Goal: Contribute content: Contribute content

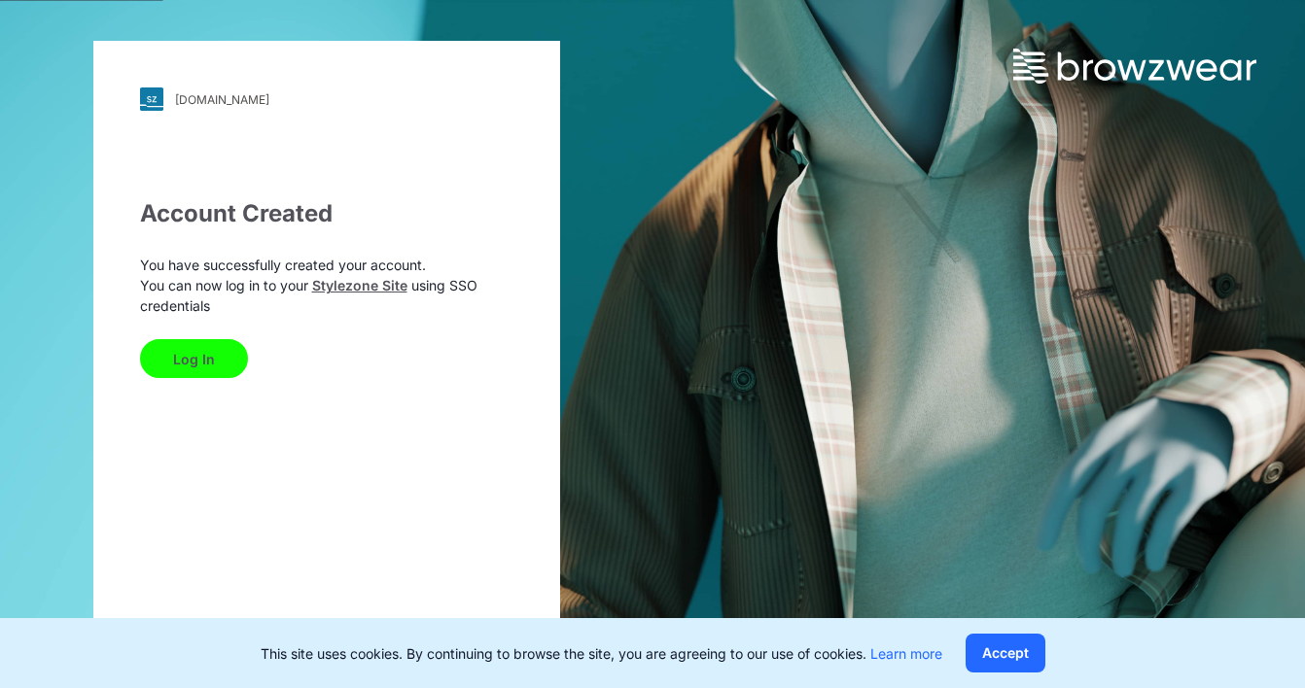
click at [196, 361] on button "Log In" at bounding box center [194, 358] width 108 height 39
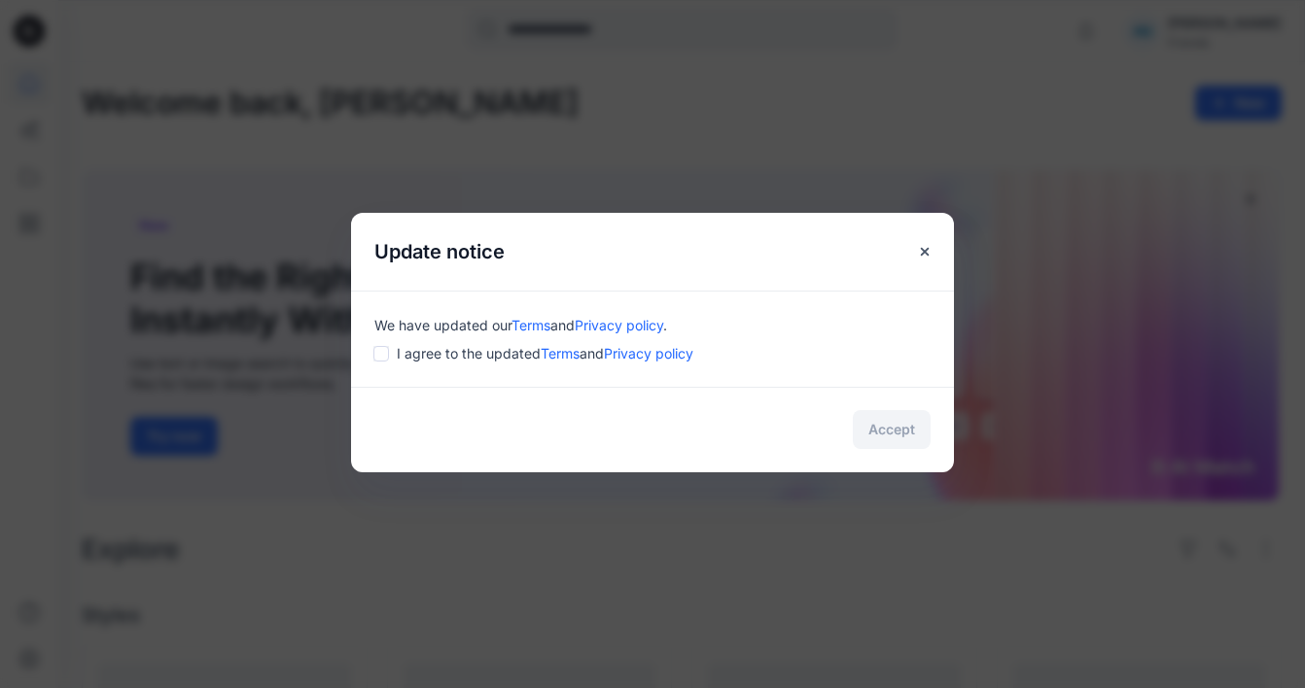
click at [390, 356] on div "I agree to the updated Terms and Privacy policy" at bounding box center [652, 353] width 556 height 20
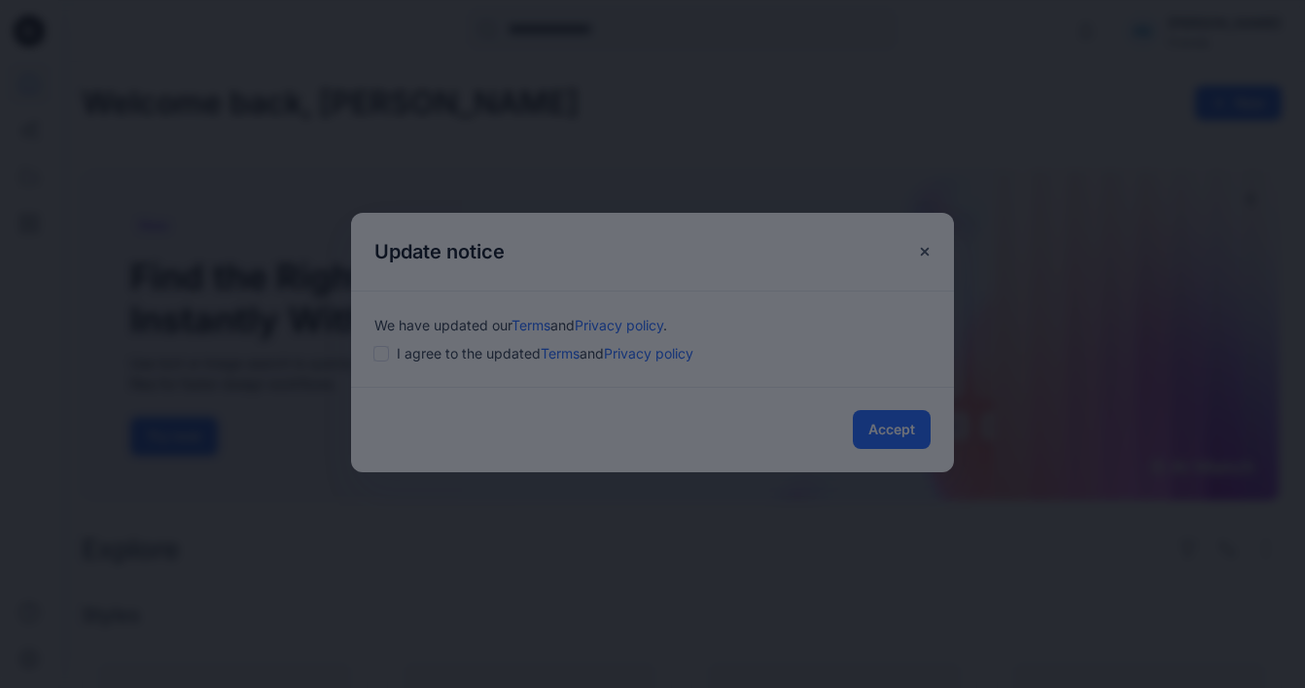
click at [905, 430] on div at bounding box center [652, 344] width 1305 height 688
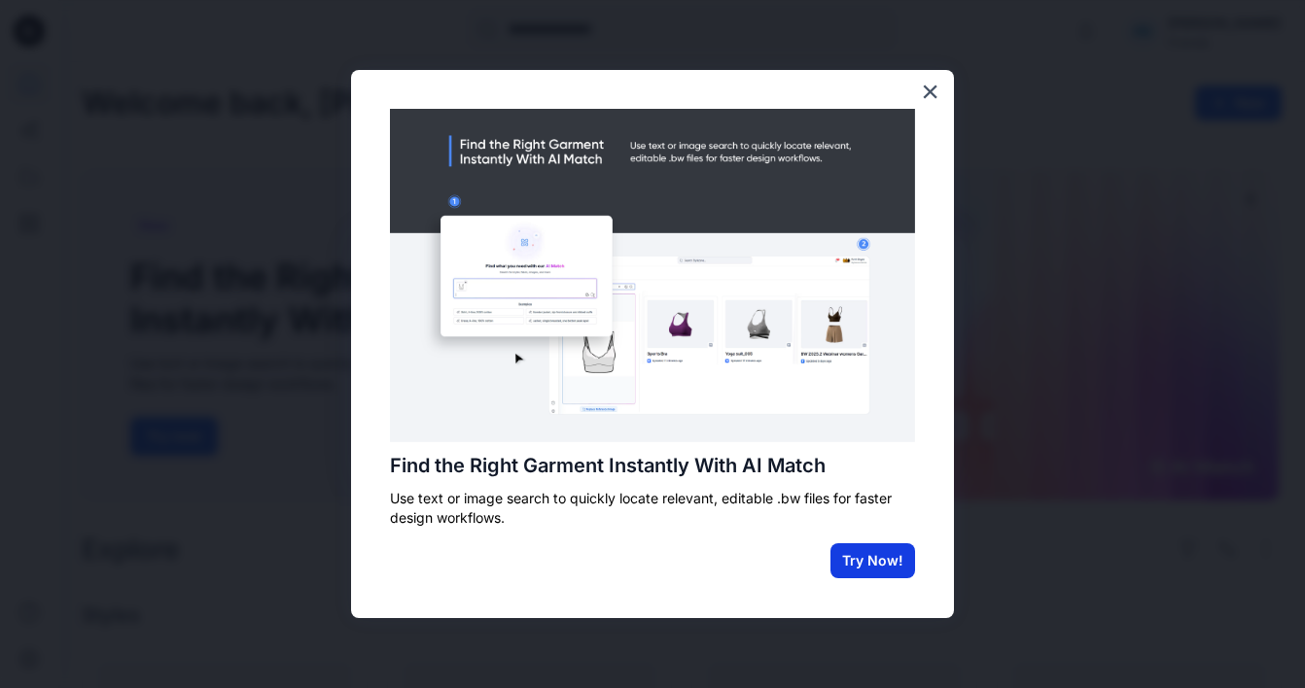
click at [869, 556] on button "Try Now!" at bounding box center [872, 561] width 85 height 35
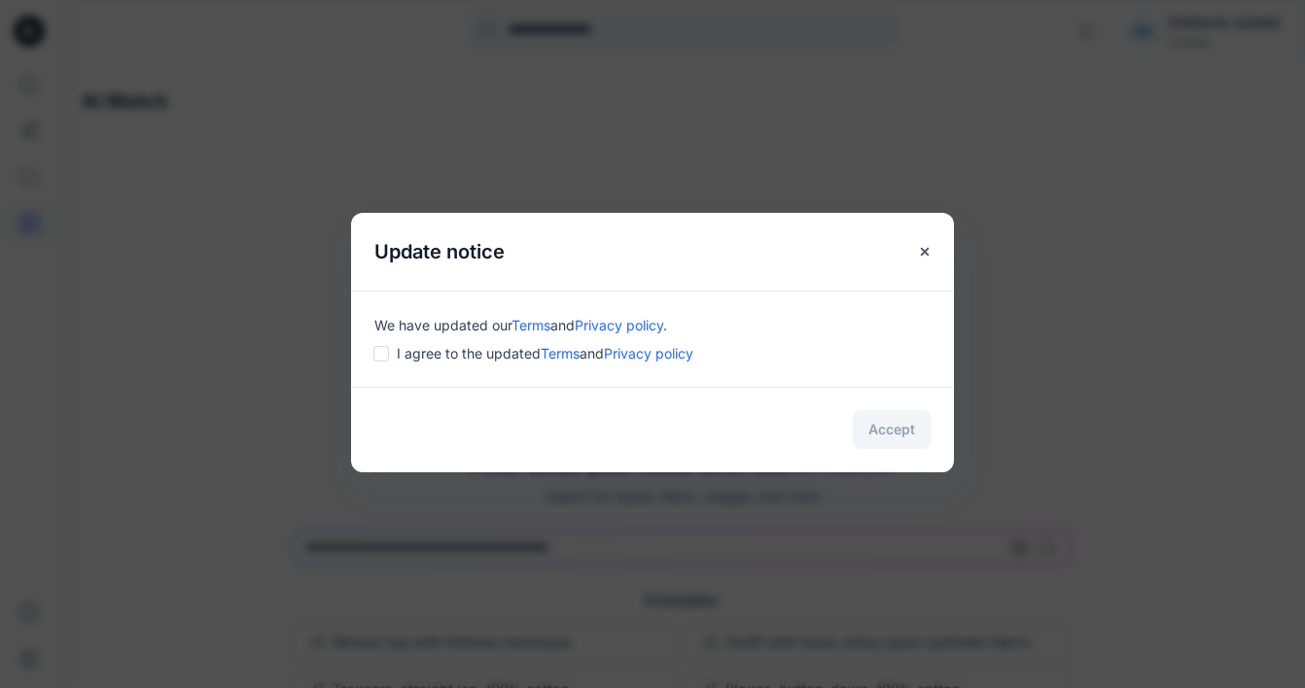
click at [377, 362] on div "I agree to the updated Terms and Privacy policy" at bounding box center [652, 353] width 556 height 20
click at [889, 433] on button "Accept" at bounding box center [892, 429] width 78 height 39
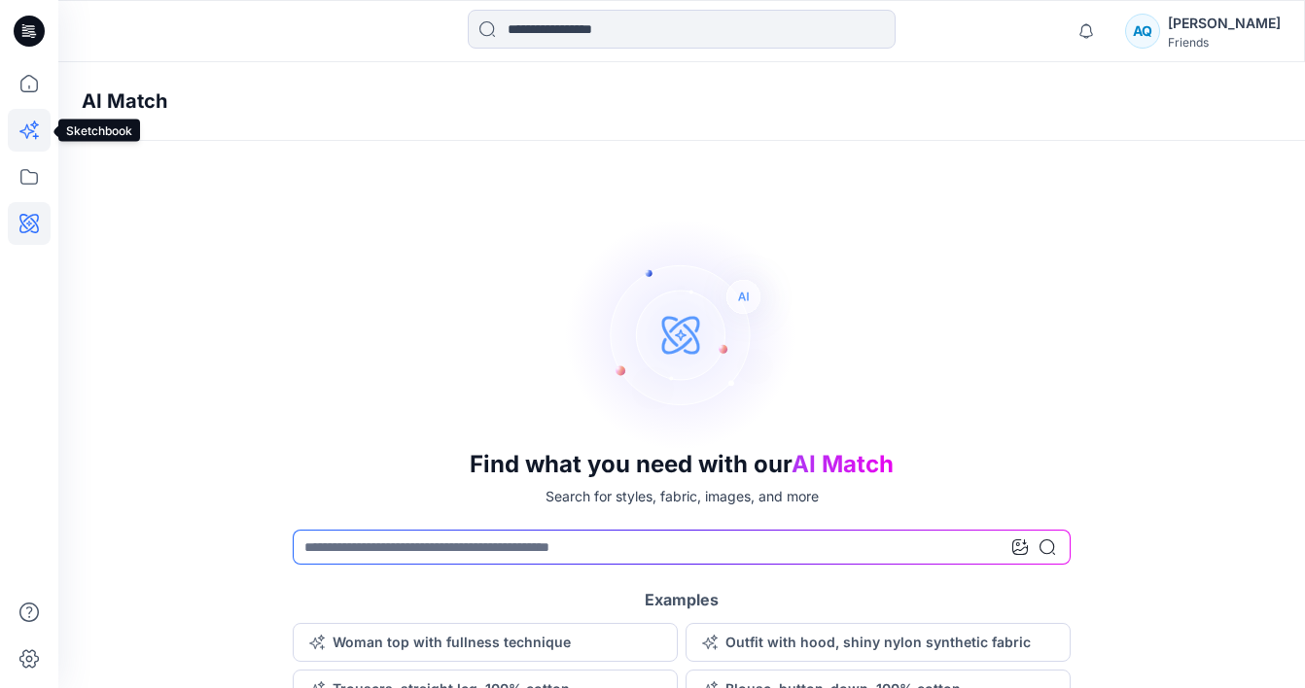
click at [28, 131] on icon at bounding box center [29, 130] width 43 height 43
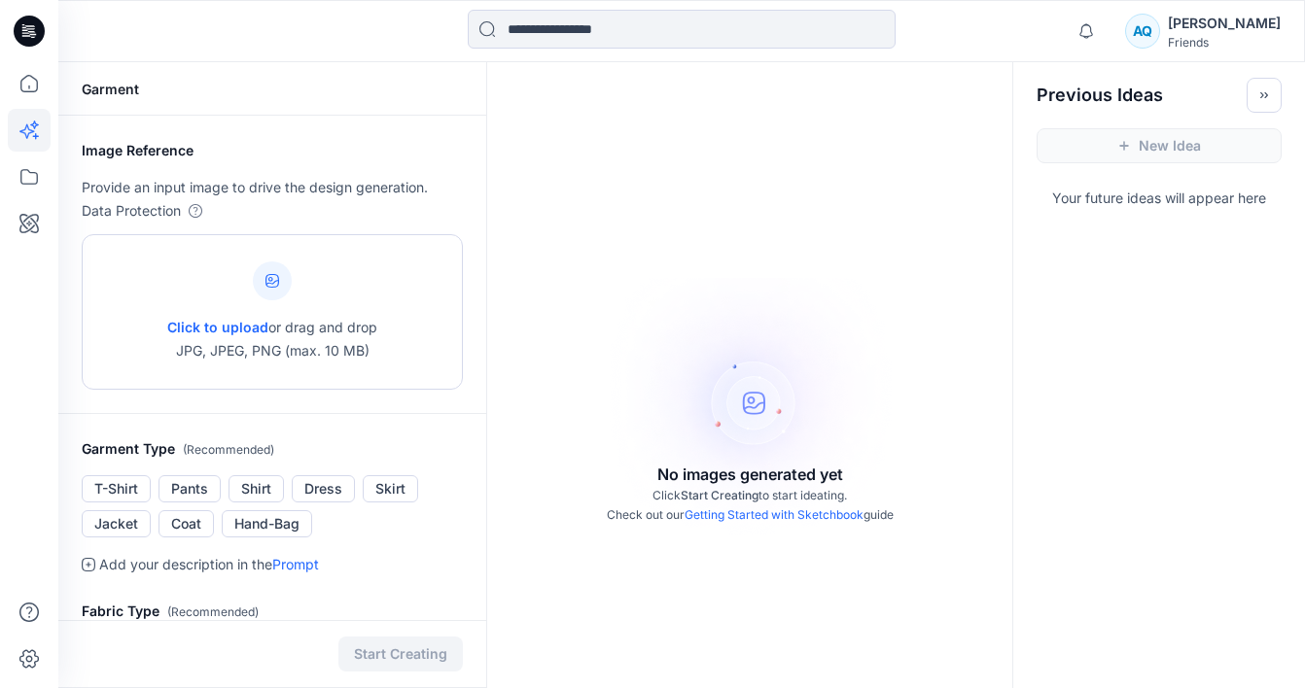
click at [218, 326] on span "Click to upload" at bounding box center [217, 327] width 101 height 17
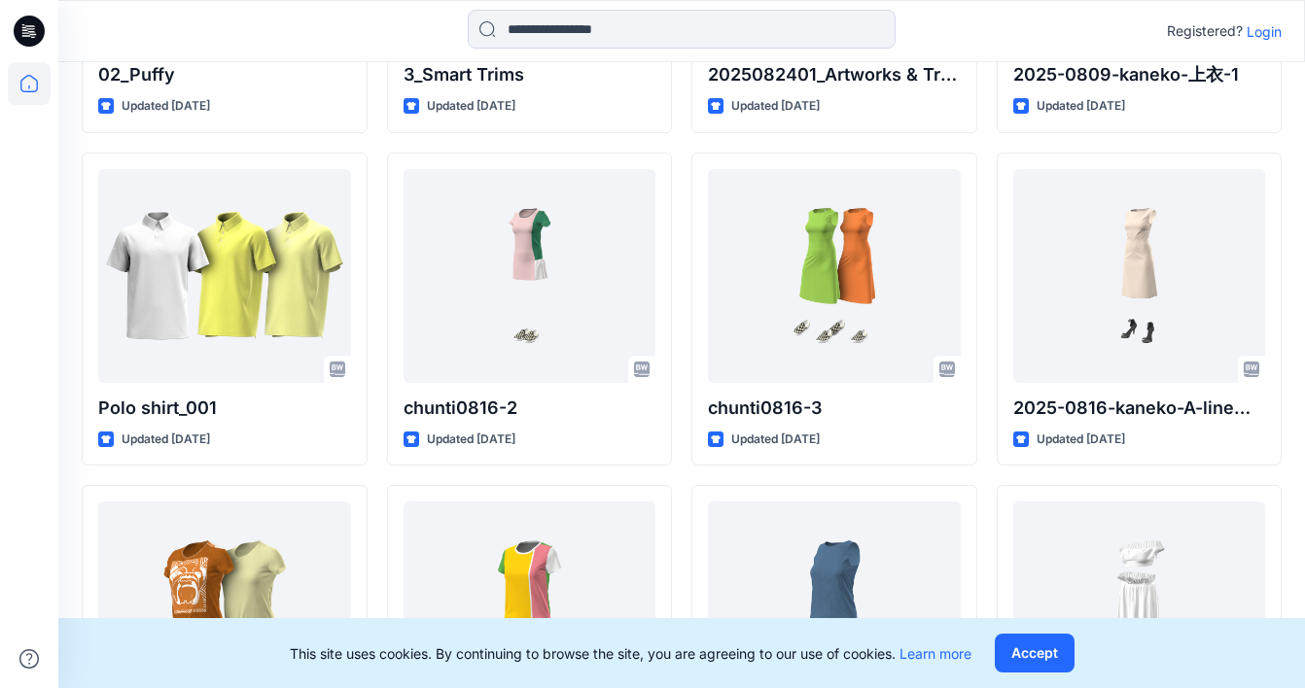
scroll to position [1431, 0]
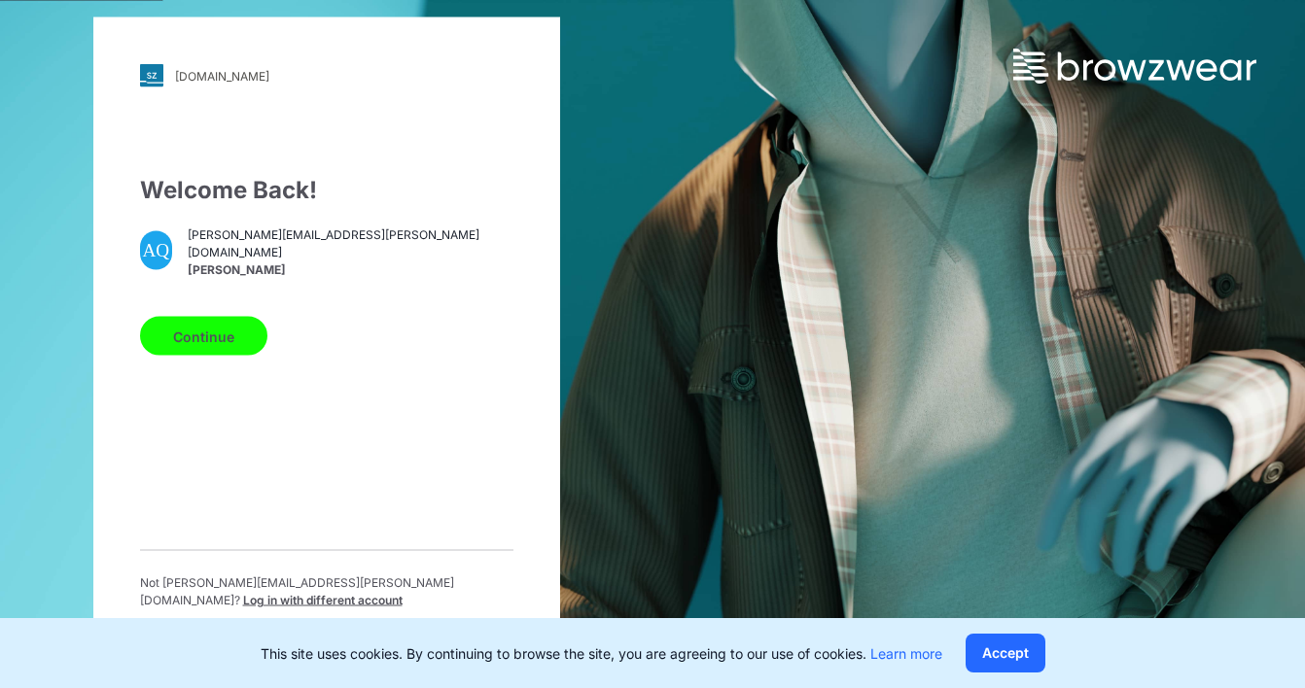
click at [191, 338] on button "Continue" at bounding box center [203, 336] width 127 height 39
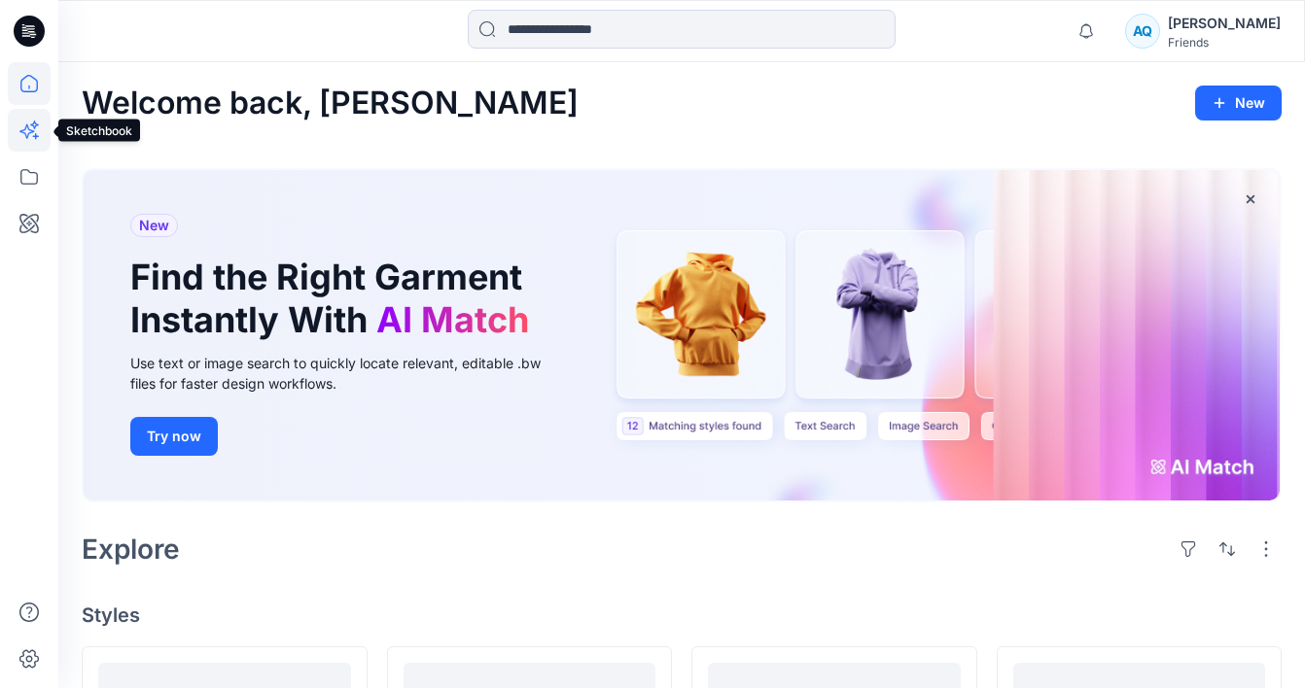
click at [24, 130] on icon at bounding box center [29, 130] width 43 height 43
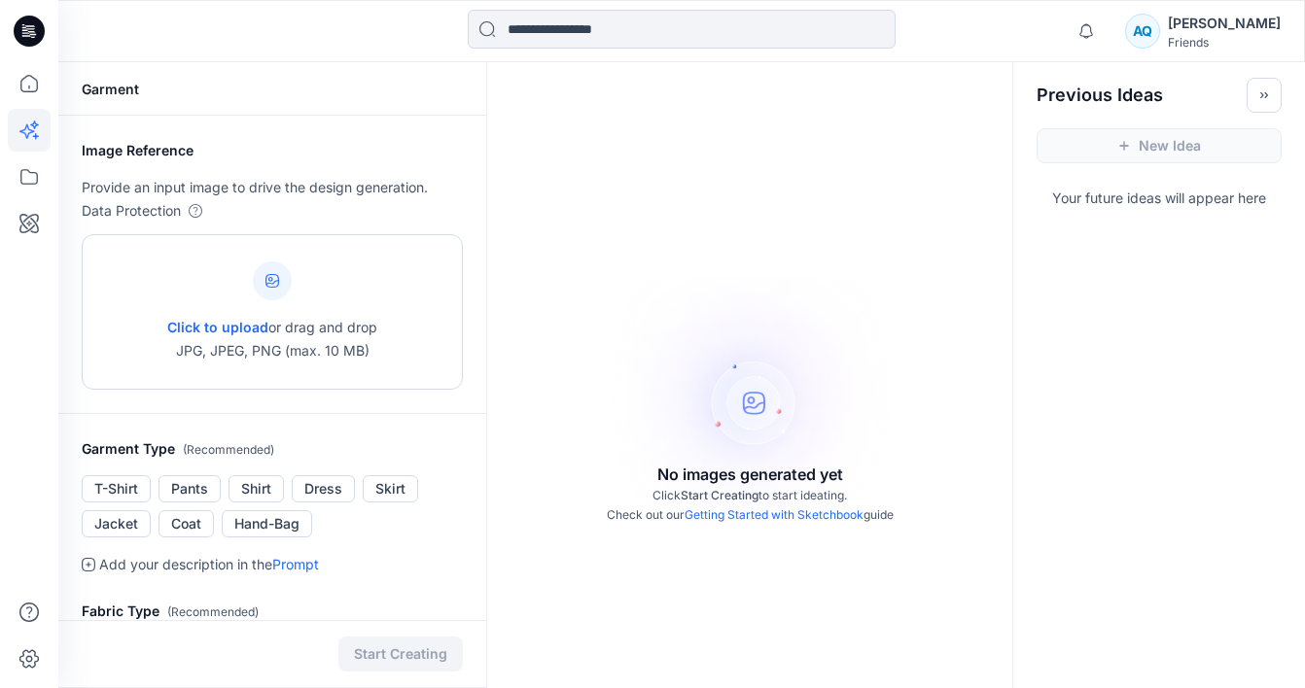
click at [281, 275] on div at bounding box center [272, 281] width 39 height 39
type input "**********"
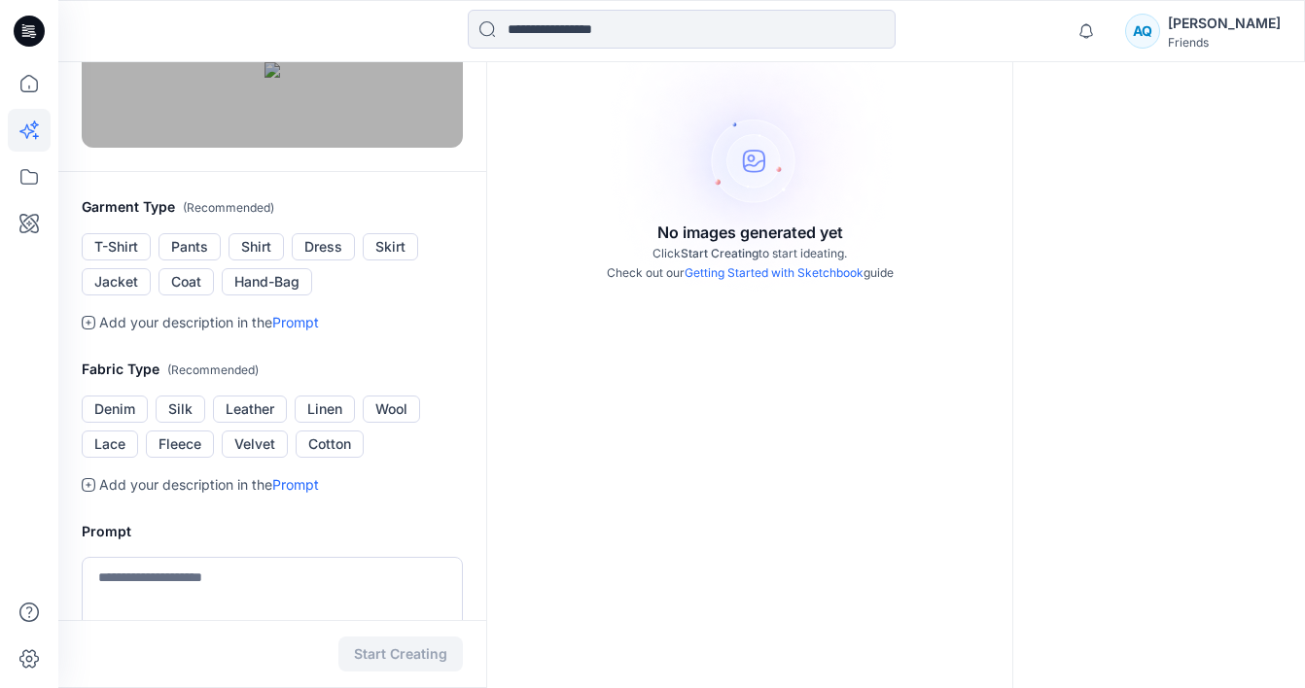
scroll to position [246, 0]
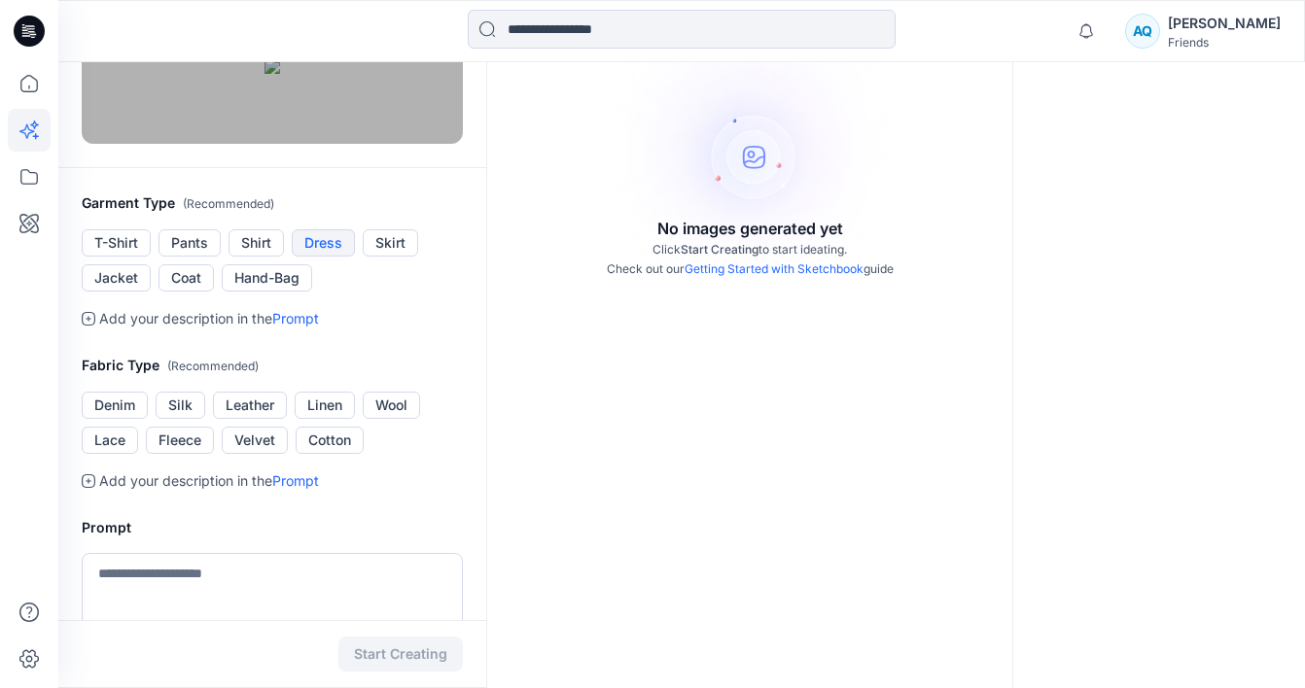
click at [330, 257] on button "Dress" at bounding box center [323, 242] width 63 height 27
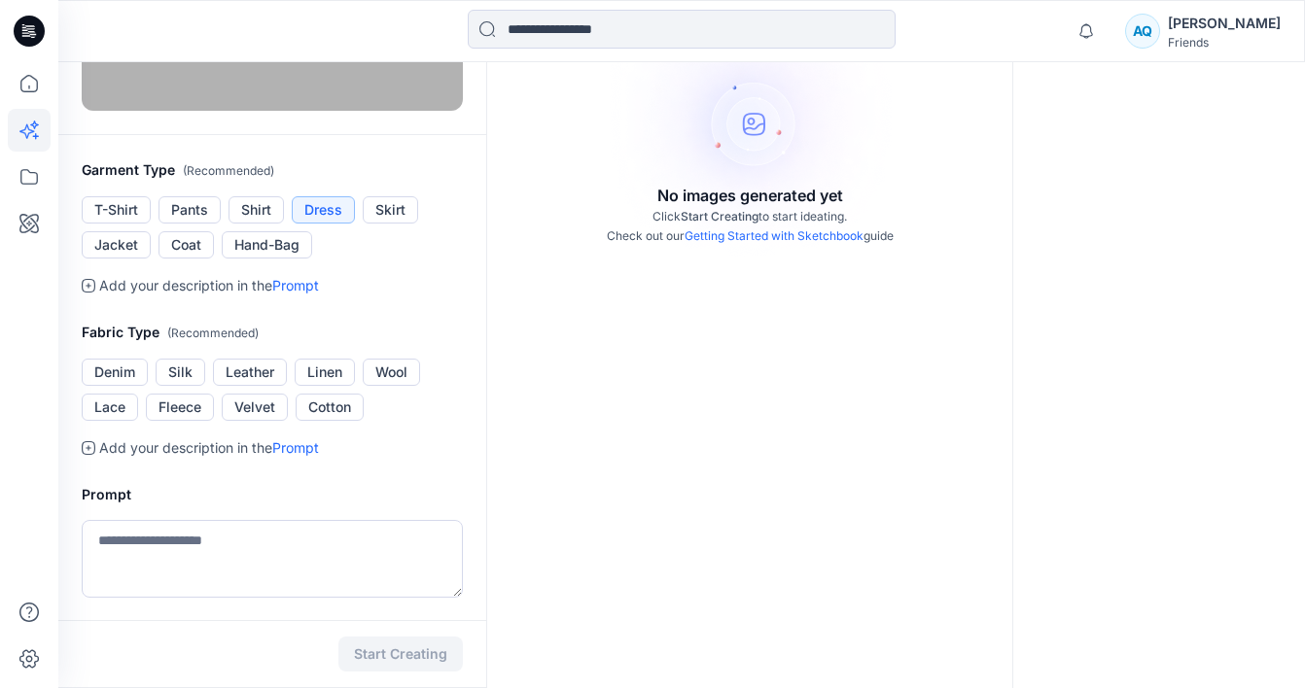
scroll to position [280, 0]
click at [255, 223] on button "Shirt" at bounding box center [255, 208] width 55 height 27
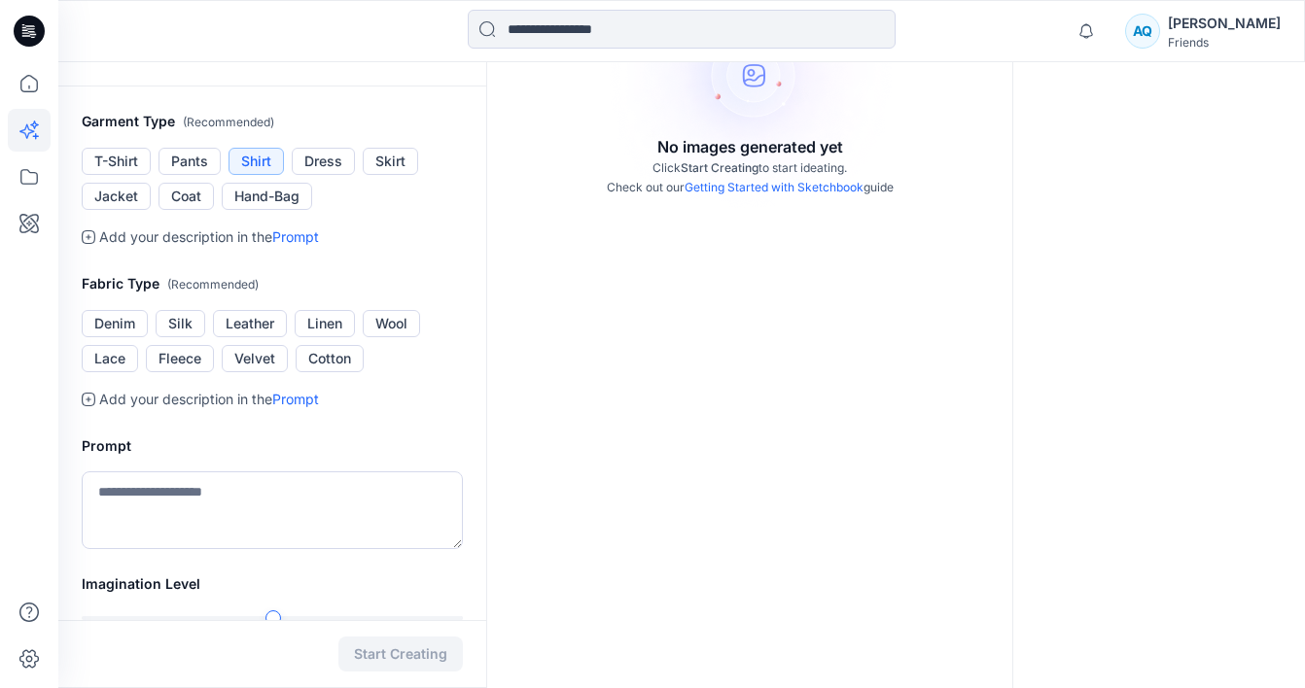
scroll to position [339, 0]
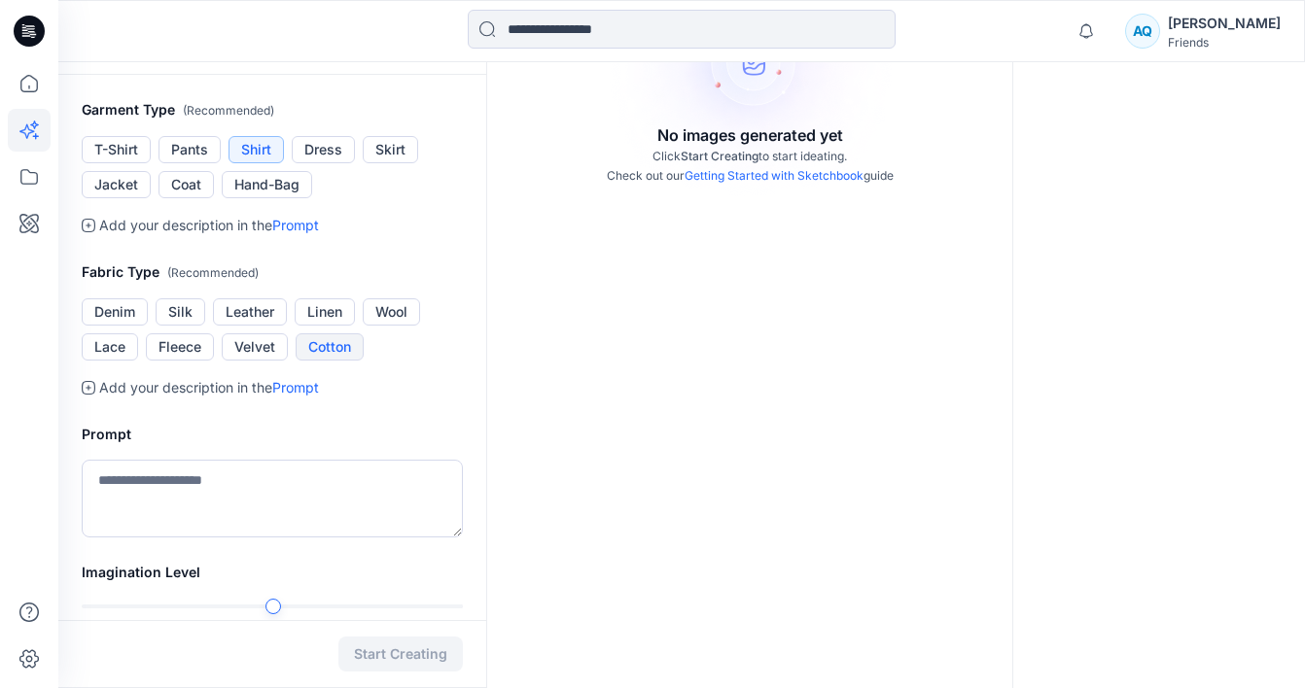
click at [334, 361] on button "Cotton" at bounding box center [330, 347] width 68 height 27
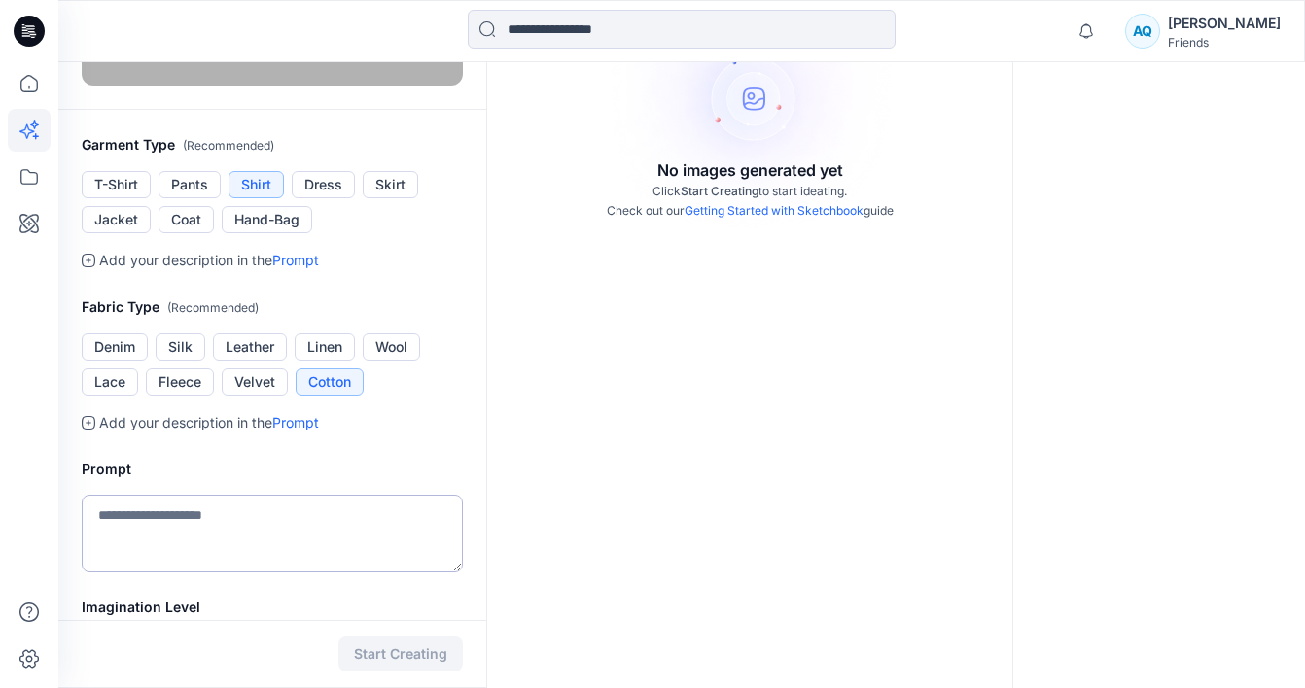
scroll to position [165, 0]
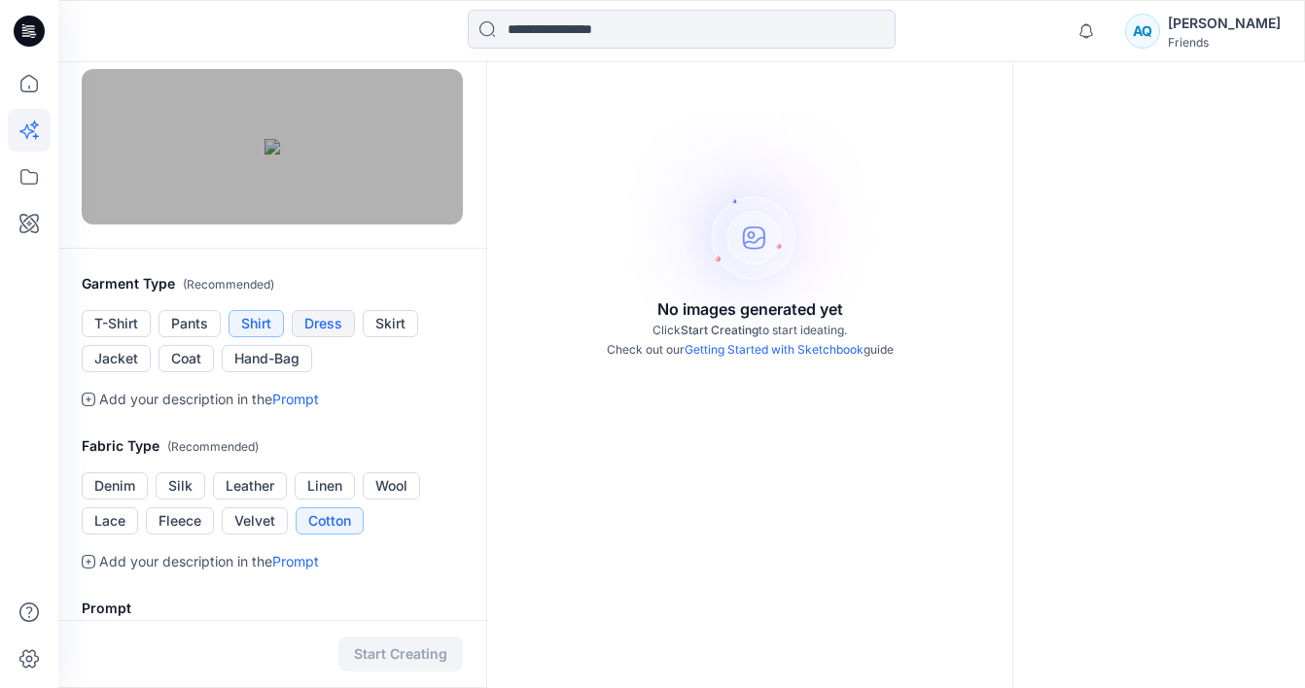
click at [318, 337] on button "Dress" at bounding box center [323, 323] width 63 height 27
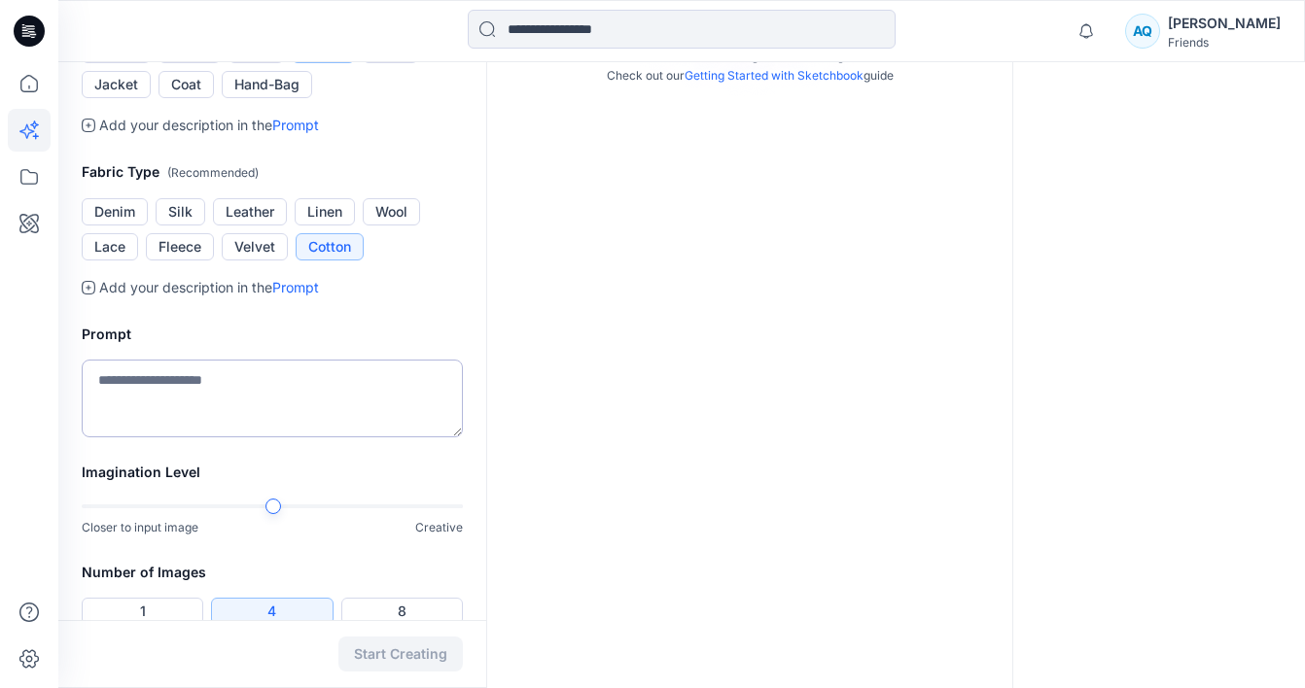
scroll to position [457, 0]
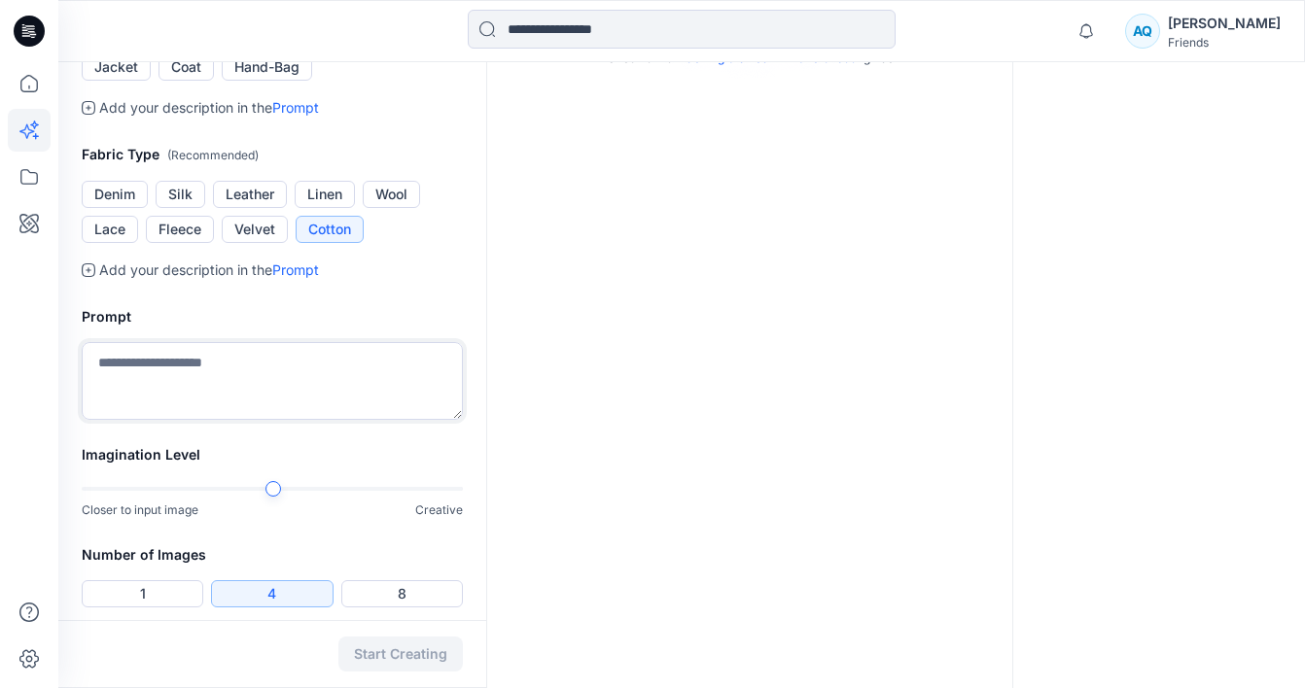
click at [297, 420] on textarea at bounding box center [272, 381] width 381 height 78
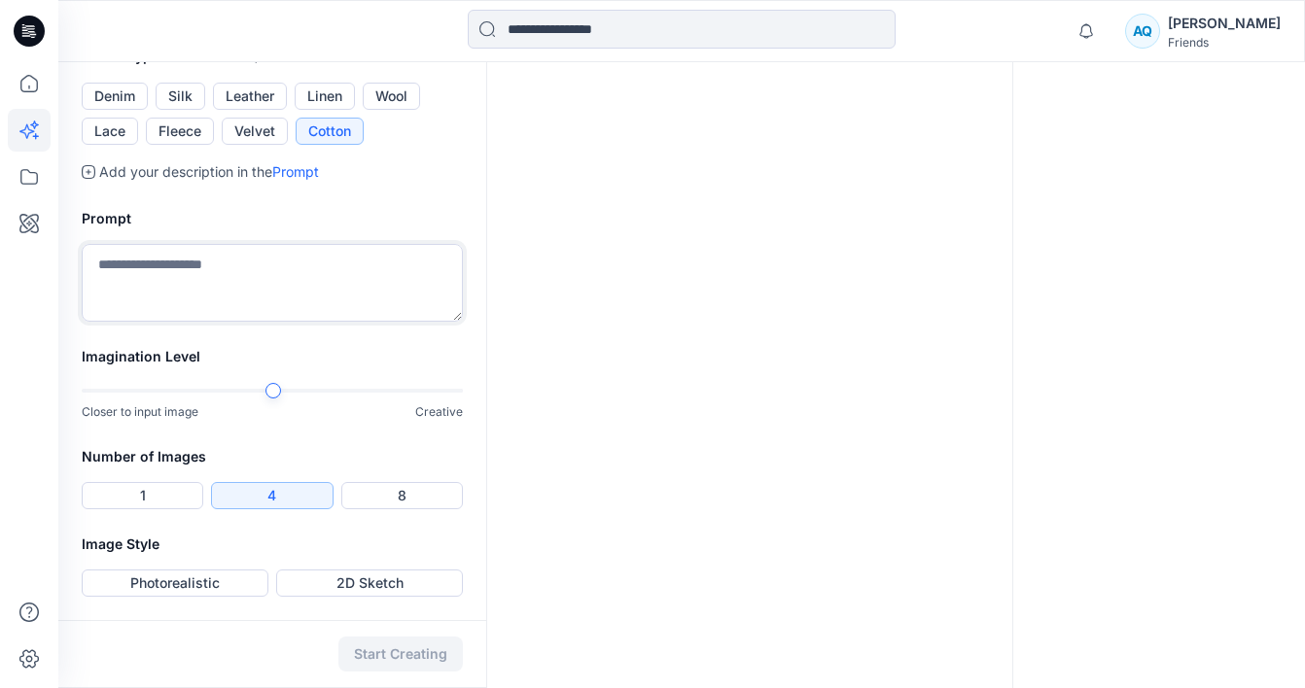
scroll to position [672, 0]
click at [300, 281] on textarea "**********" at bounding box center [272, 283] width 381 height 78
click at [329, 393] on div at bounding box center [367, 391] width 191 height 4
type textarea "**********"
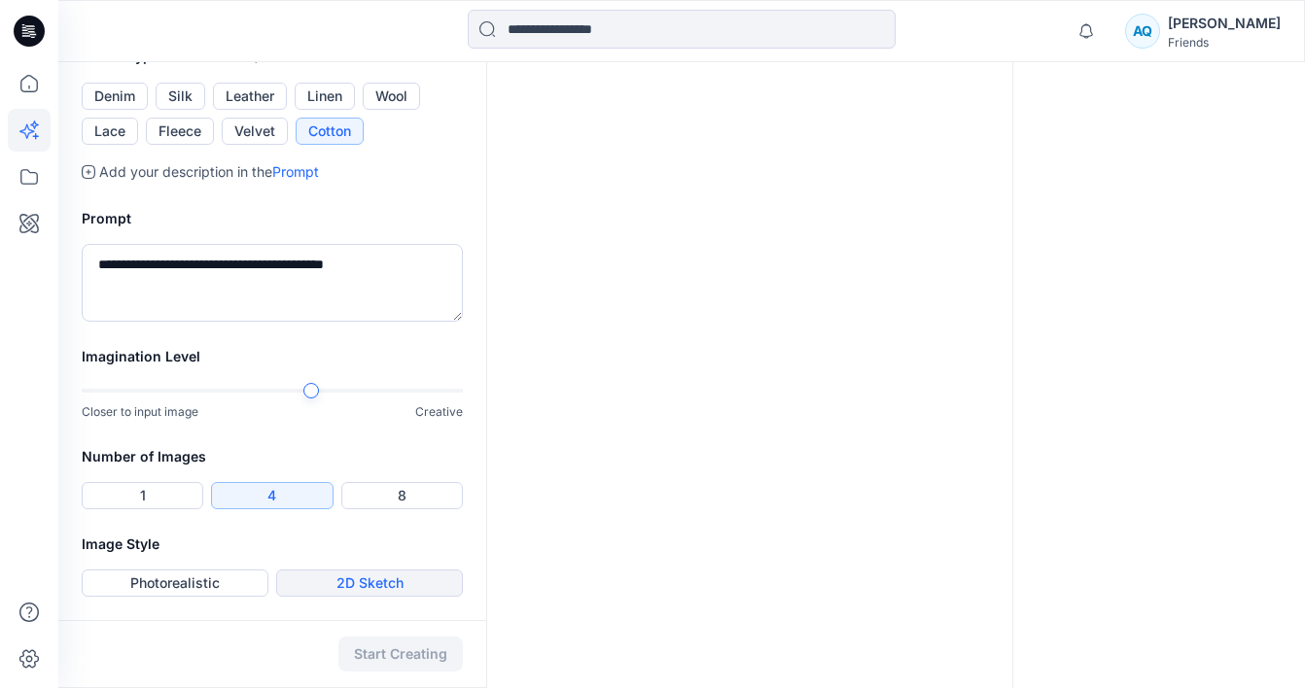
click at [335, 585] on button "2D Sketch" at bounding box center [369, 583] width 187 height 27
click at [376, 650] on button "Start Creating" at bounding box center [400, 654] width 124 height 35
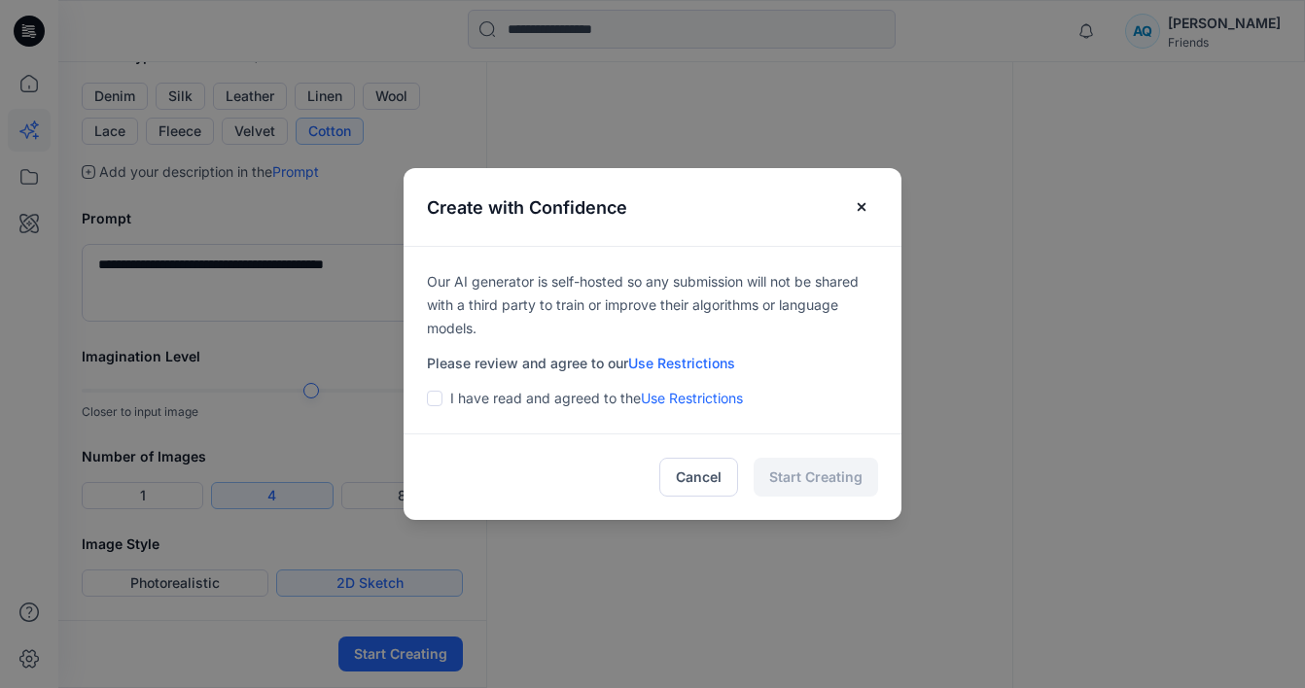
click at [439, 392] on span at bounding box center [435, 399] width 16 height 16
click at [793, 484] on button "Start Creating" at bounding box center [816, 477] width 124 height 39
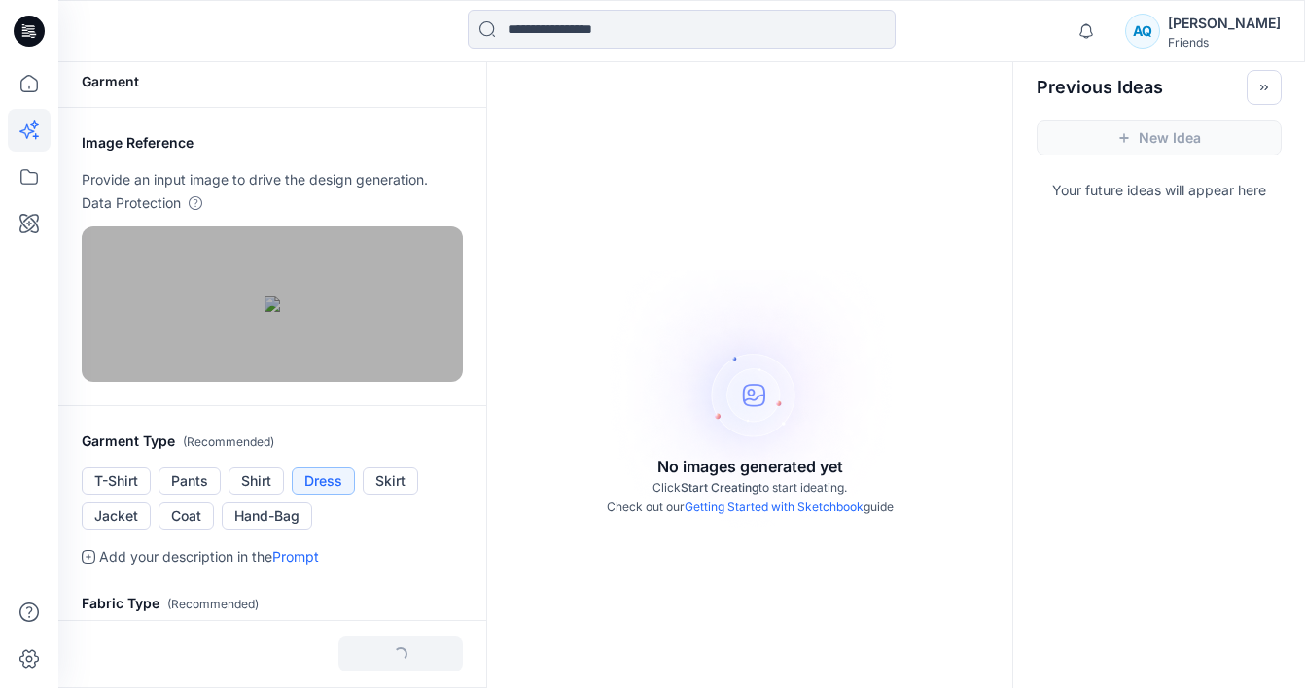
scroll to position [0, 0]
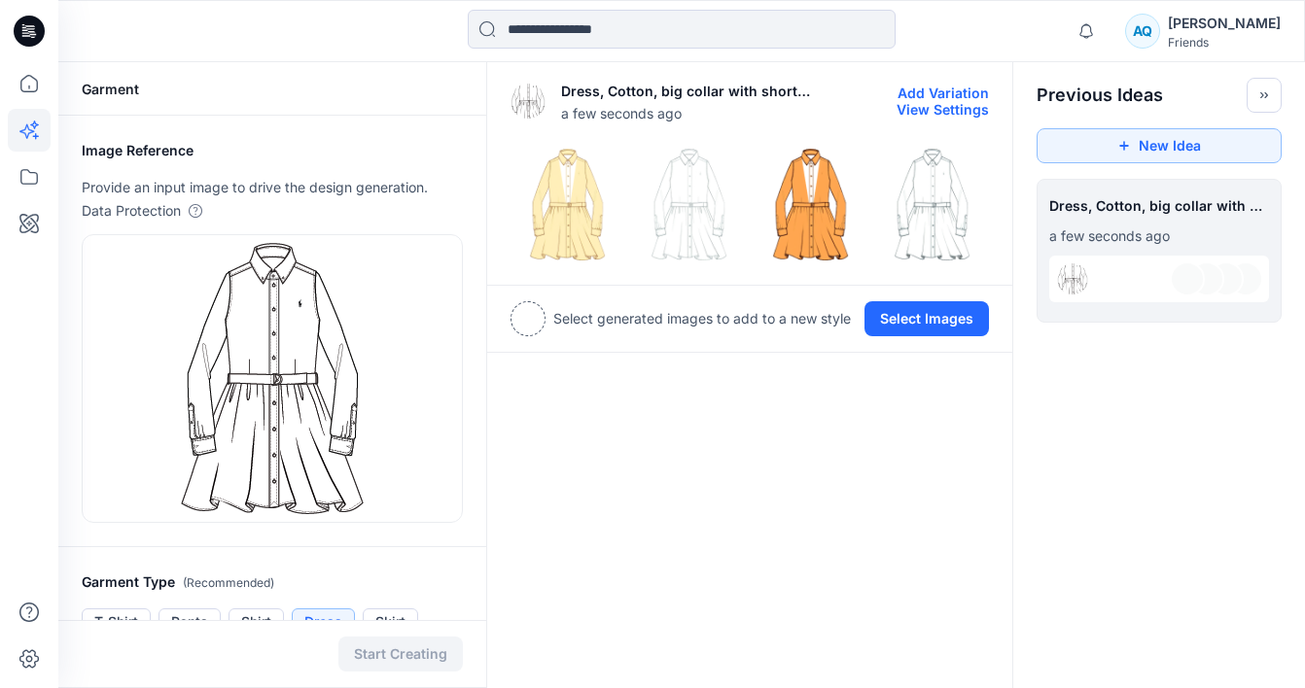
click at [799, 210] on img at bounding box center [811, 205] width 112 height 112
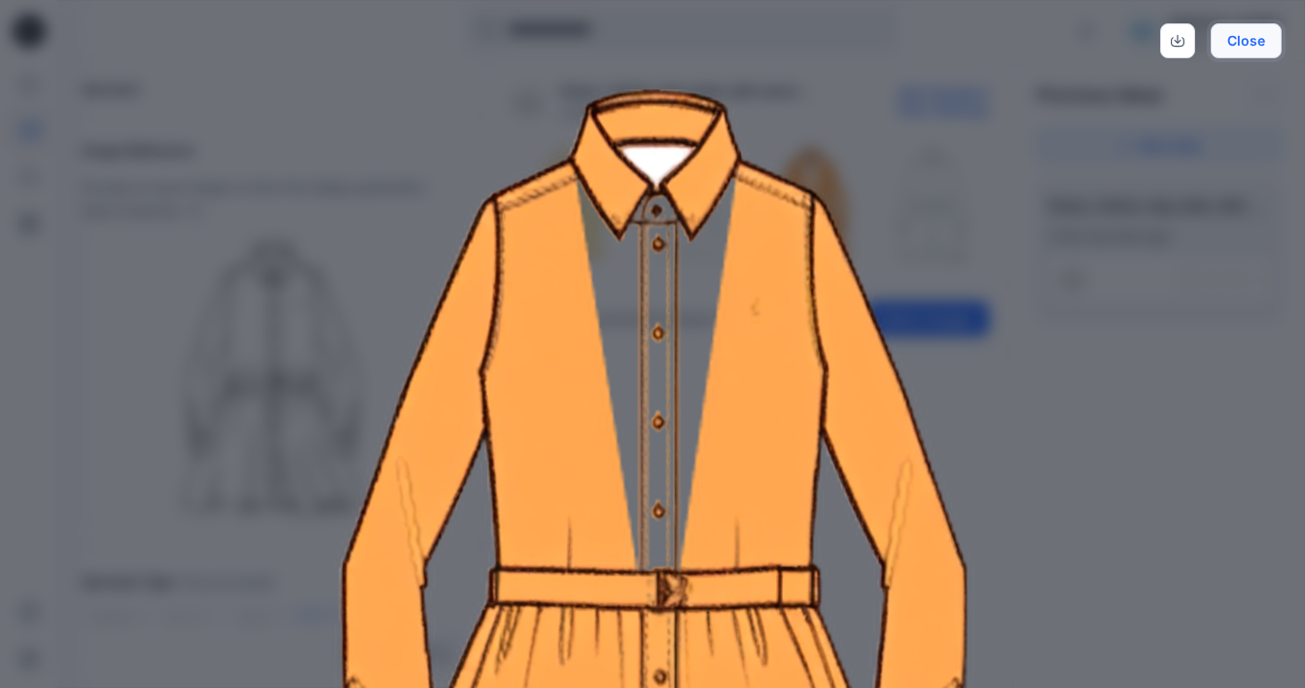
click at [1248, 50] on button "Close" at bounding box center [1246, 40] width 71 height 35
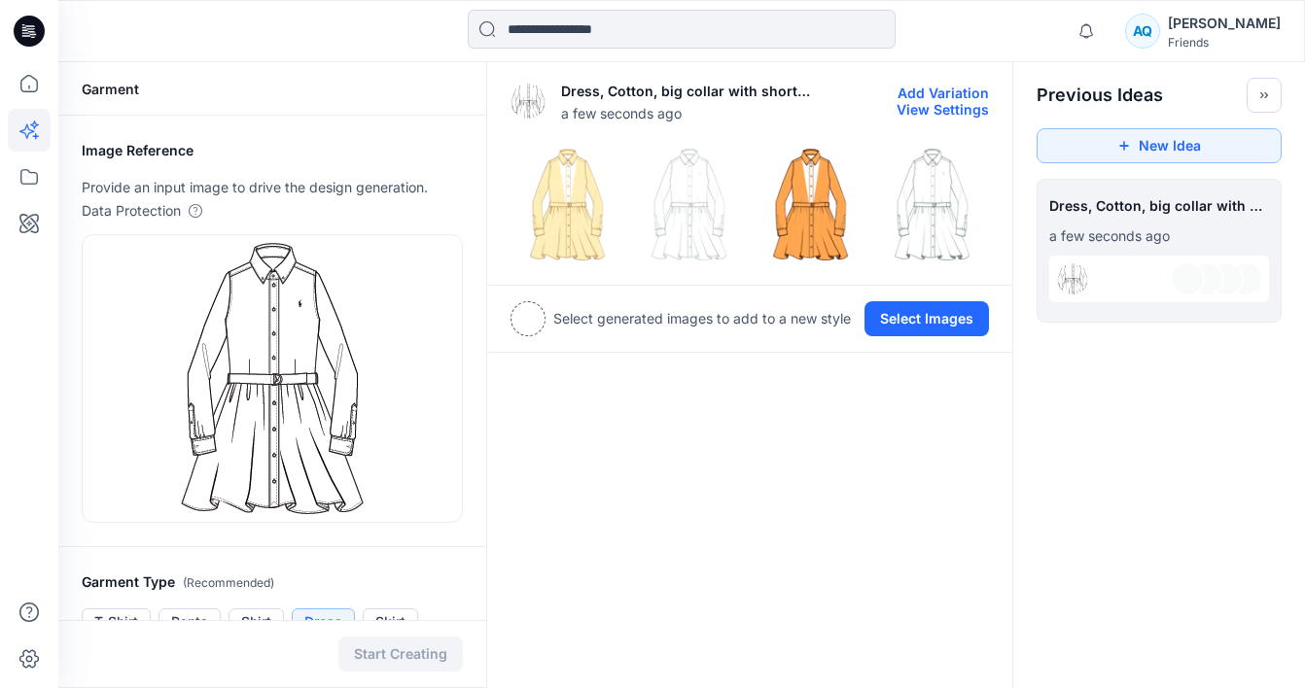
click at [561, 194] on img at bounding box center [567, 205] width 112 height 112
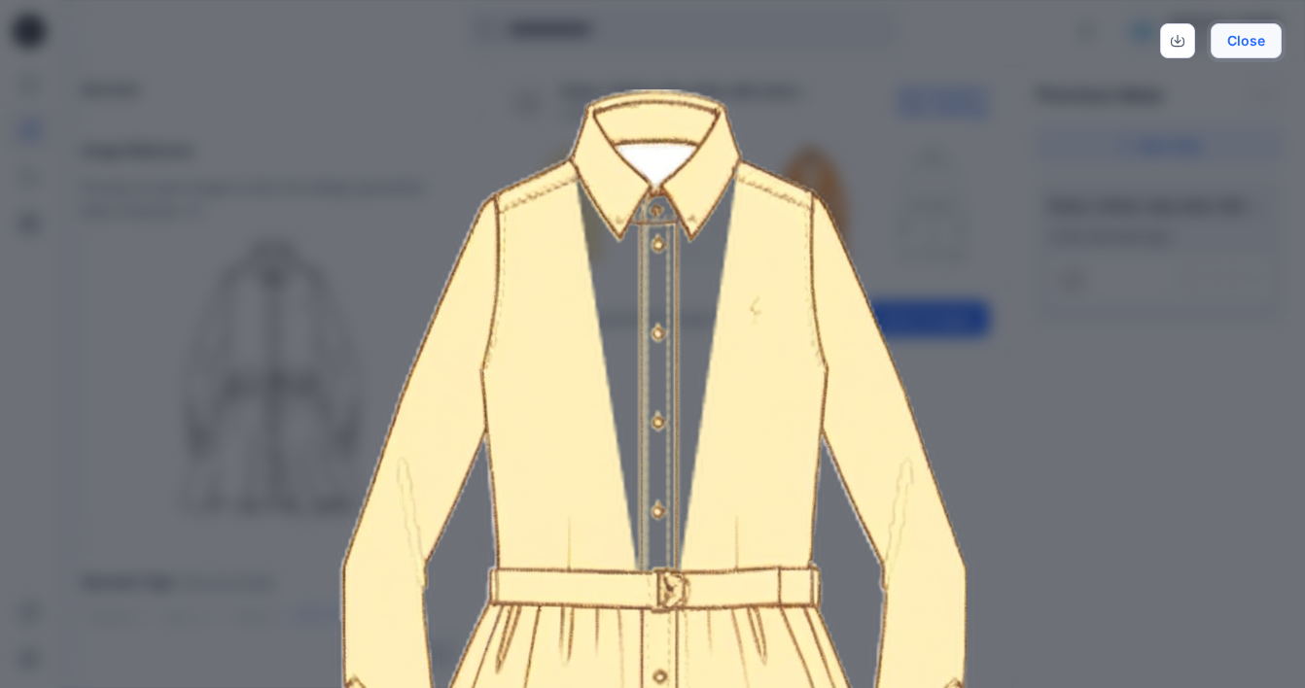
click at [1254, 45] on button "Close" at bounding box center [1246, 40] width 71 height 35
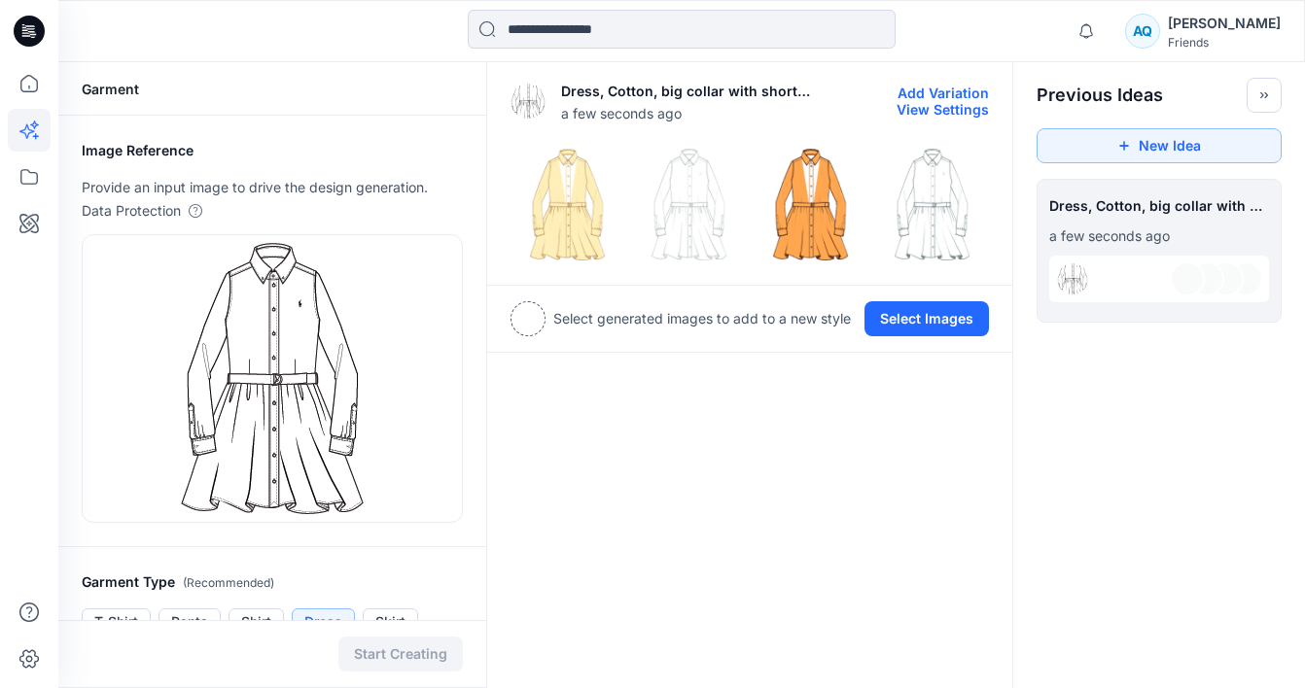
click at [941, 88] on button "Add Variation" at bounding box center [942, 93] width 91 height 17
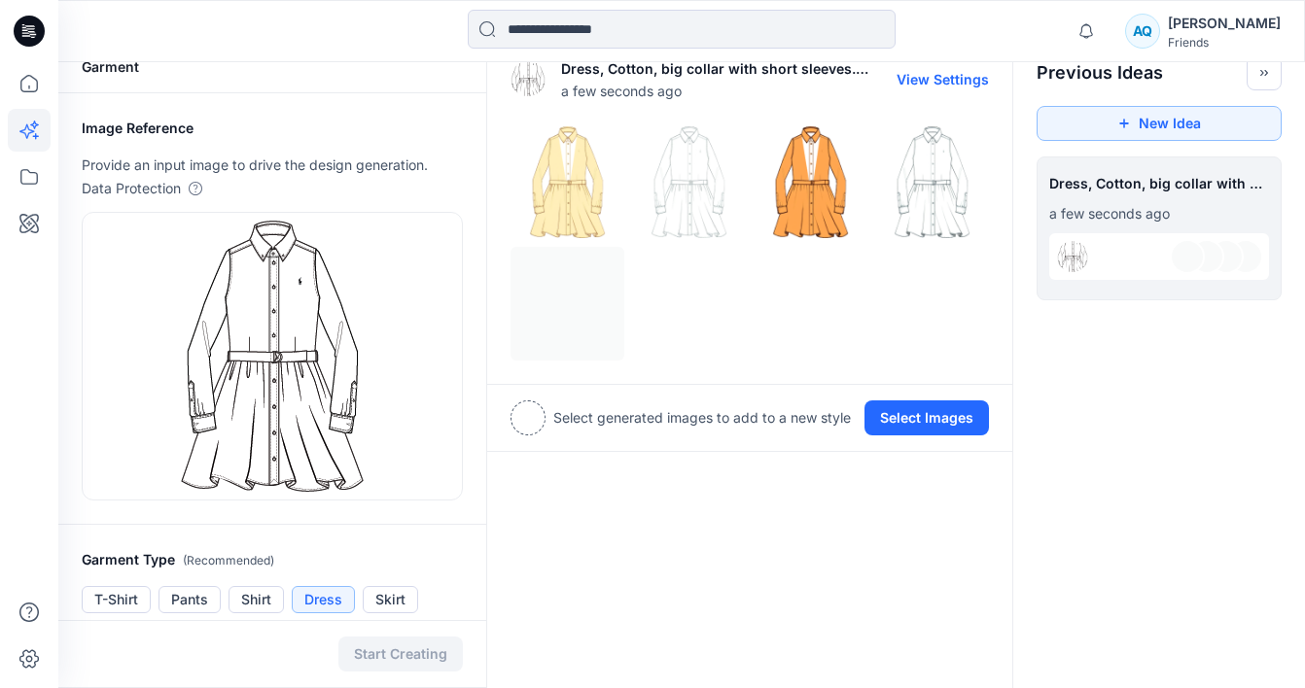
scroll to position [18, 0]
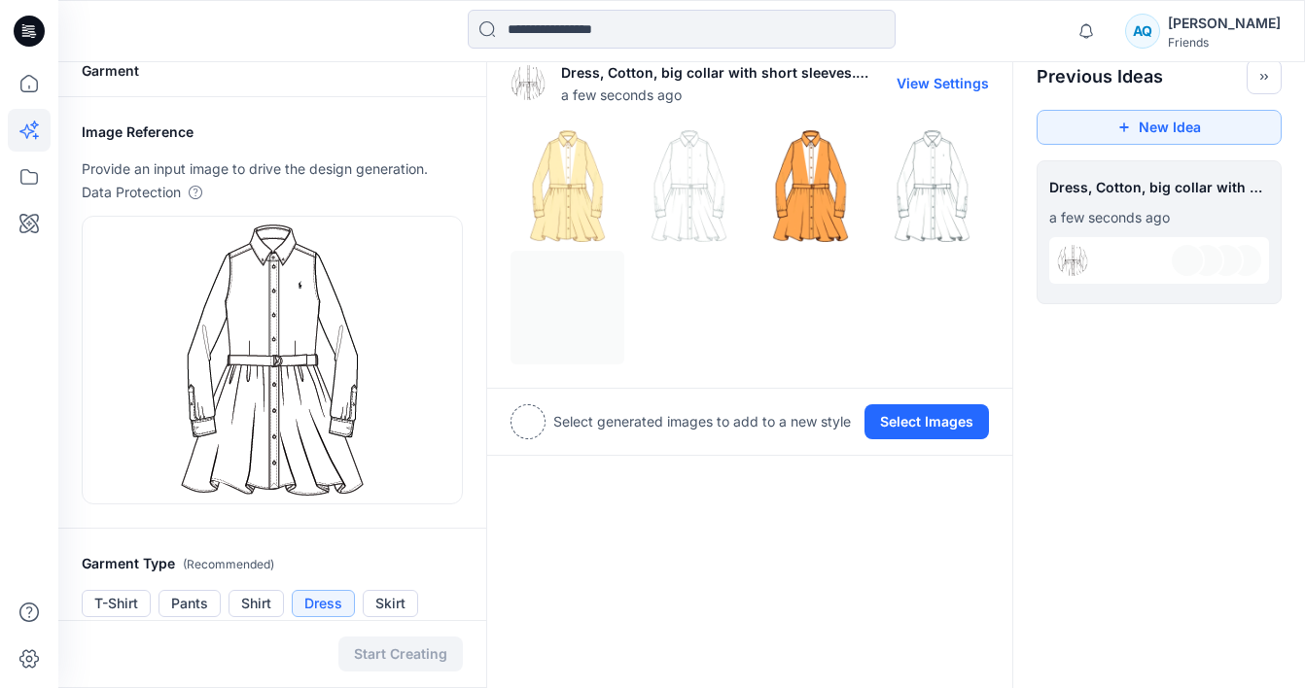
click at [590, 277] on div at bounding box center [749, 246] width 478 height 235
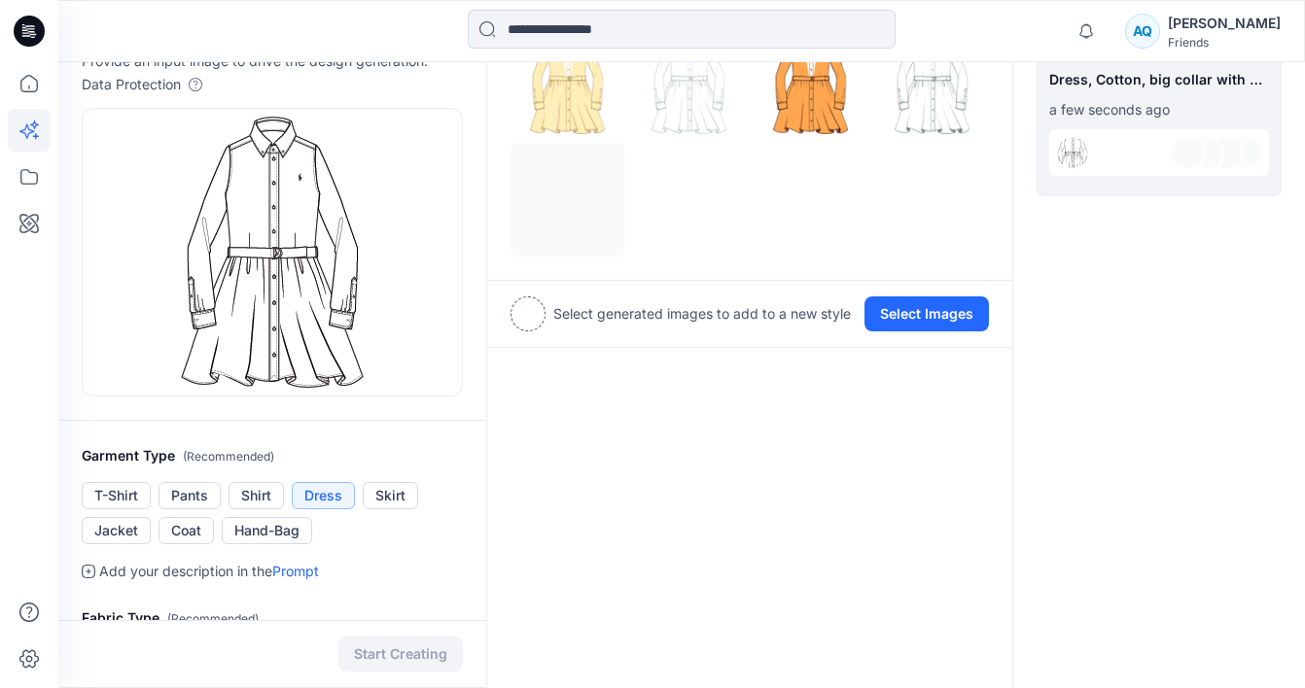
scroll to position [0, 0]
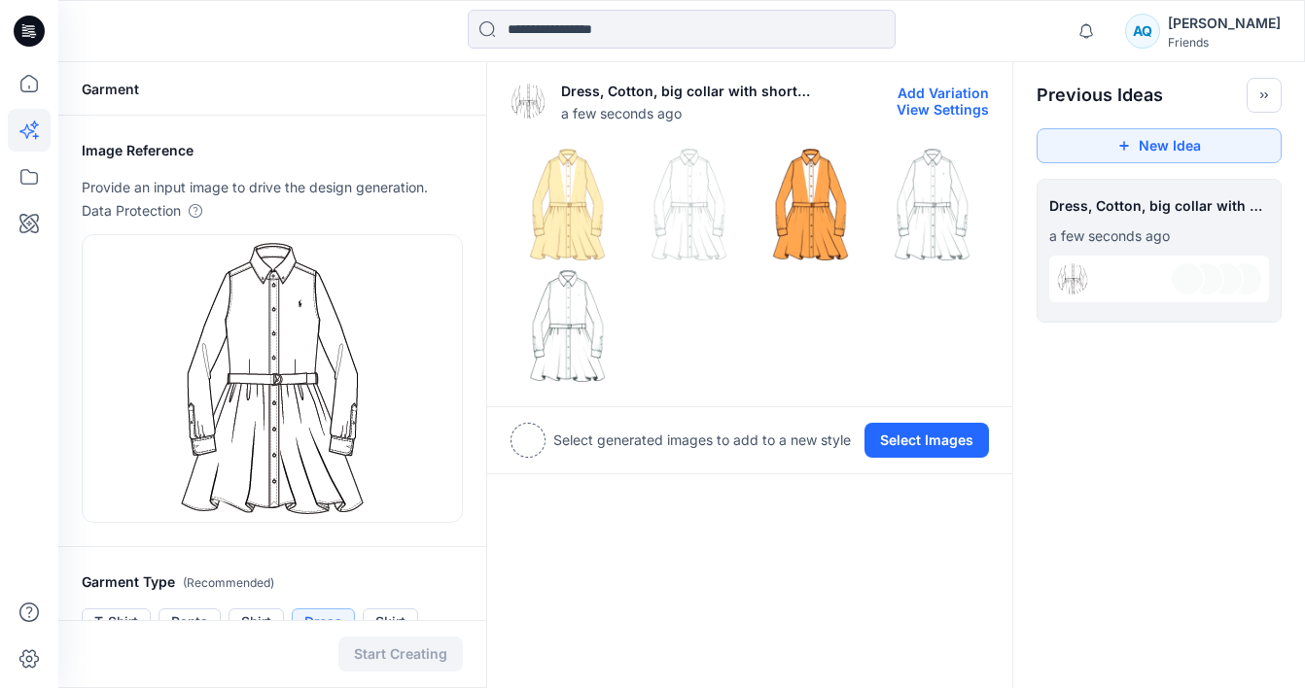
click at [572, 357] on img at bounding box center [567, 326] width 112 height 112
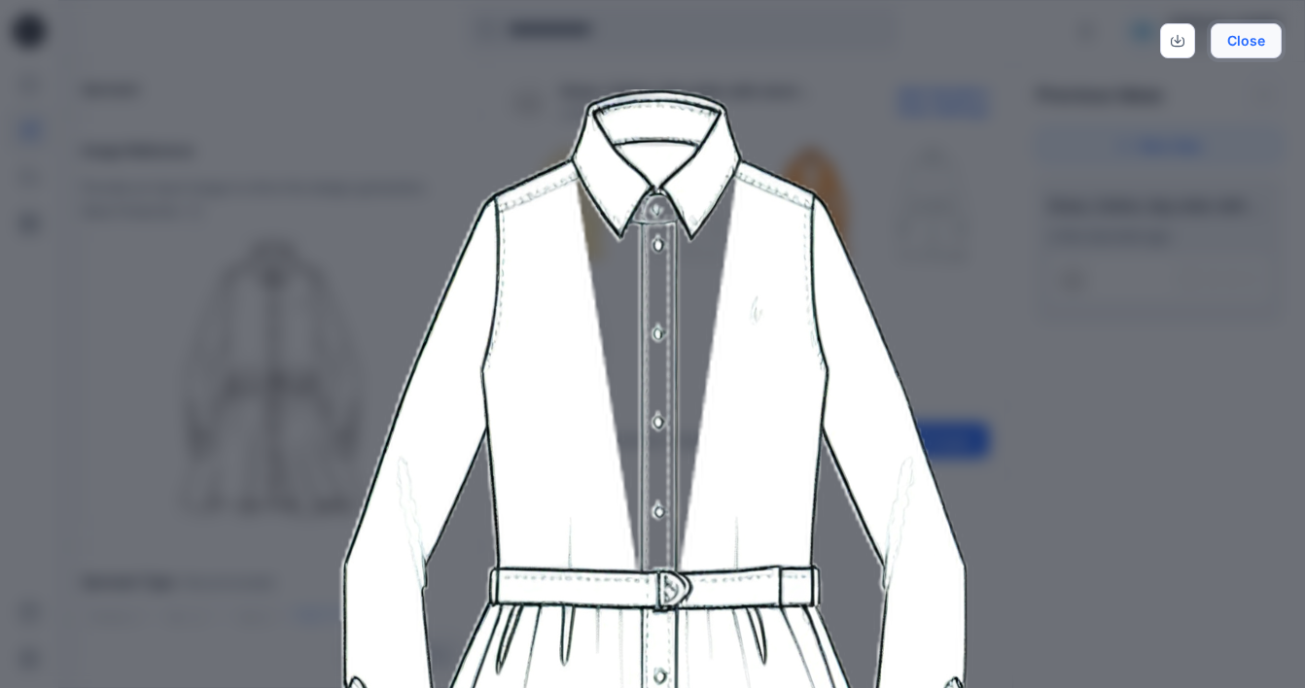
click at [1271, 48] on button "Close" at bounding box center [1246, 40] width 71 height 35
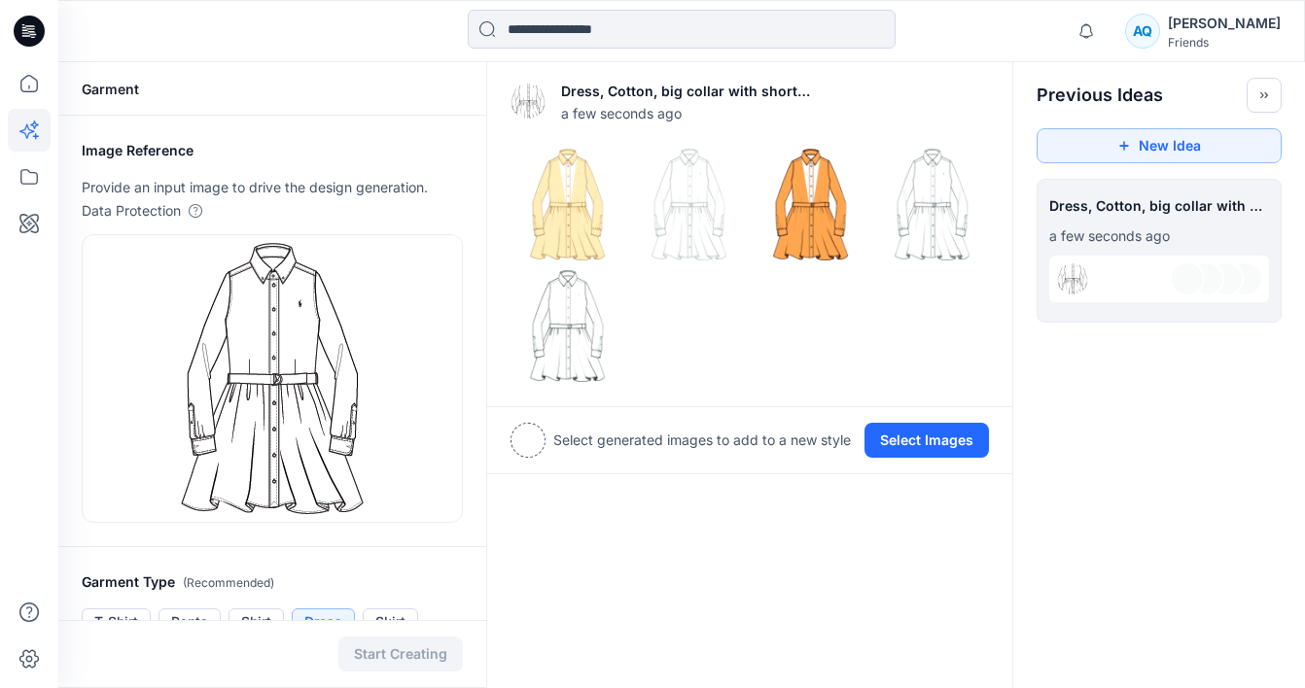
click at [530, 438] on div at bounding box center [527, 440] width 35 height 35
click at [936, 439] on button "Select Images" at bounding box center [926, 440] width 124 height 35
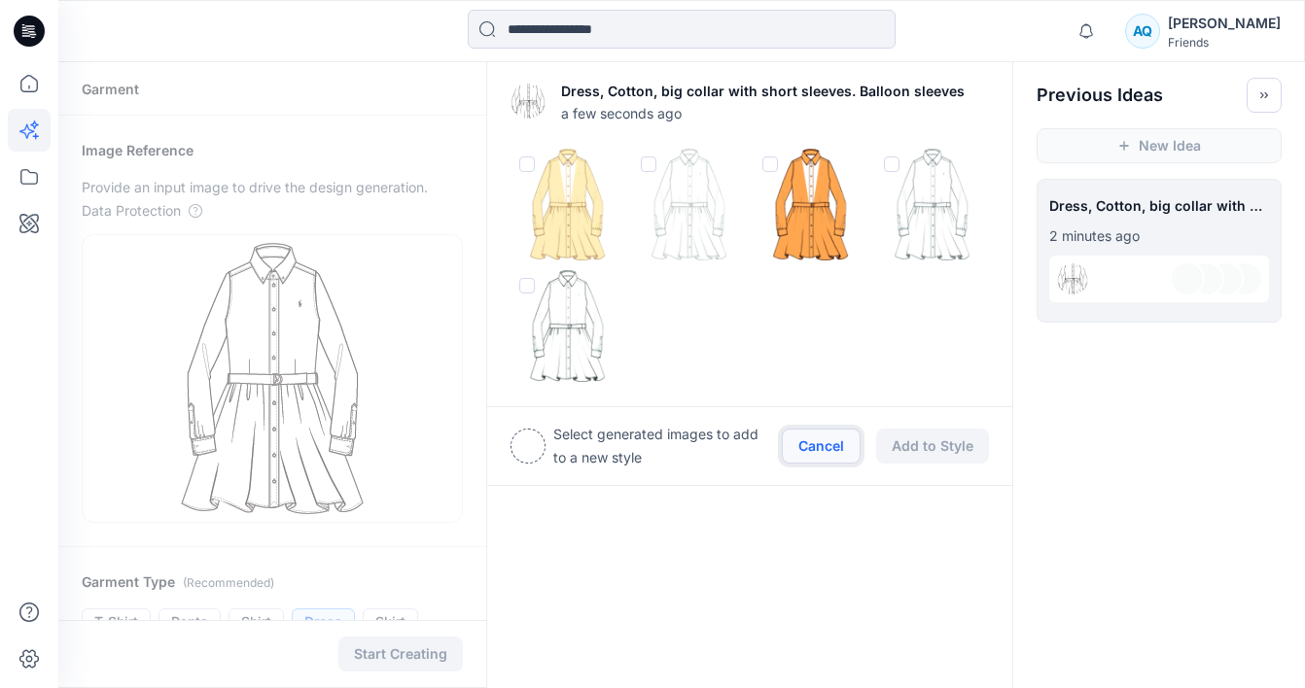
click at [823, 439] on button "Cancel" at bounding box center [821, 446] width 79 height 35
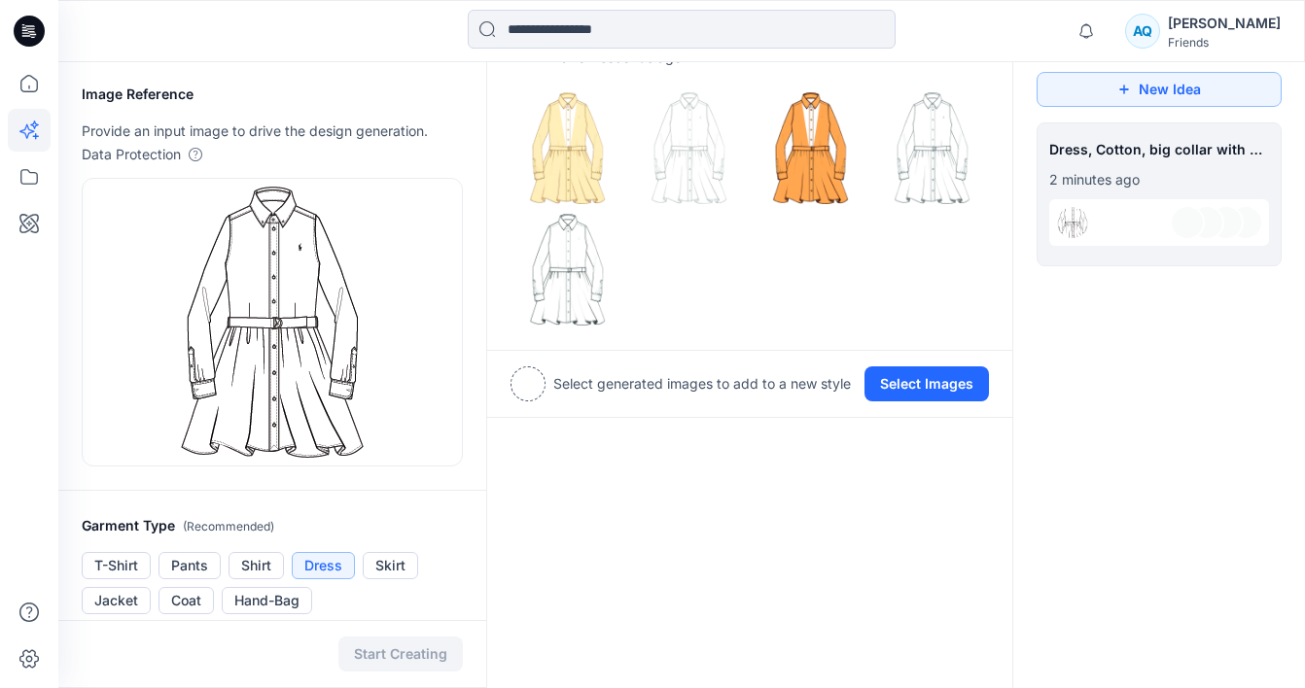
scroll to position [62, 0]
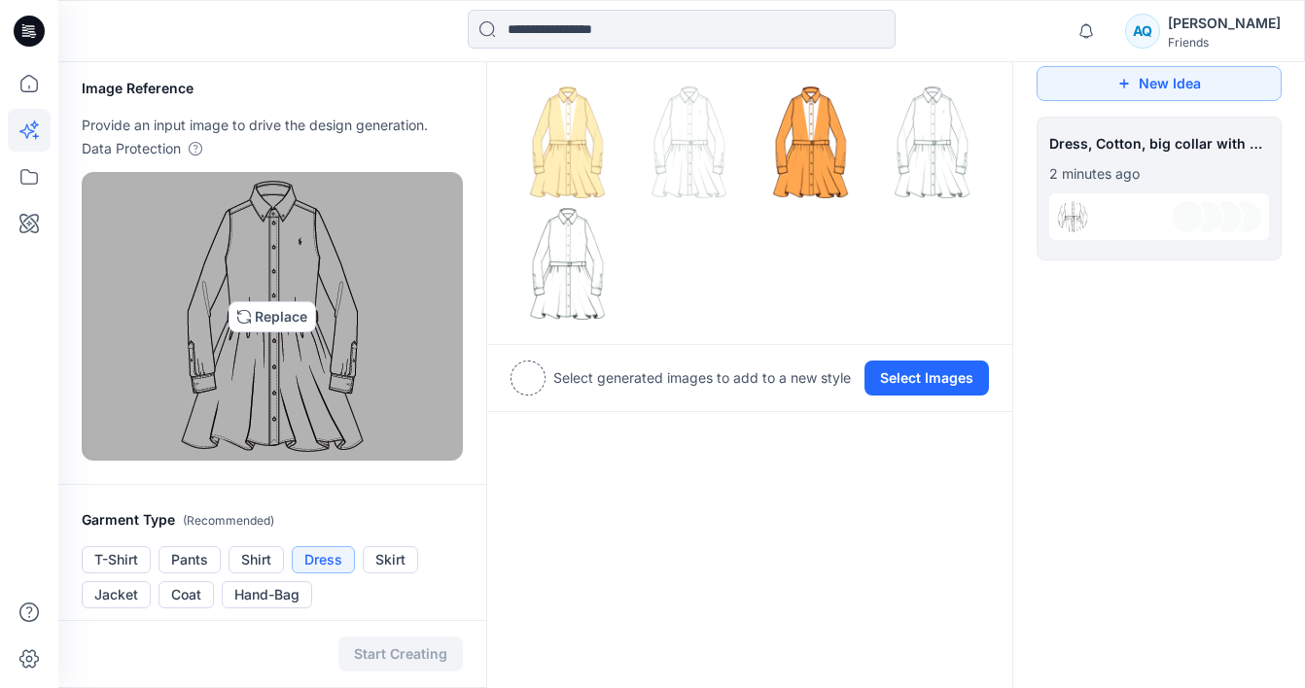
click at [261, 310] on img at bounding box center [272, 316] width 183 height 271
type input "**********"
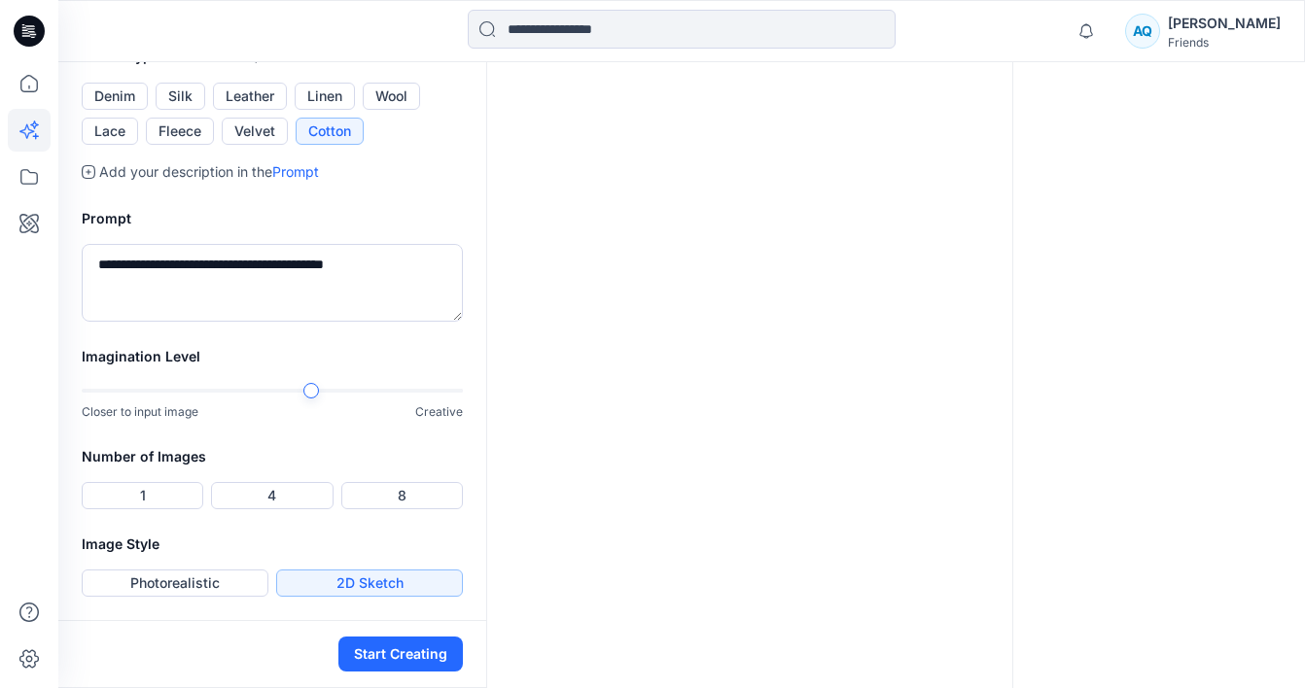
scroll to position [781, 0]
click at [448, 390] on div at bounding box center [272, 391] width 381 height 4
click at [407, 650] on button "Start Creating" at bounding box center [400, 654] width 124 height 35
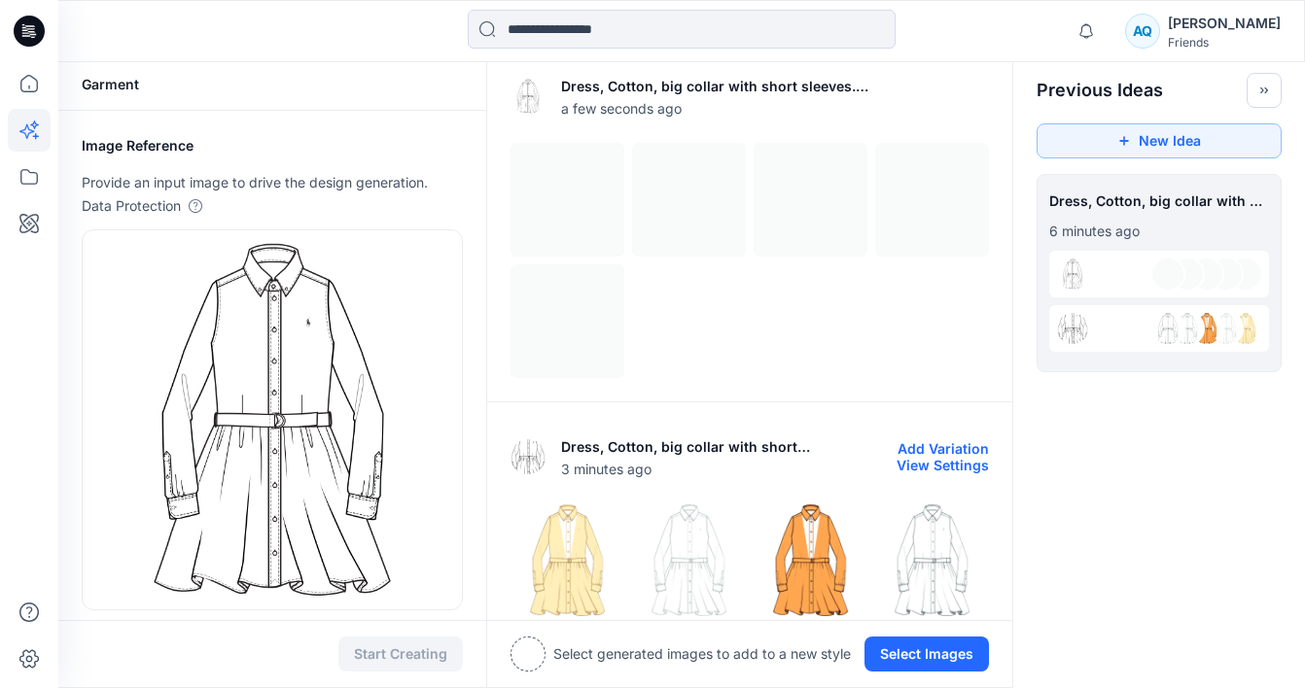
scroll to position [14, 0]
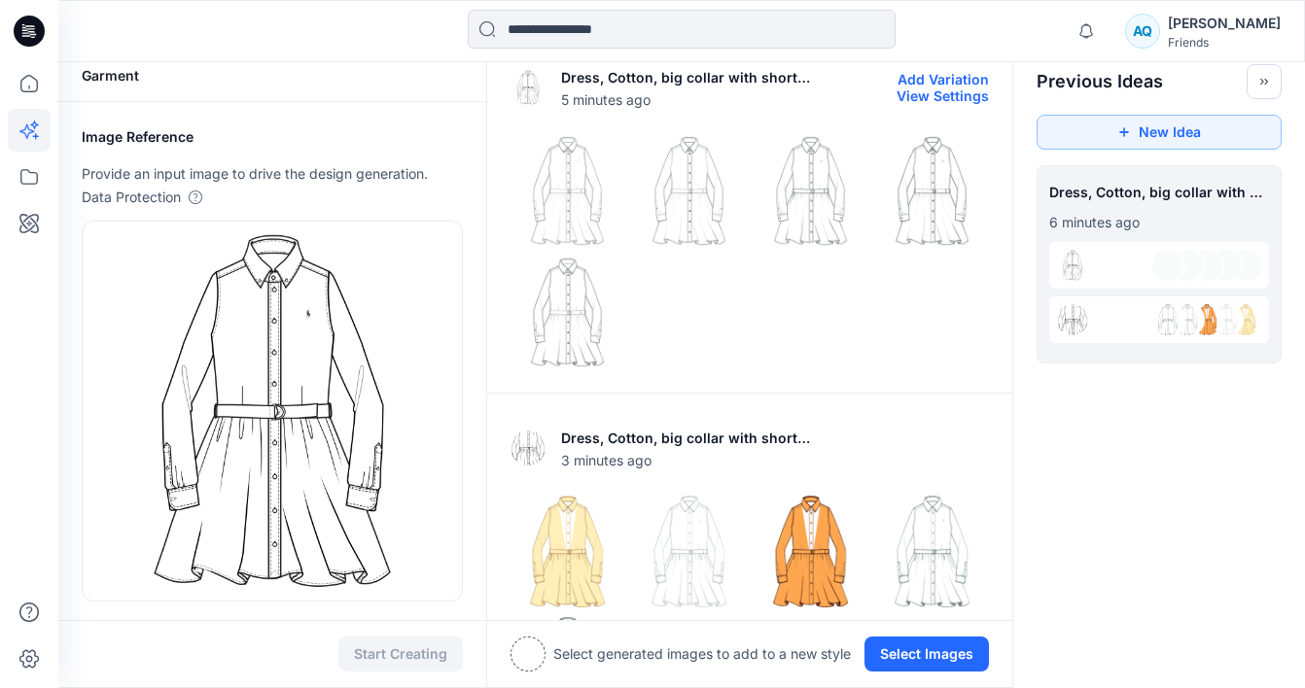
click at [597, 242] on img at bounding box center [567, 191] width 112 height 112
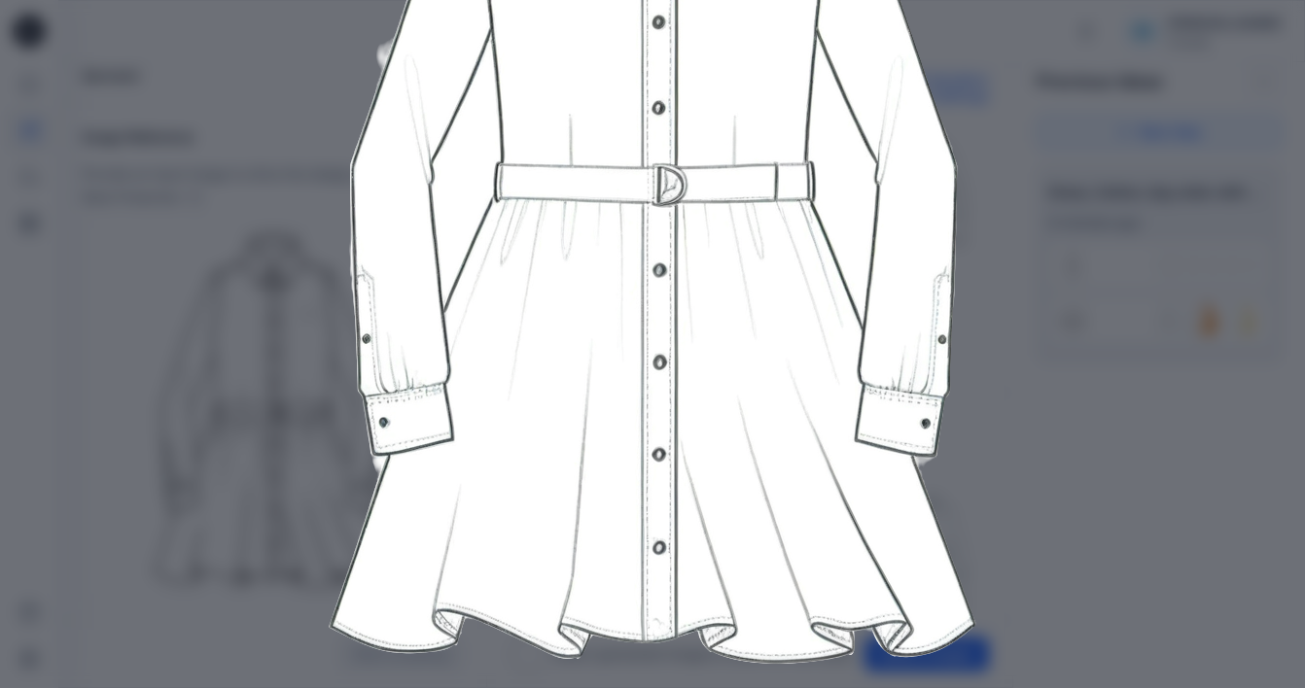
scroll to position [0, 0]
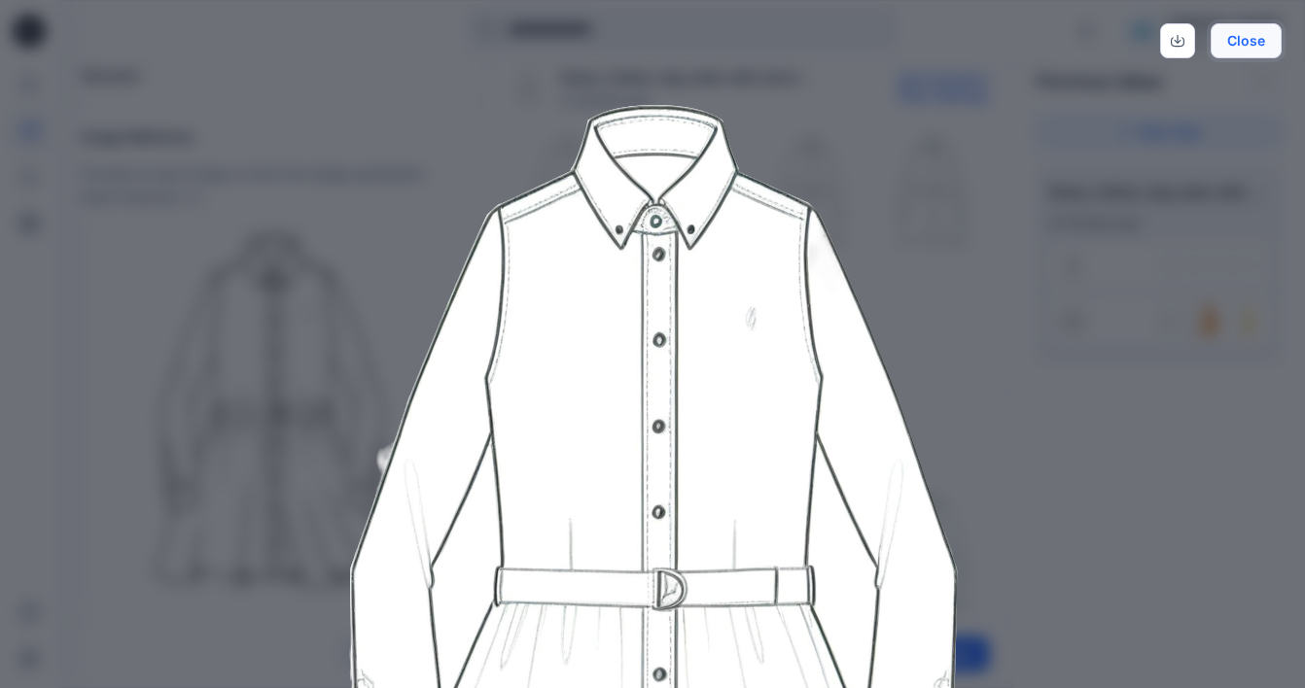
click at [1261, 40] on button "Close" at bounding box center [1246, 40] width 71 height 35
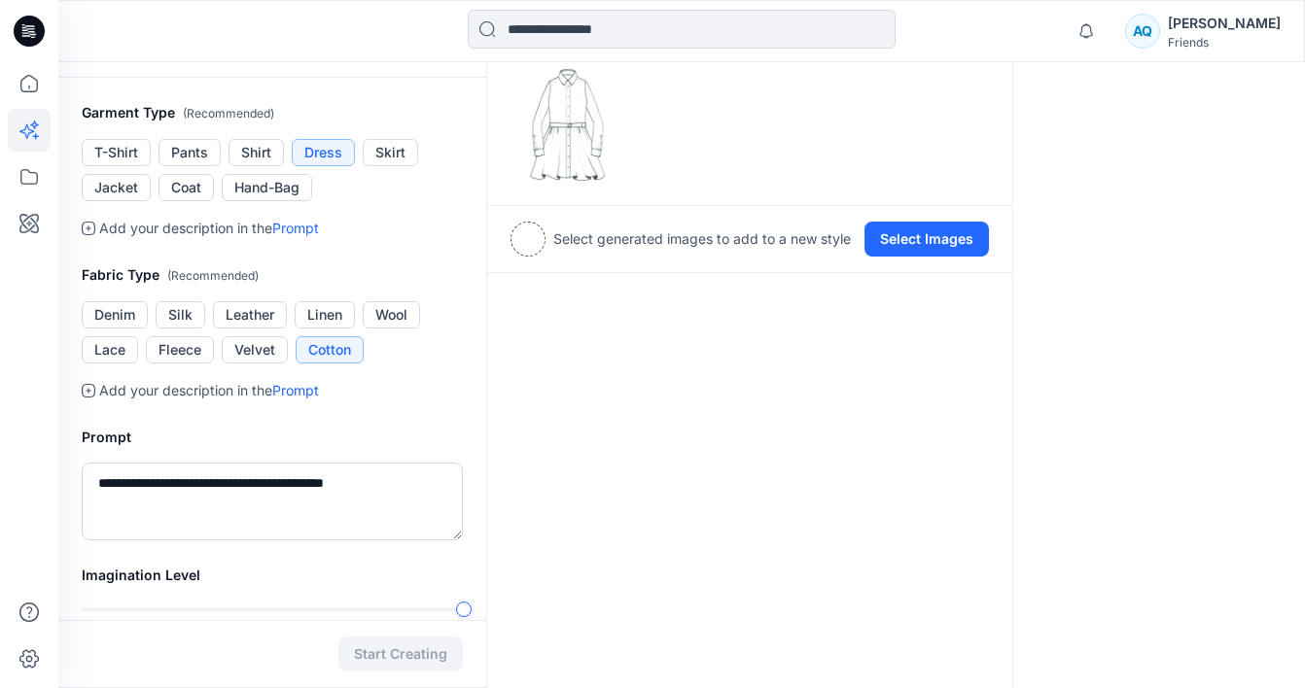
scroll to position [563, 0]
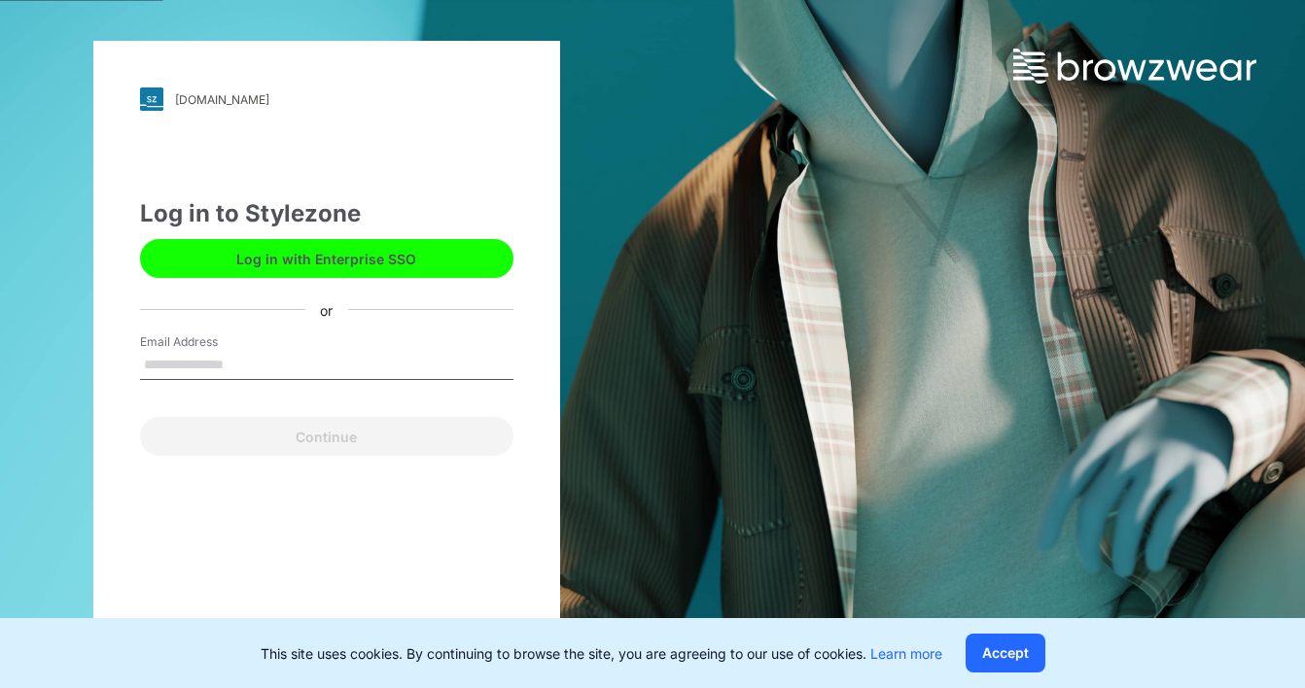
click at [306, 357] on input "Email Address" at bounding box center [326, 365] width 373 height 29
type input "**********"
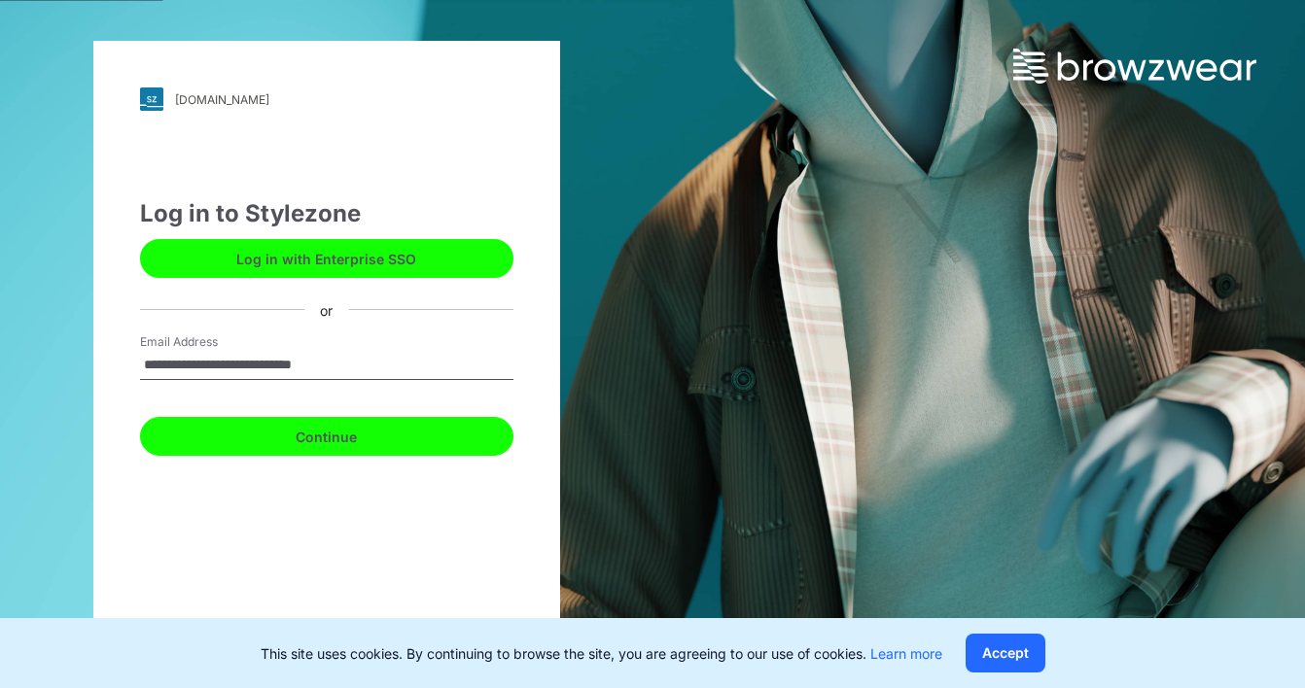
click at [304, 446] on button "Continue" at bounding box center [326, 436] width 373 height 39
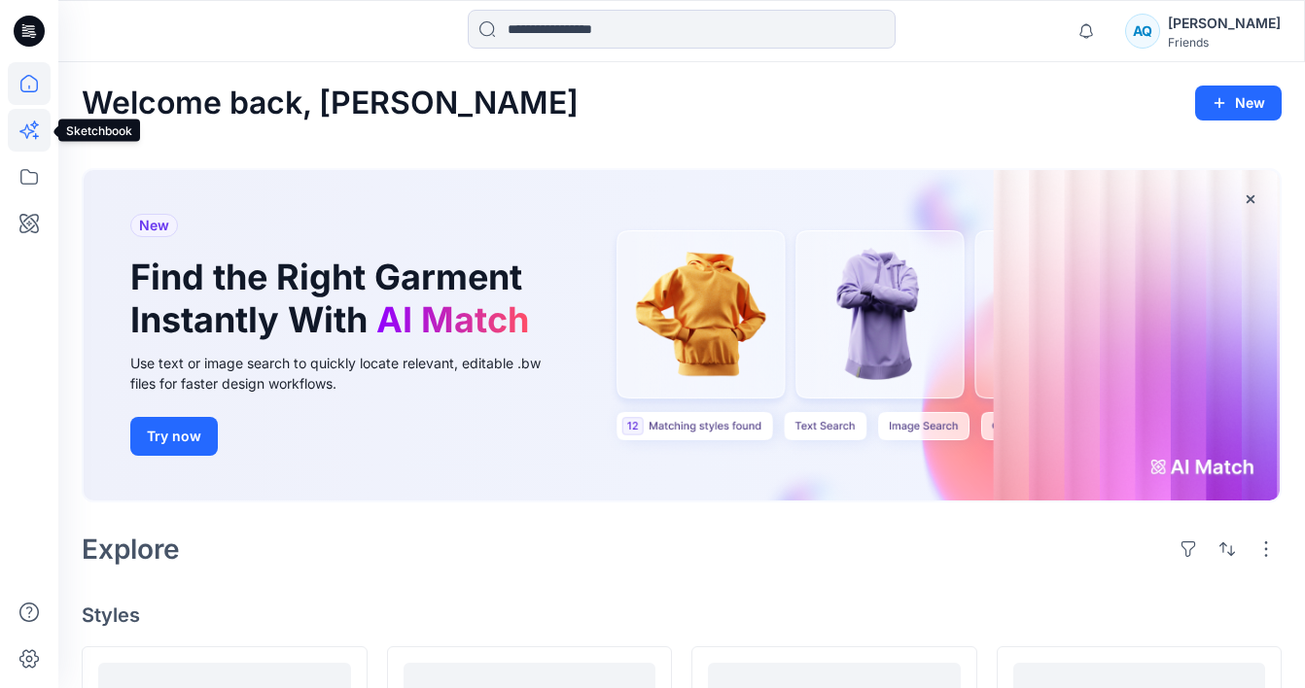
click at [30, 133] on icon at bounding box center [29, 130] width 43 height 43
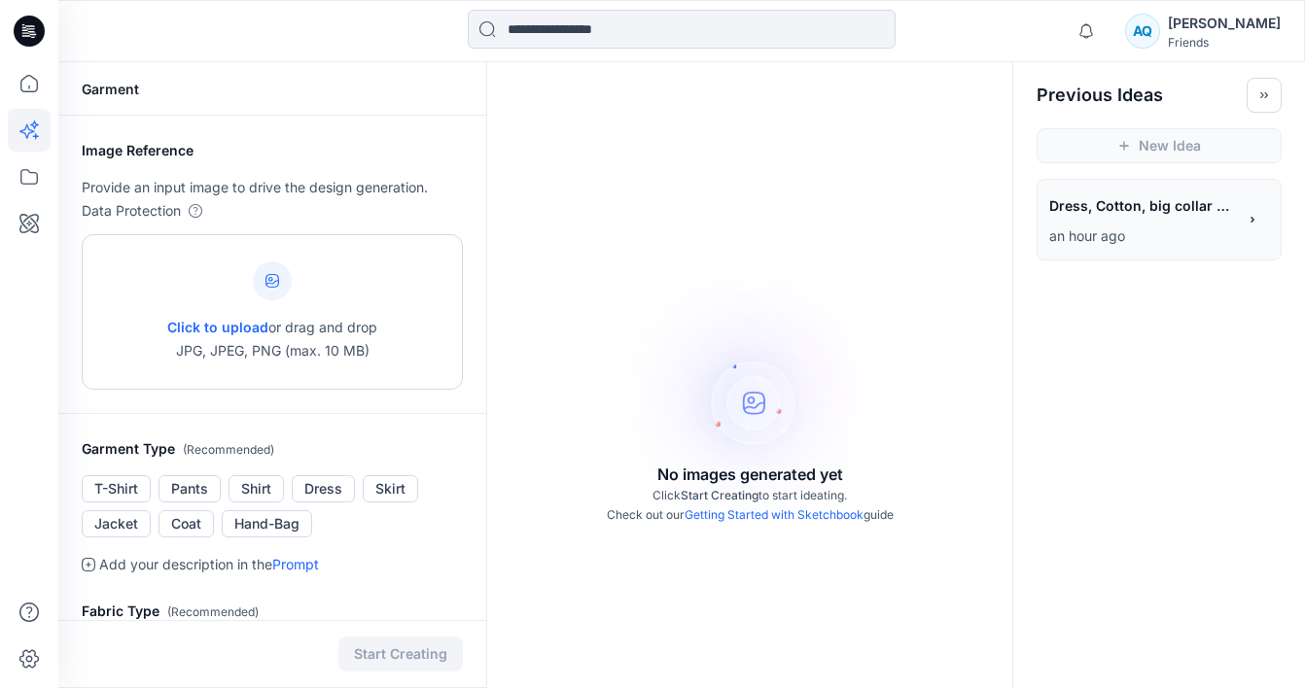
click at [270, 280] on icon at bounding box center [272, 281] width 14 height 14
type input "**********"
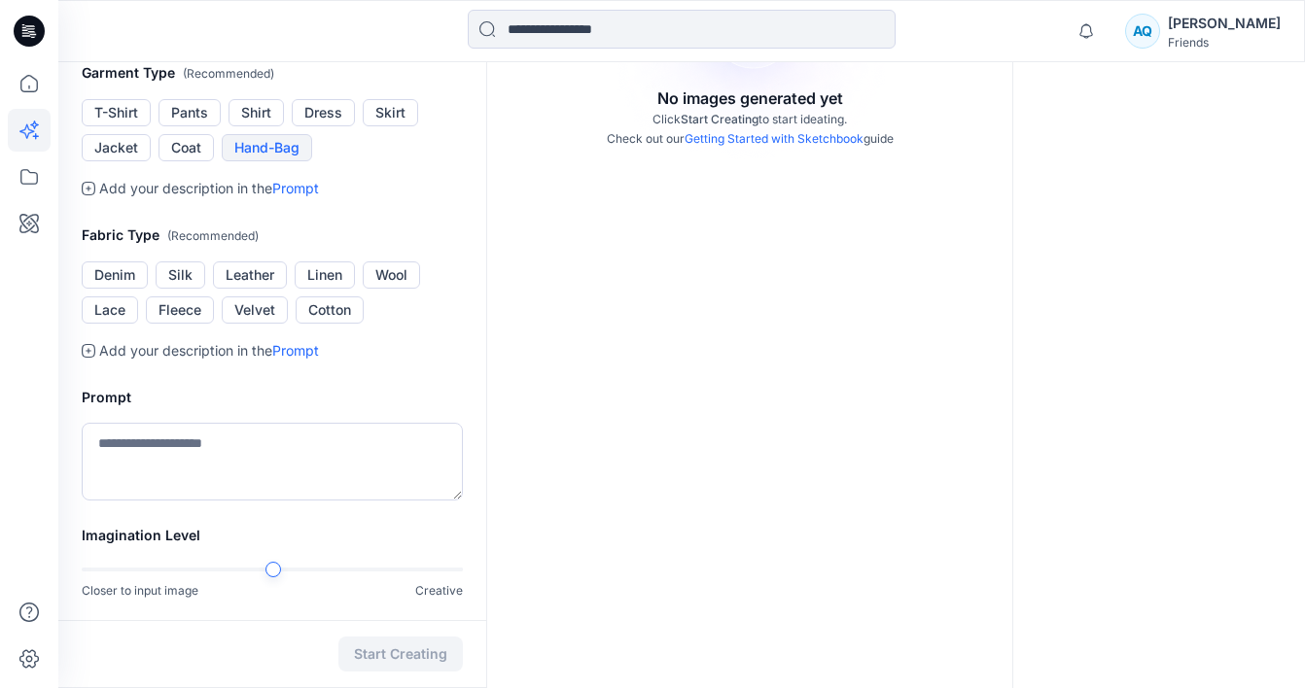
scroll to position [379, 0]
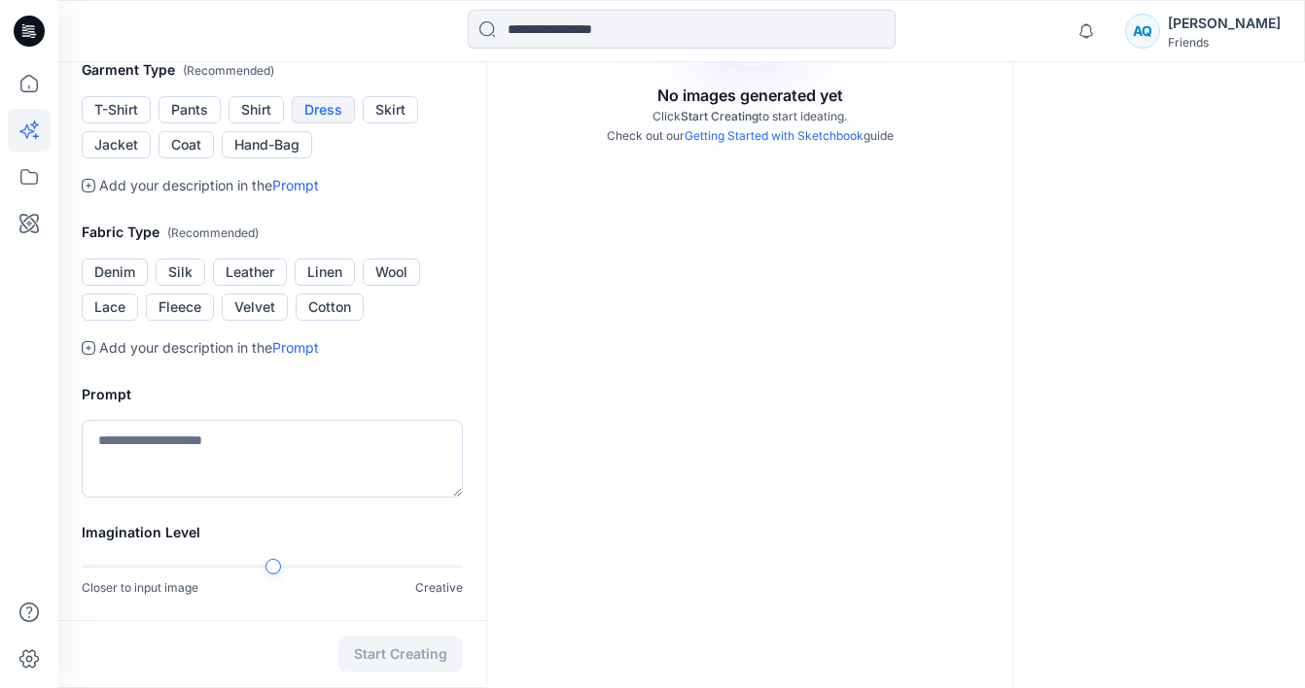
click at [325, 123] on button "Dress" at bounding box center [323, 109] width 63 height 27
click at [330, 321] on button "Cotton" at bounding box center [330, 307] width 68 height 27
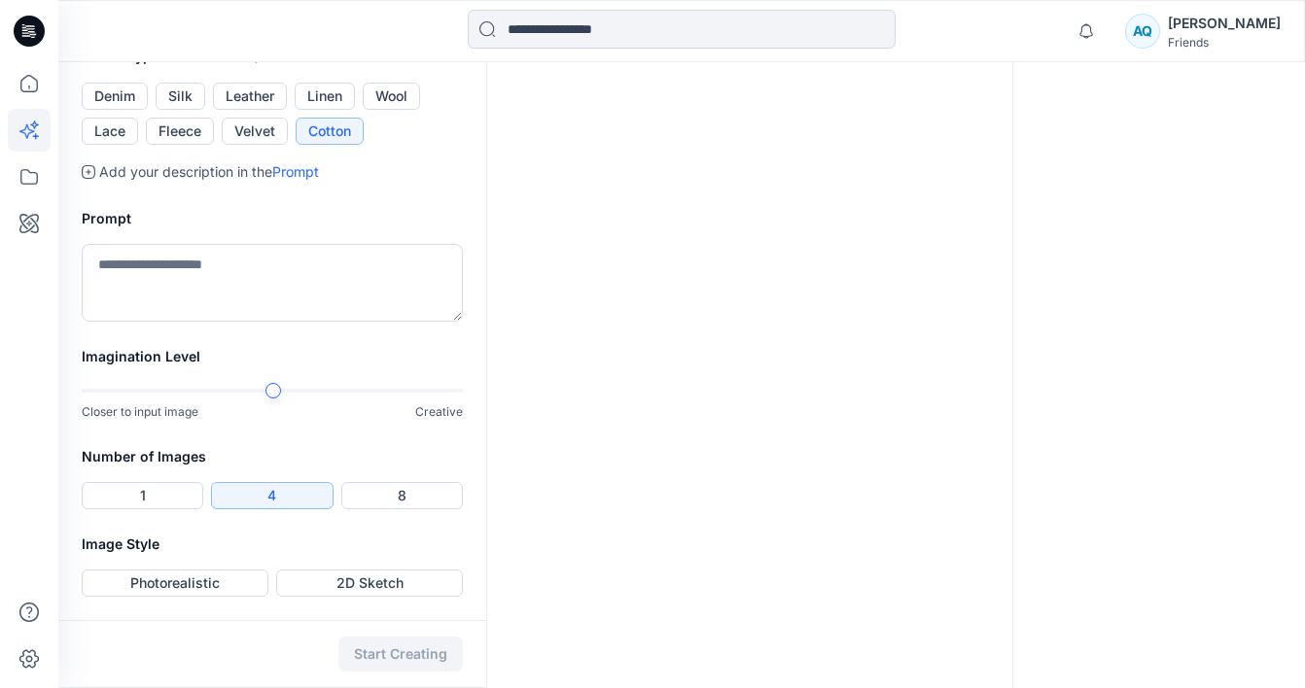
scroll to position [774, 0]
click at [266, 322] on textarea at bounding box center [272, 283] width 381 height 78
click at [379, 299] on textarea "**********" at bounding box center [272, 283] width 381 height 78
click at [390, 398] on div at bounding box center [272, 391] width 381 height 14
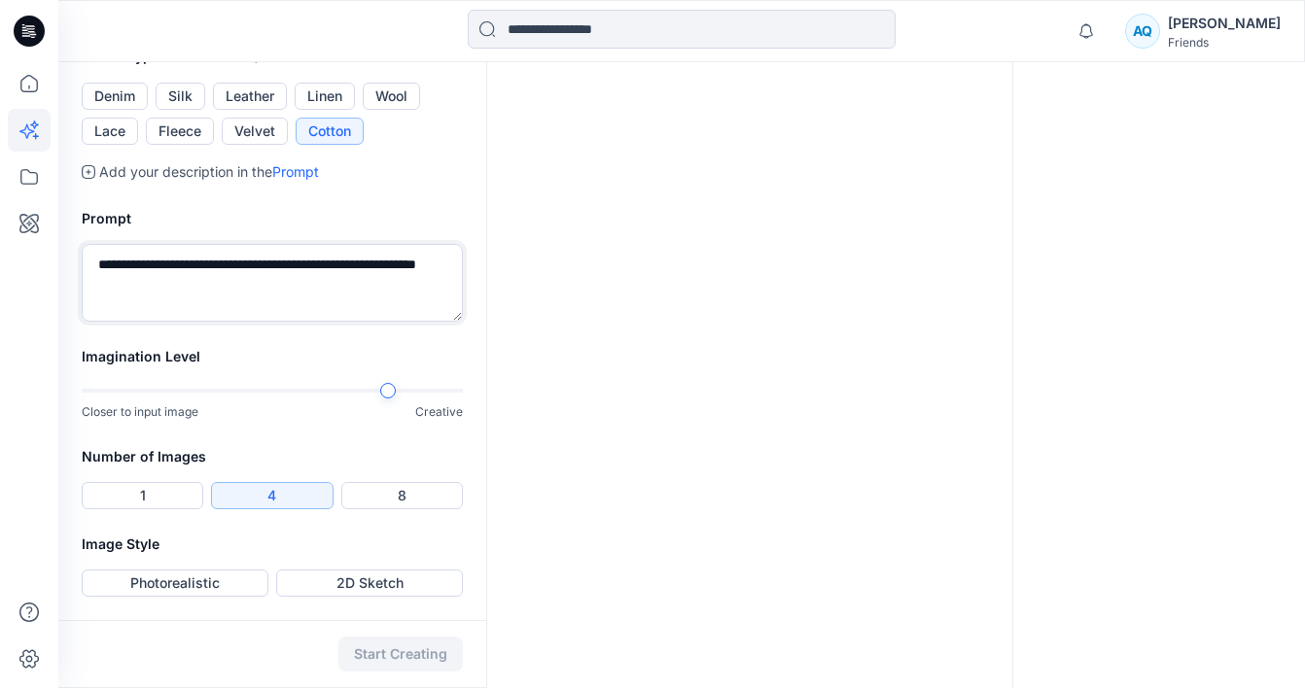
click at [401, 391] on div at bounding box center [425, 391] width 76 height 4
click at [397, 390] on div at bounding box center [272, 391] width 381 height 14
click at [413, 390] on div at bounding box center [272, 391] width 381 height 4
type textarea "**********"
click at [174, 586] on button "Photorealistic" at bounding box center [175, 583] width 187 height 27
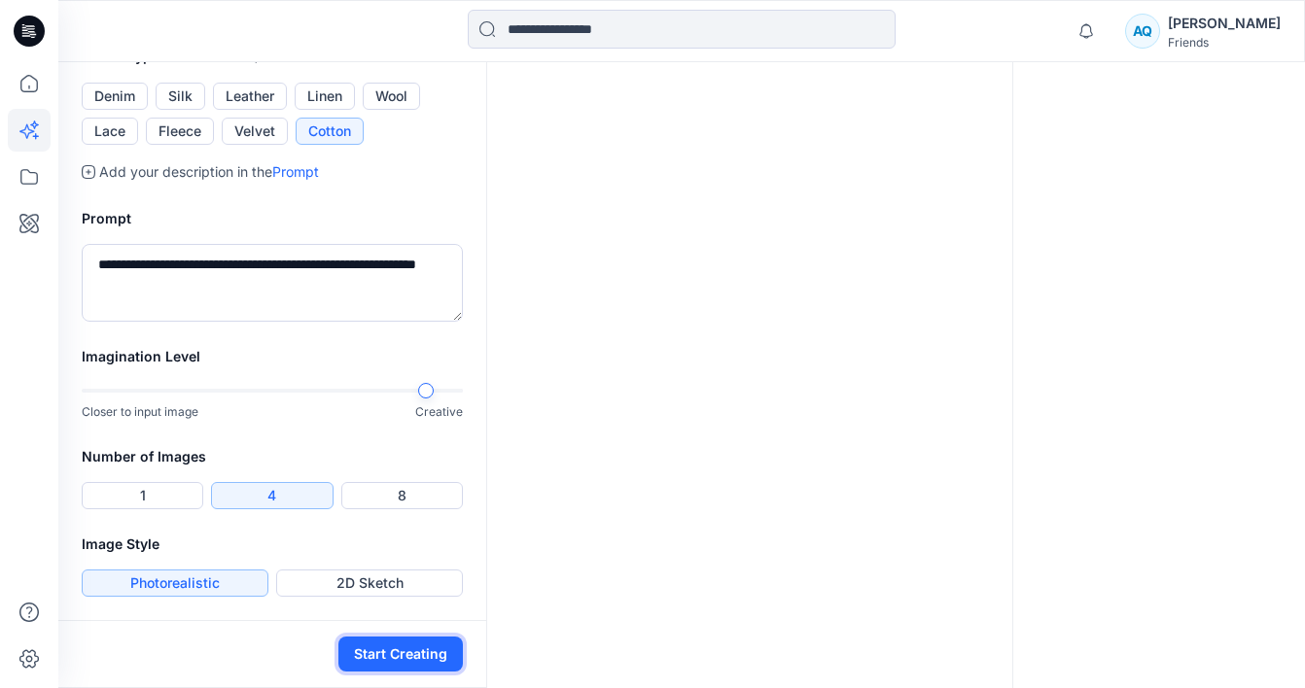
click at [385, 657] on button "Start Creating" at bounding box center [400, 654] width 124 height 35
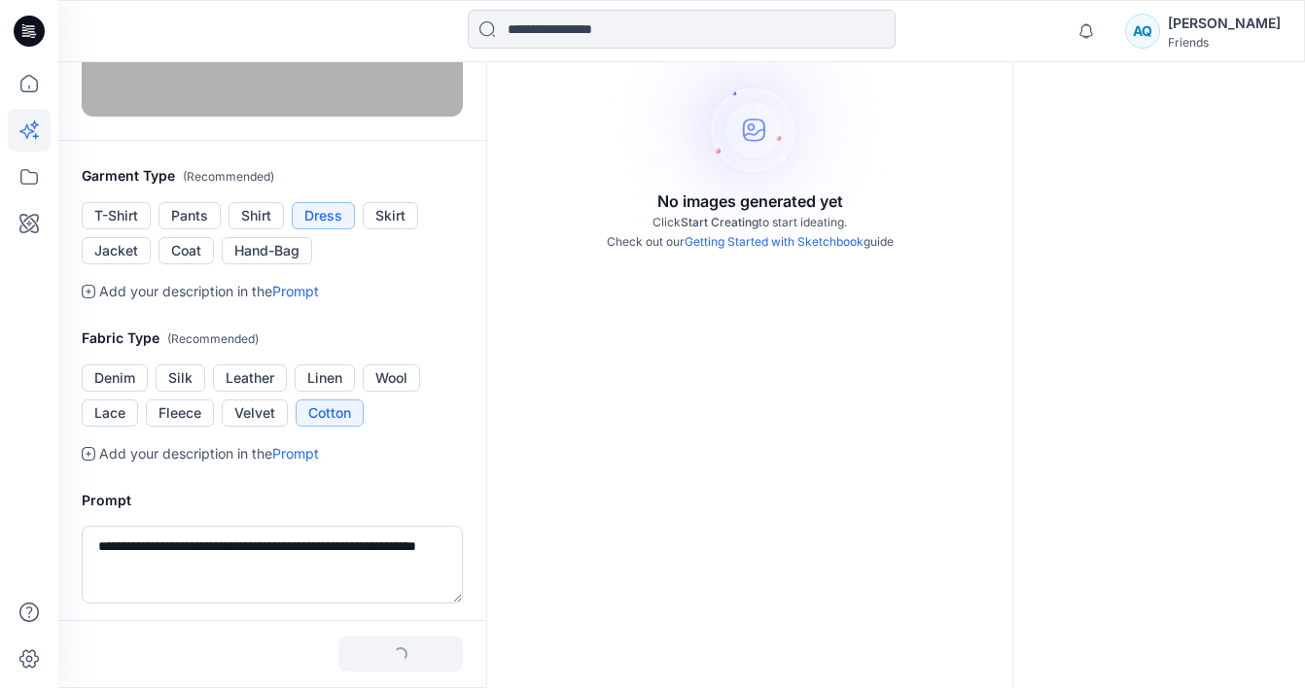
scroll to position [0, 0]
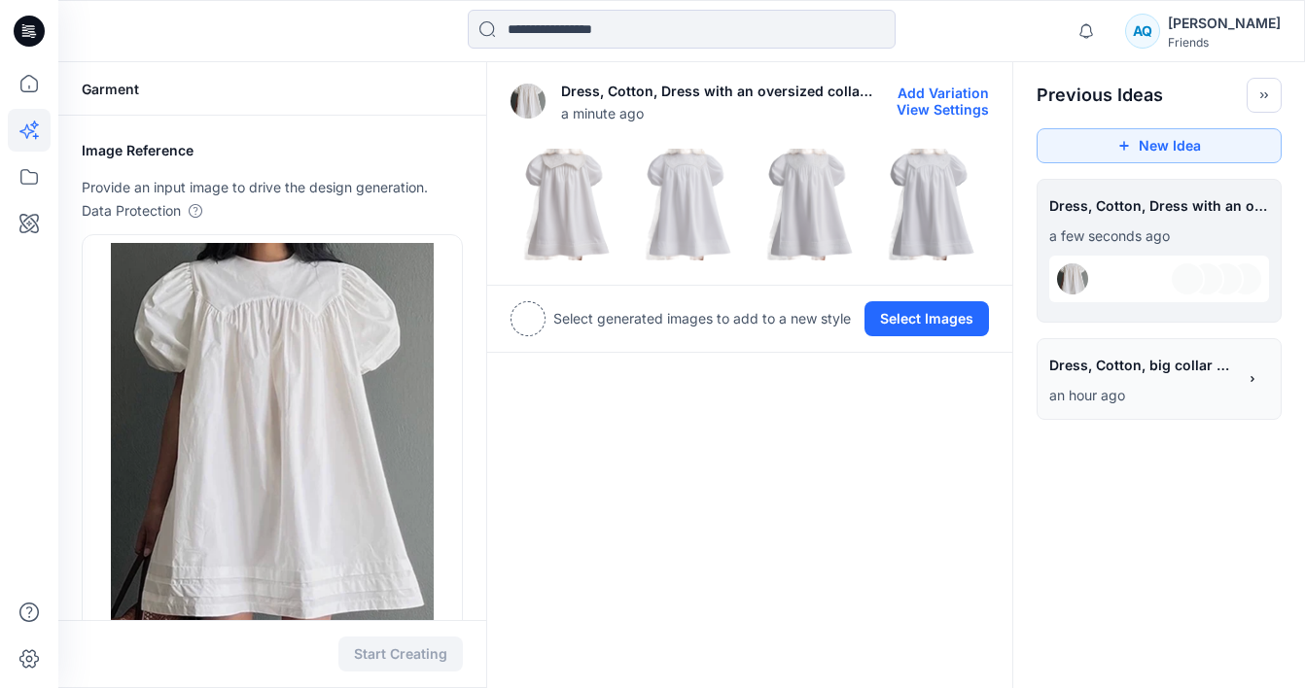
click at [594, 188] on img at bounding box center [567, 205] width 112 height 112
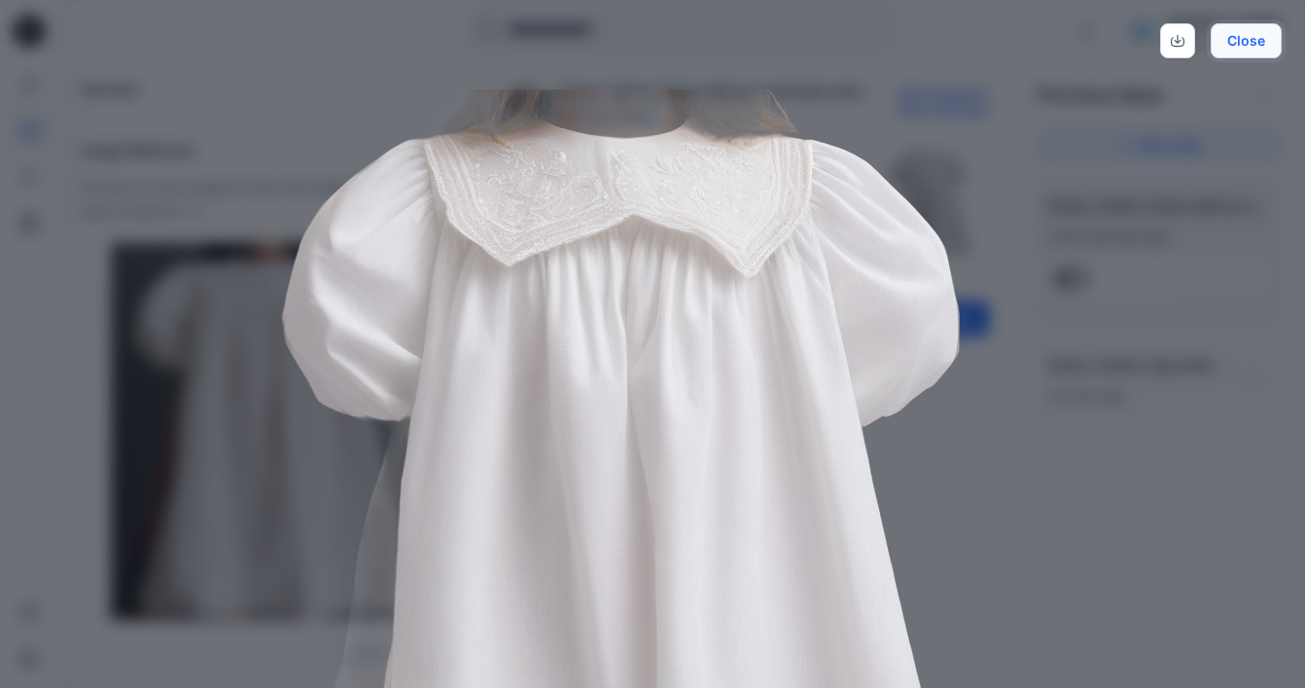
click at [1244, 39] on button "Close" at bounding box center [1246, 40] width 71 height 35
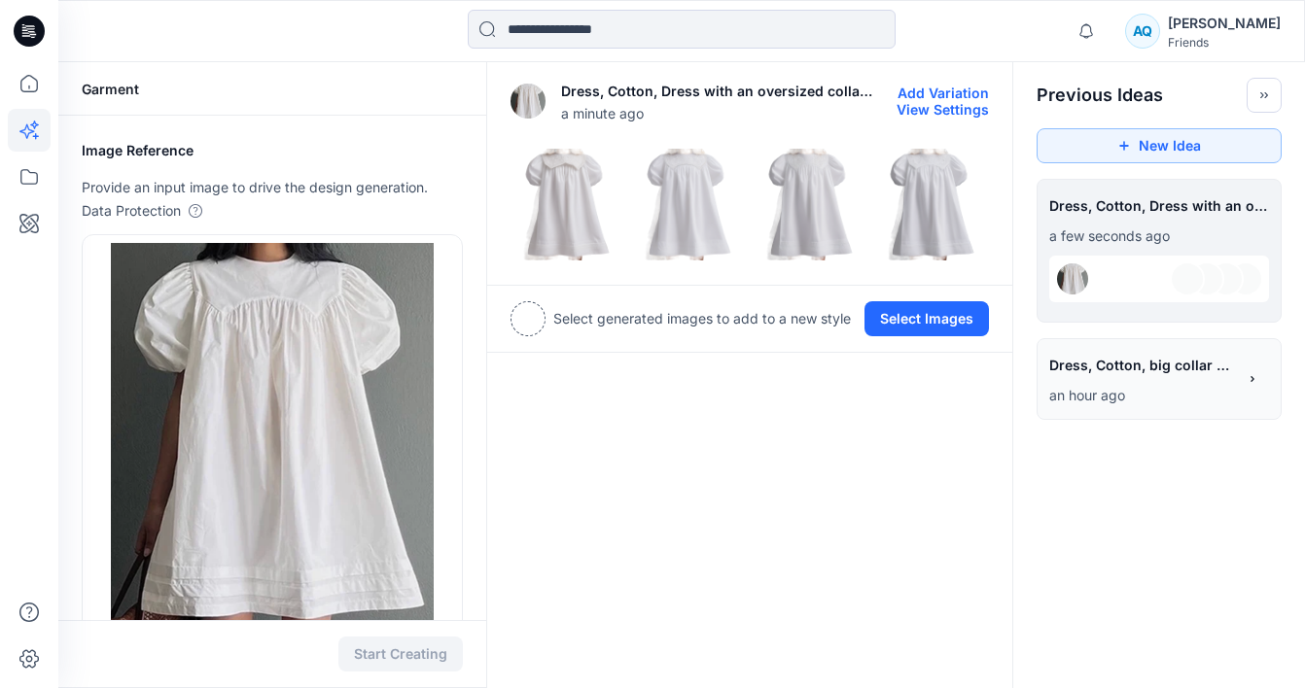
click at [690, 228] on img at bounding box center [689, 205] width 112 height 112
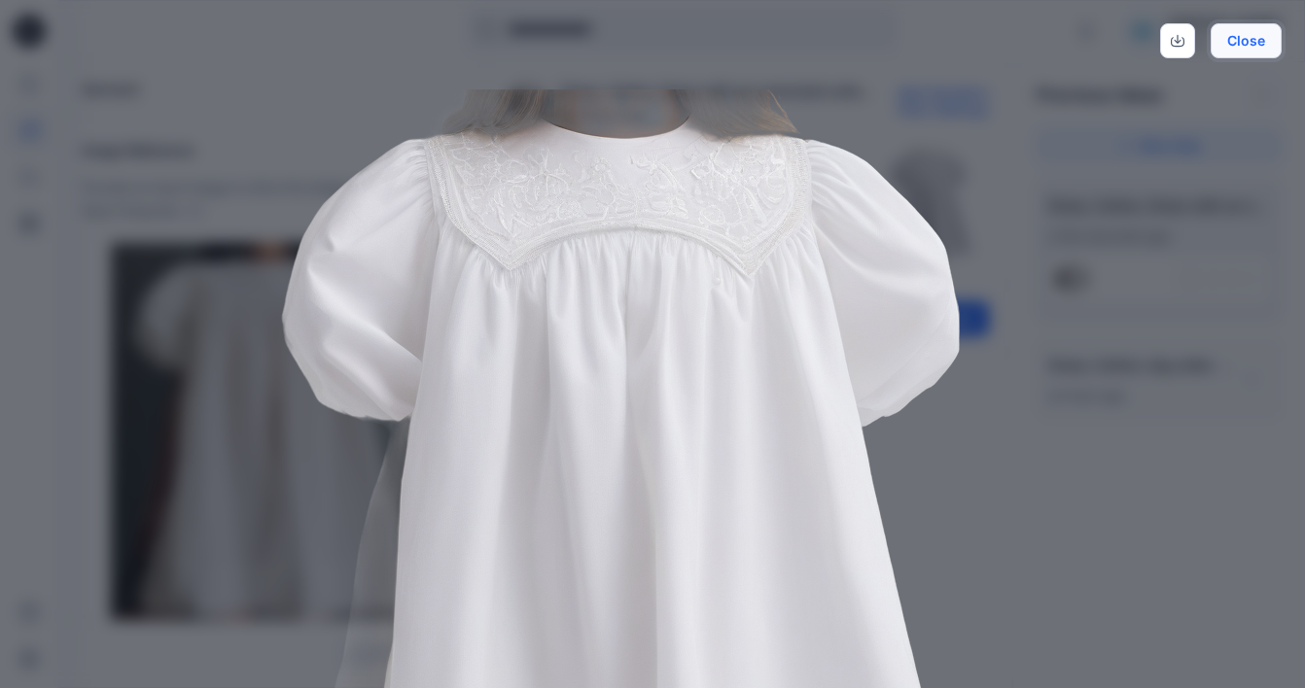
click at [1239, 50] on button "Close" at bounding box center [1246, 40] width 71 height 35
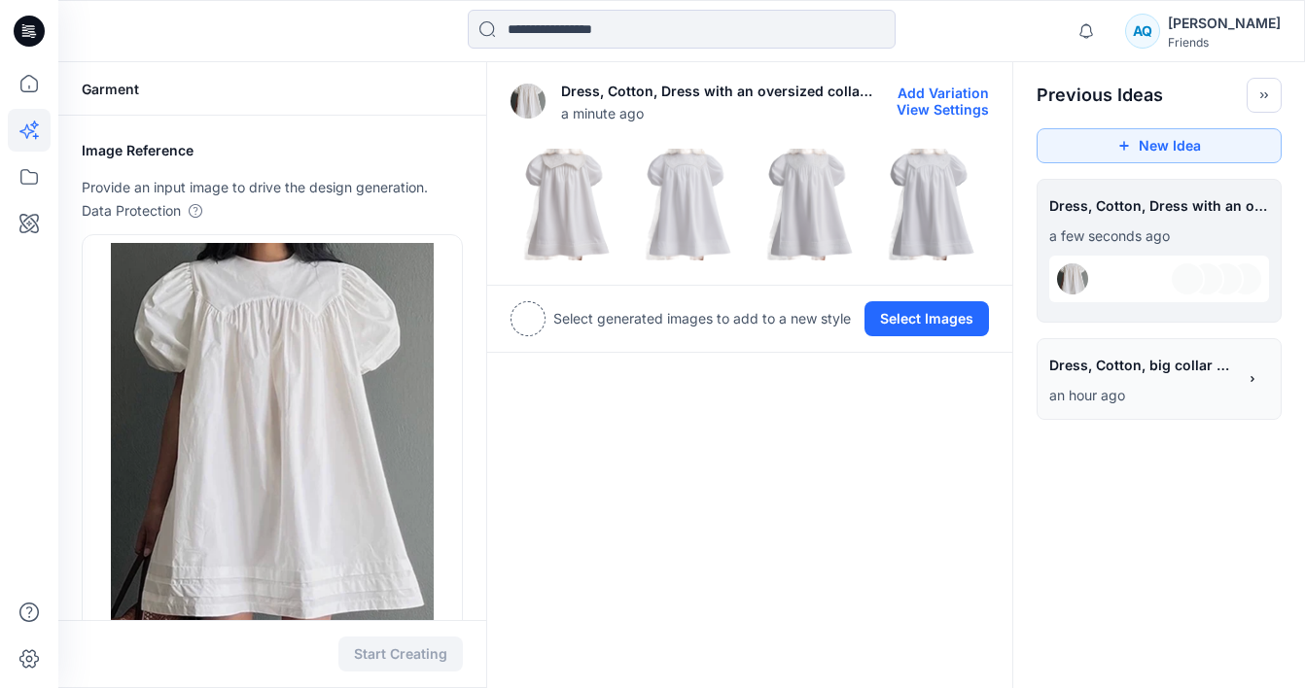
click at [807, 189] on img at bounding box center [811, 205] width 112 height 112
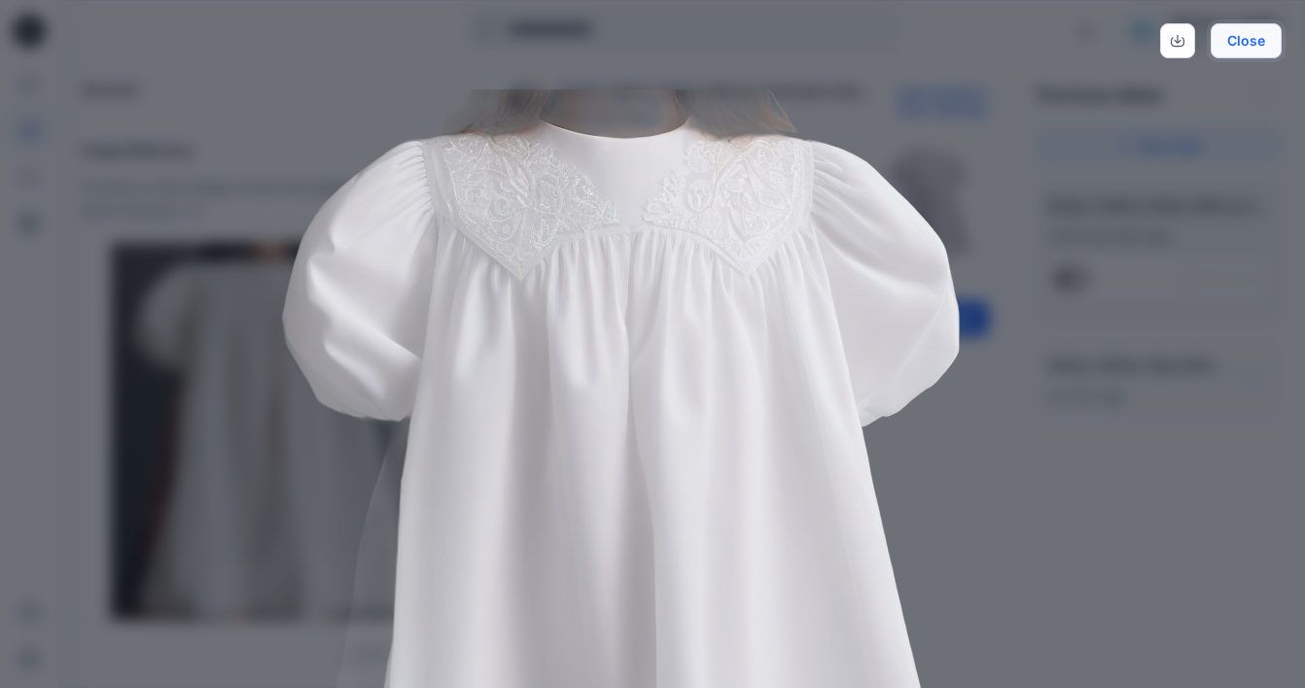
click at [1255, 43] on button "Close" at bounding box center [1246, 40] width 71 height 35
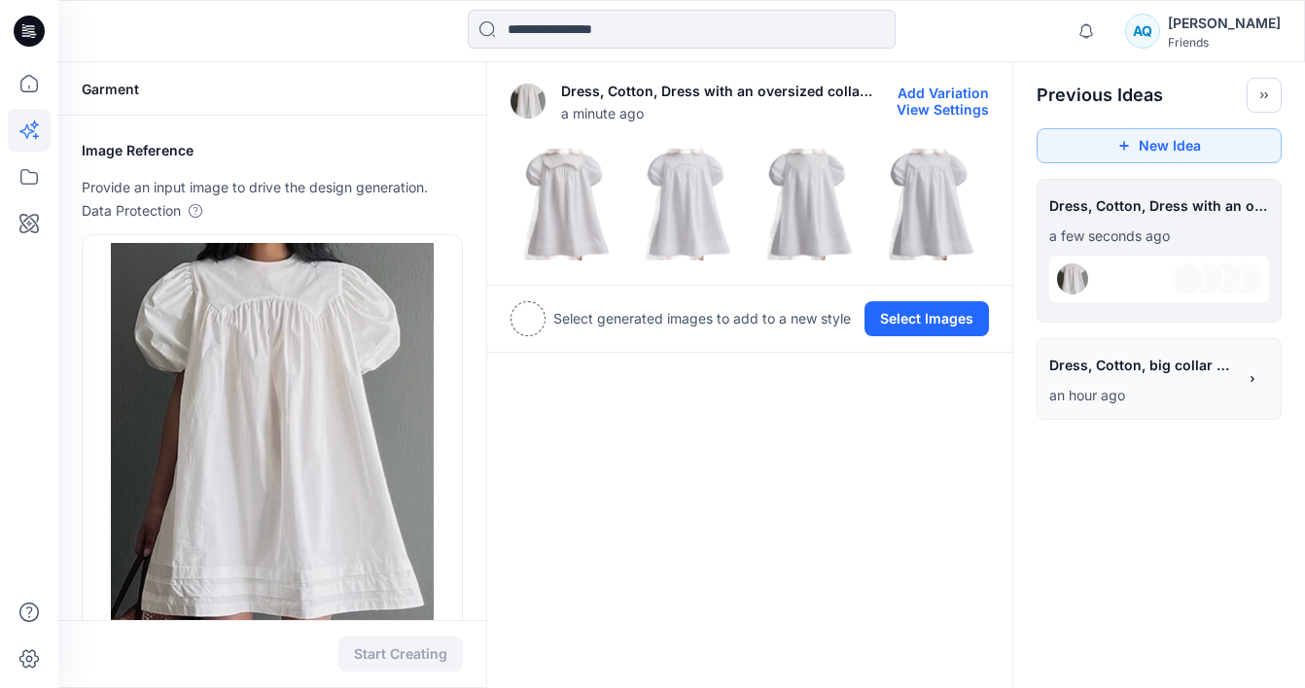
click at [922, 207] on img at bounding box center [932, 205] width 112 height 112
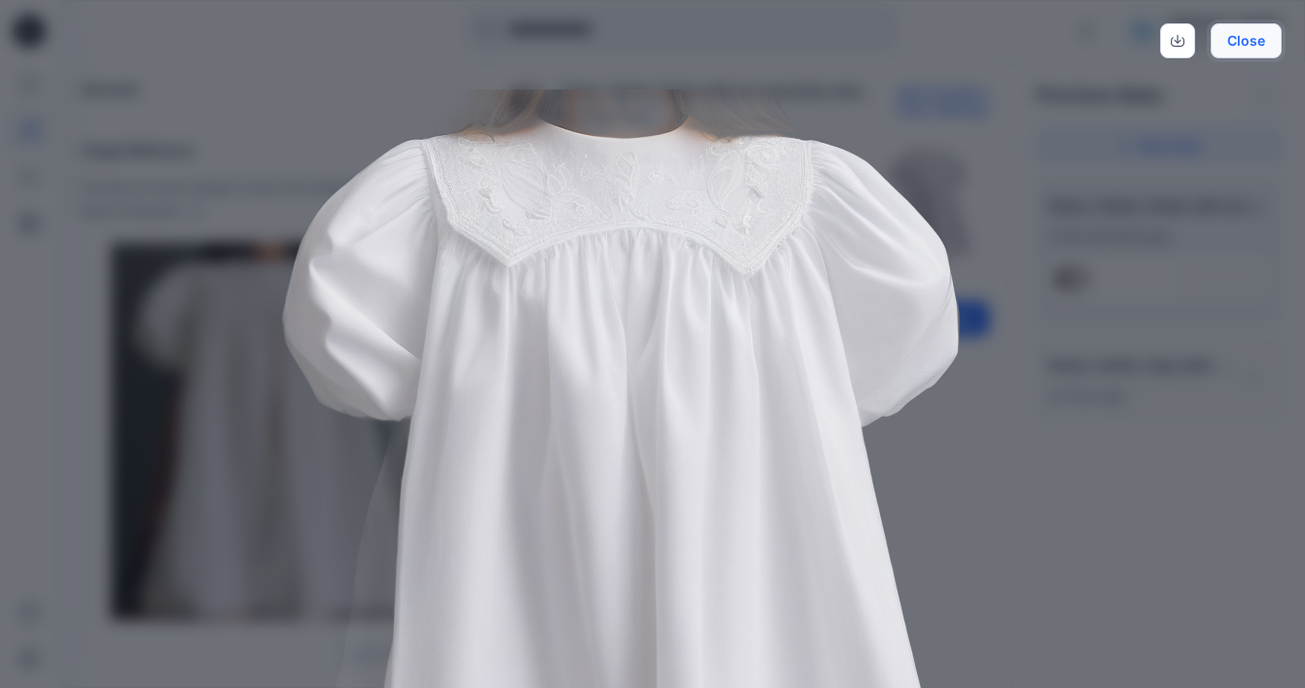
click at [1245, 42] on button "Close" at bounding box center [1246, 40] width 71 height 35
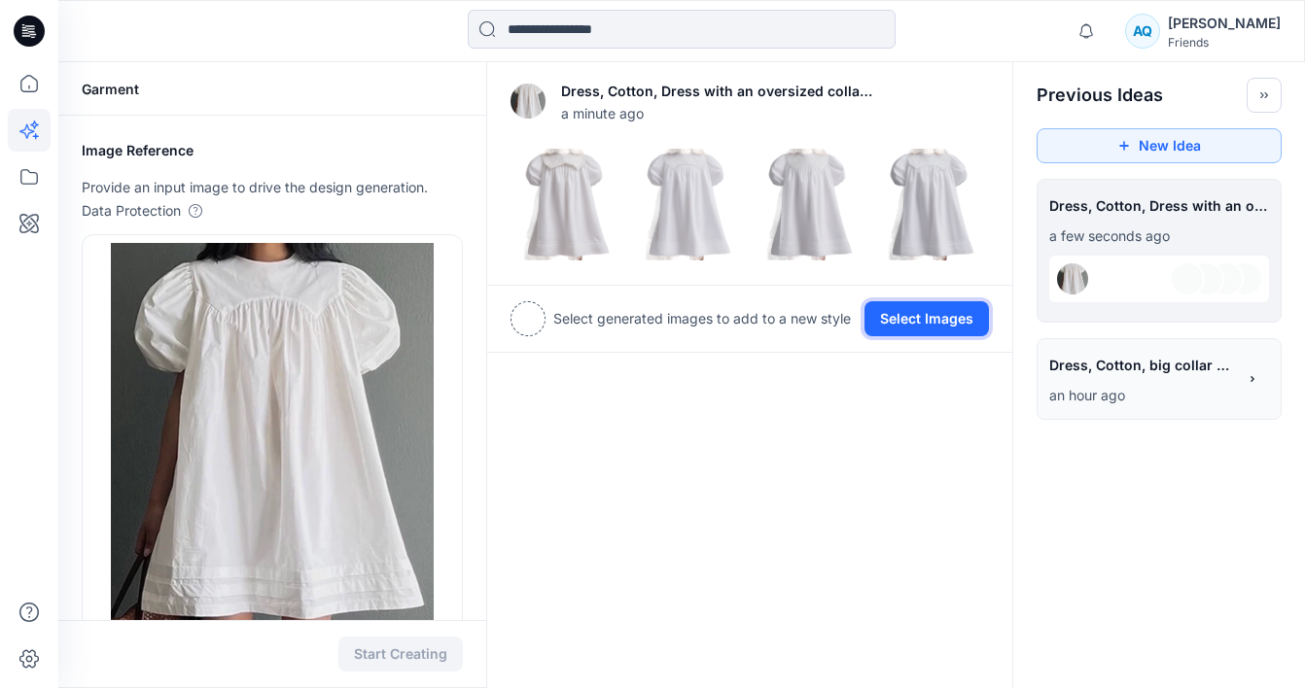
click at [919, 315] on button "Select Images" at bounding box center [926, 318] width 124 height 35
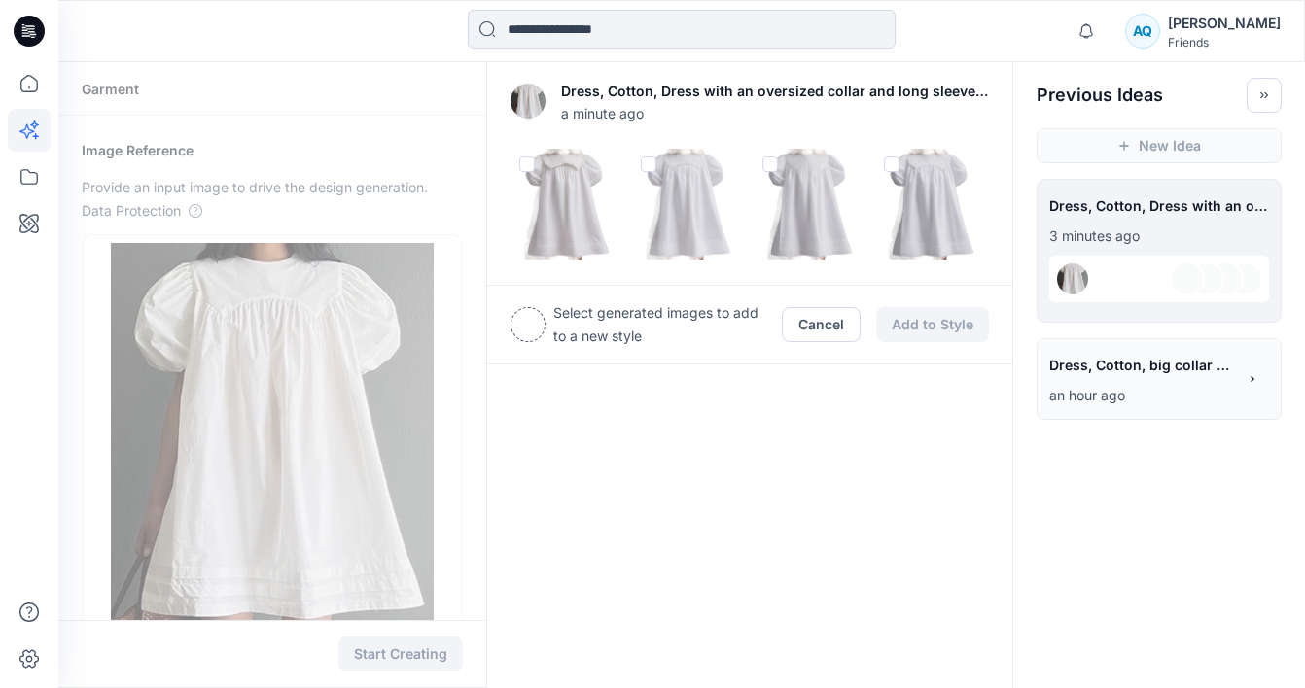
click at [524, 160] on span at bounding box center [527, 165] width 16 height 16
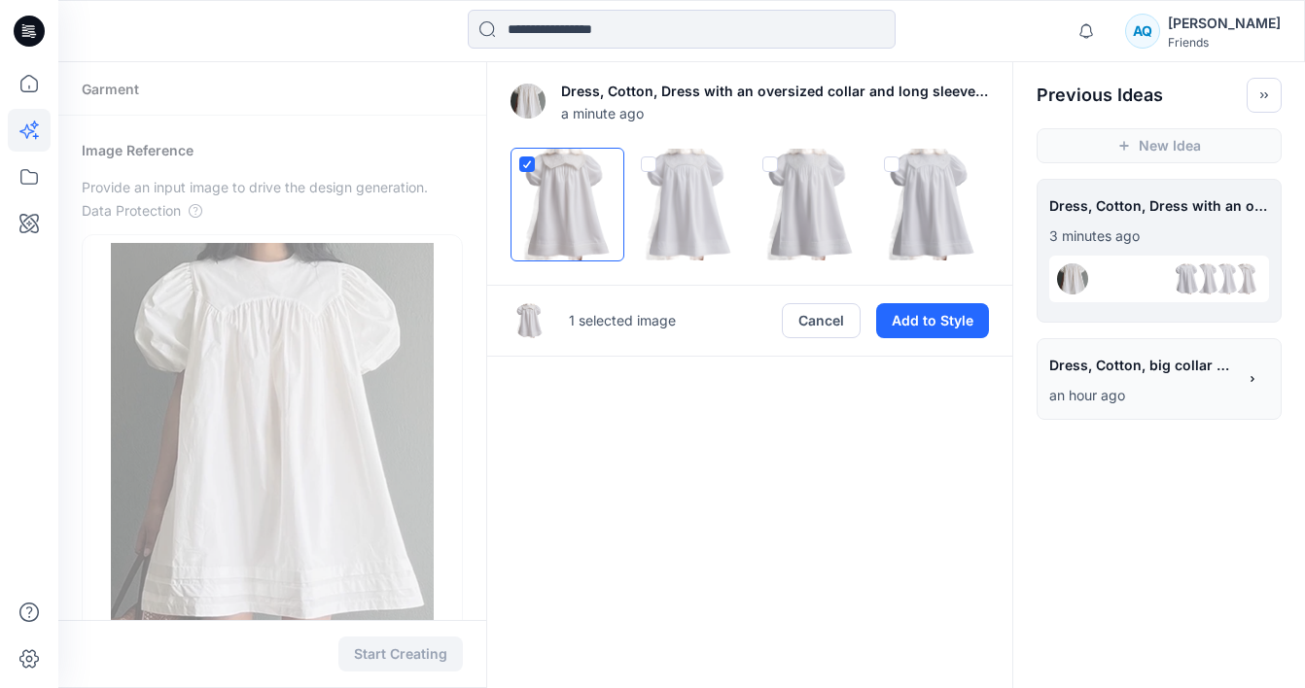
click at [652, 163] on span at bounding box center [649, 165] width 16 height 16
click at [652, 163] on icon at bounding box center [649, 164] width 12 height 8
click at [772, 162] on span at bounding box center [770, 165] width 16 height 16
click at [929, 325] on button "Add to Style" at bounding box center [932, 320] width 113 height 35
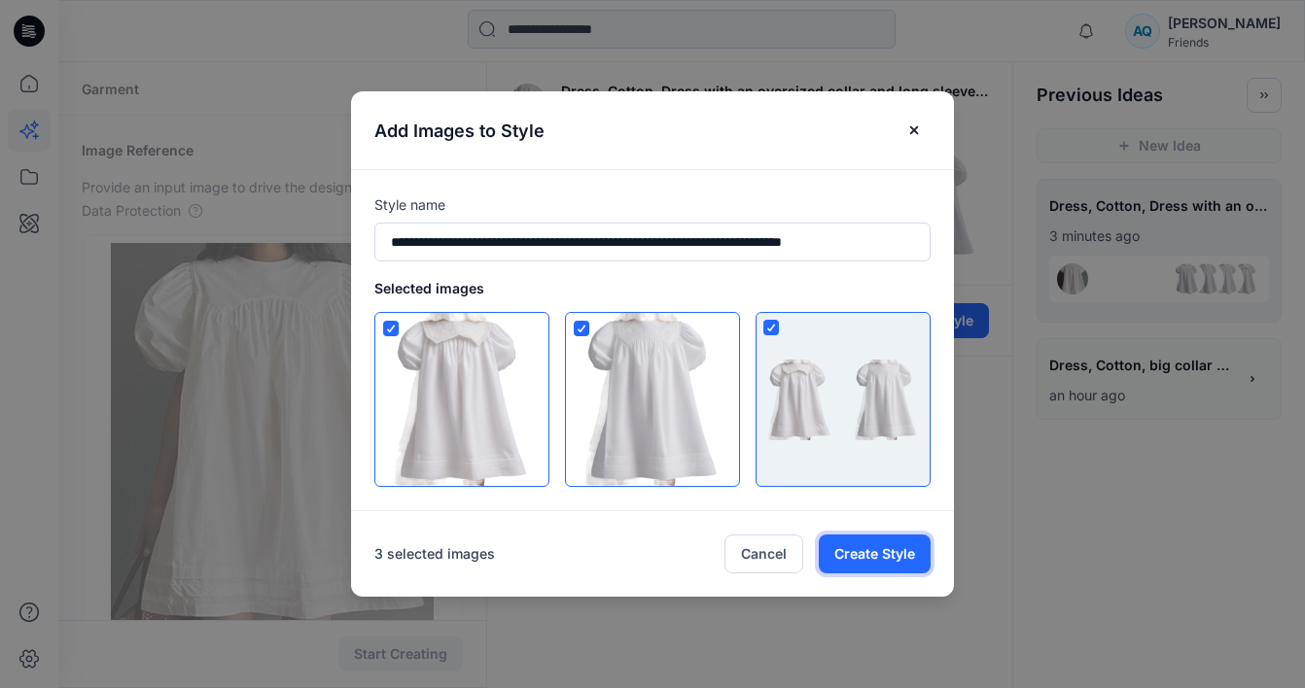
click at [876, 562] on button "Create Style" at bounding box center [875, 554] width 112 height 39
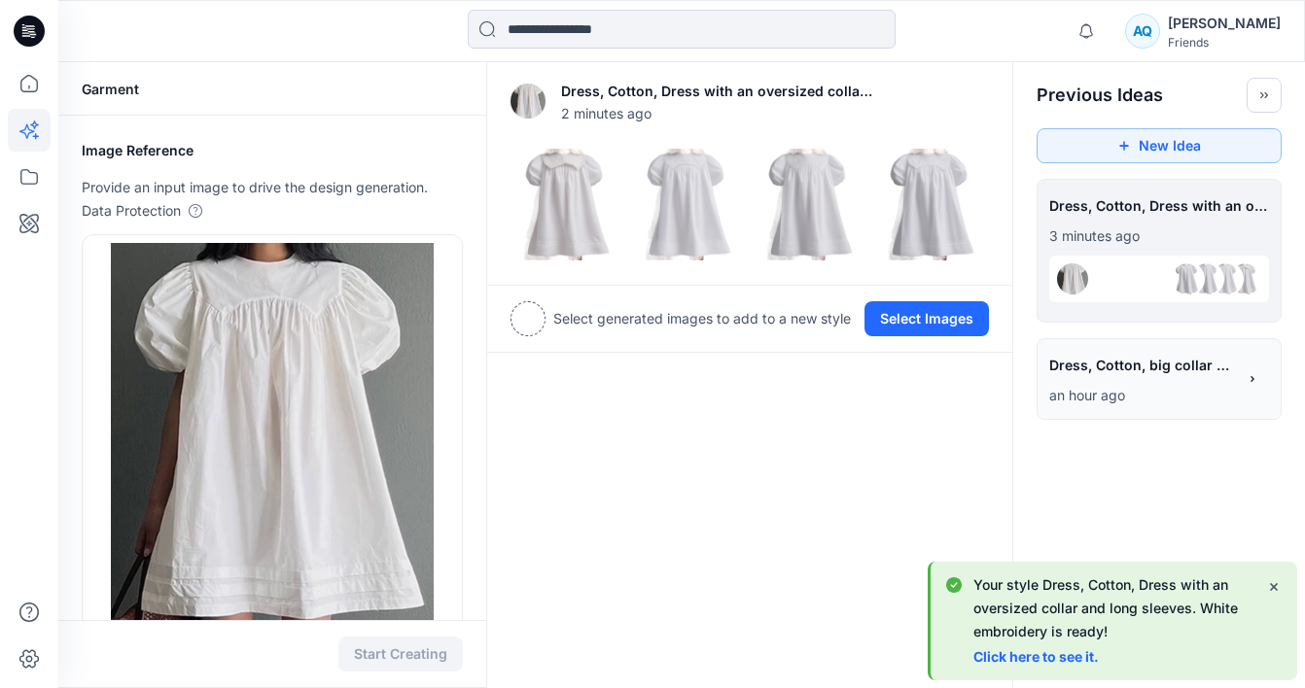
click at [1196, 370] on span "Dress, Cotton, big collar with short sleeves. Balloon sleeves" at bounding box center [1141, 365] width 185 height 28
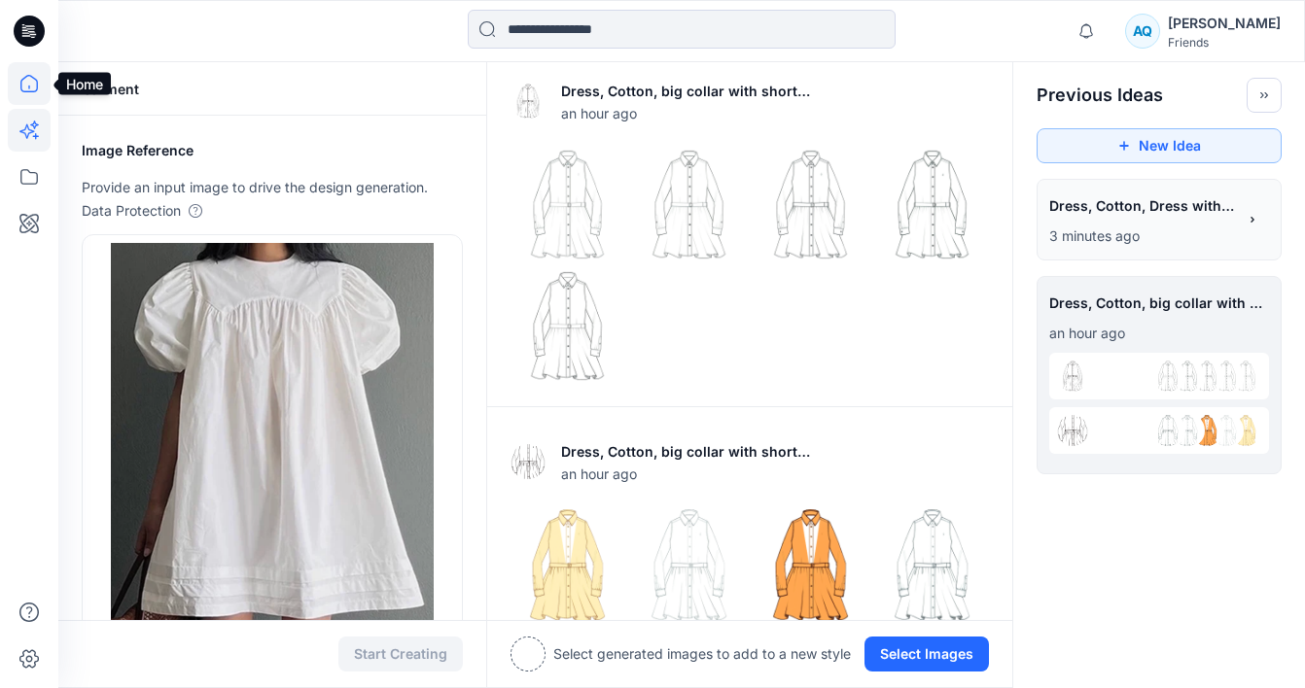
click at [21, 86] on icon at bounding box center [29, 84] width 18 height 18
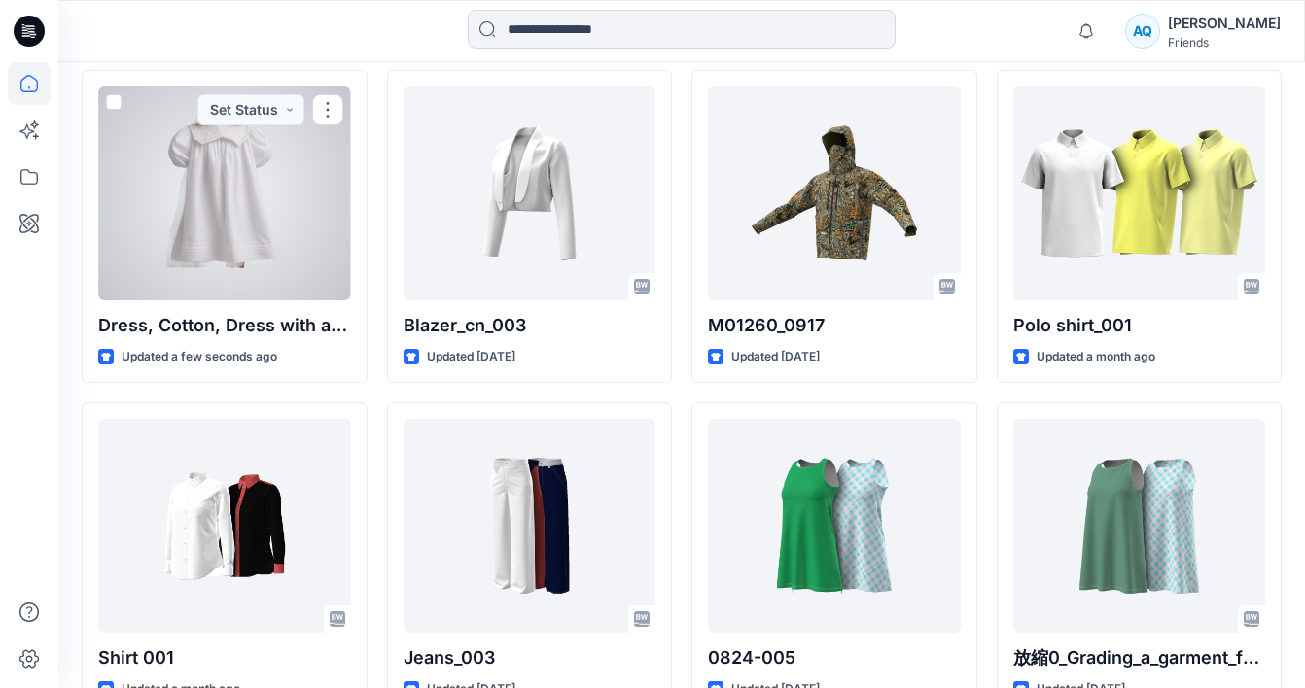
scroll to position [603, 0]
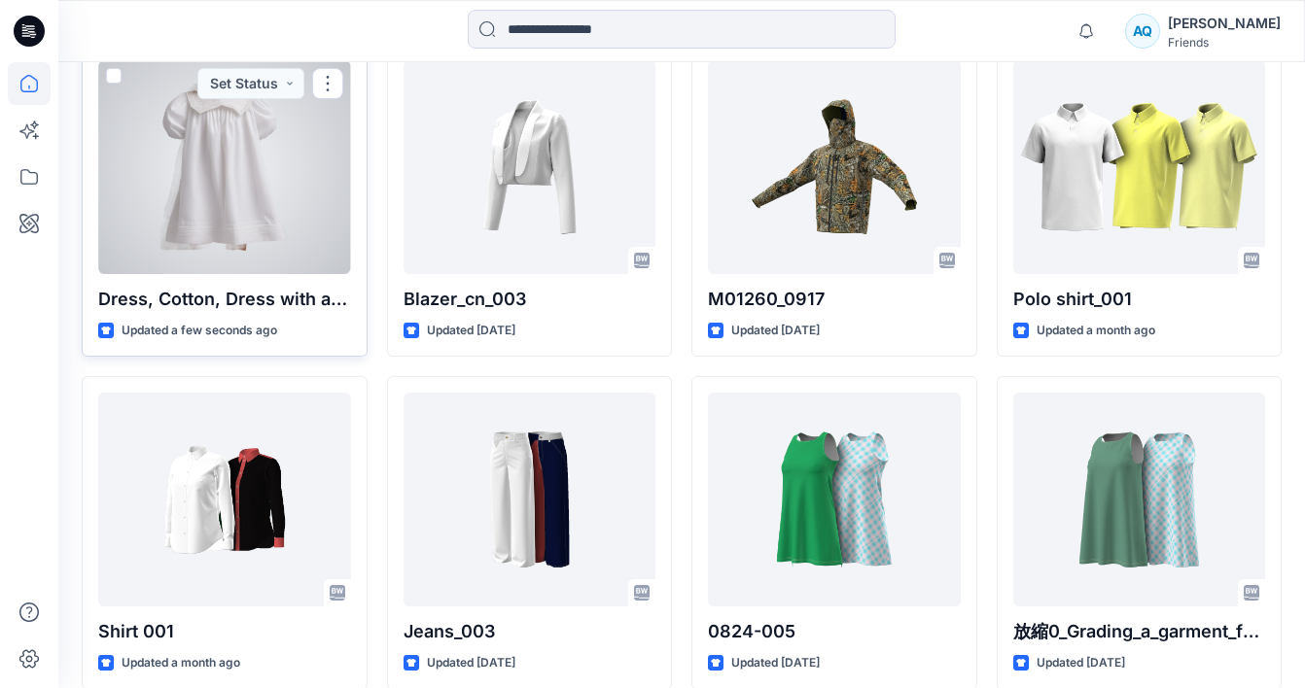
click at [273, 236] on div at bounding box center [224, 167] width 253 height 214
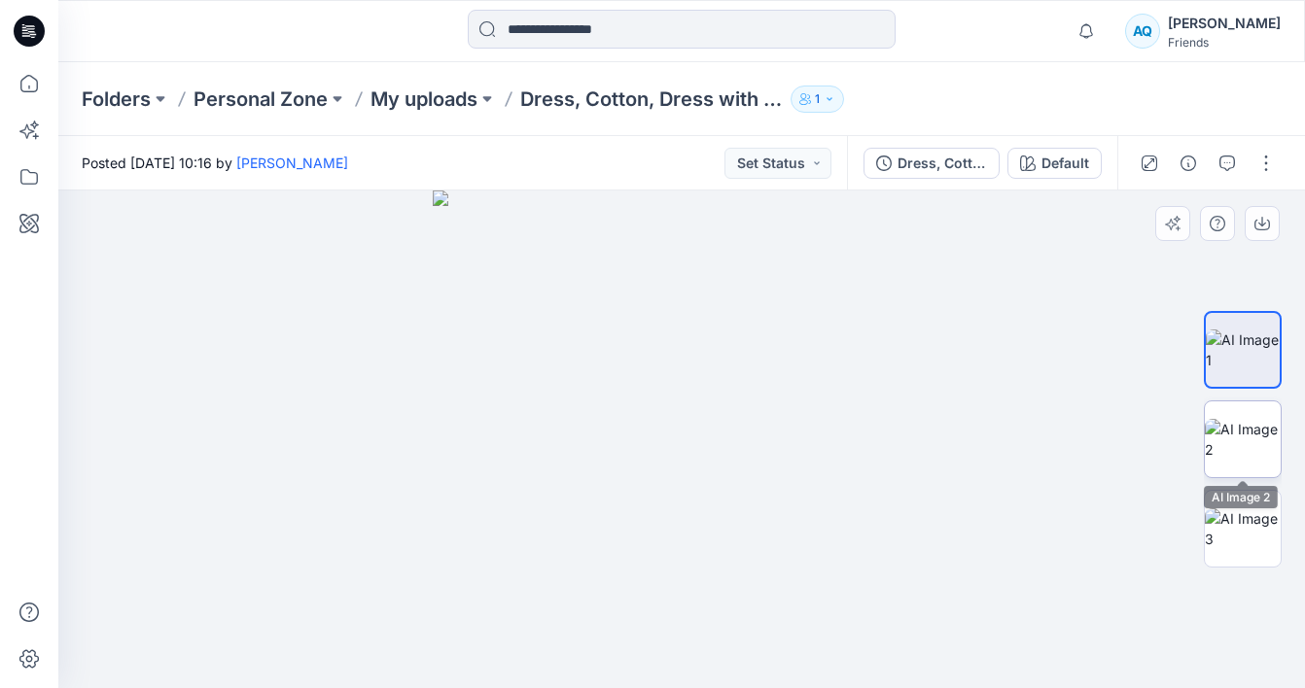
click at [1232, 442] on img at bounding box center [1243, 439] width 76 height 41
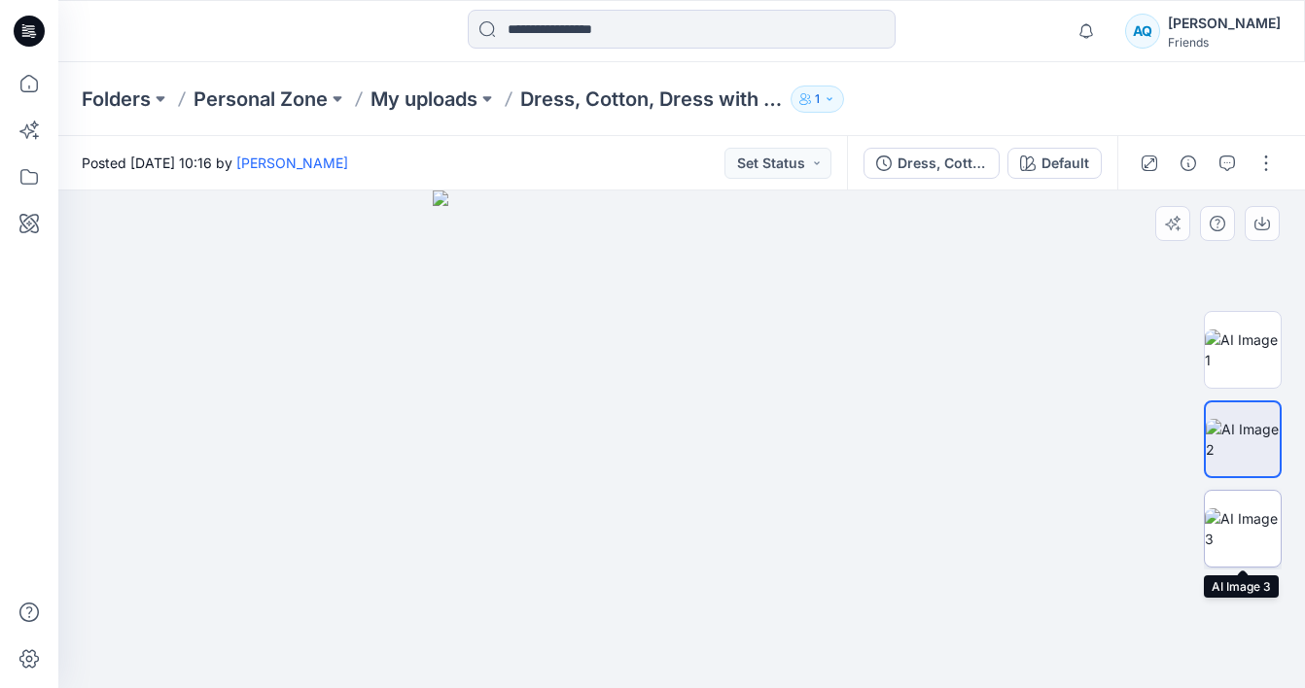
click at [1231, 524] on img at bounding box center [1243, 529] width 76 height 41
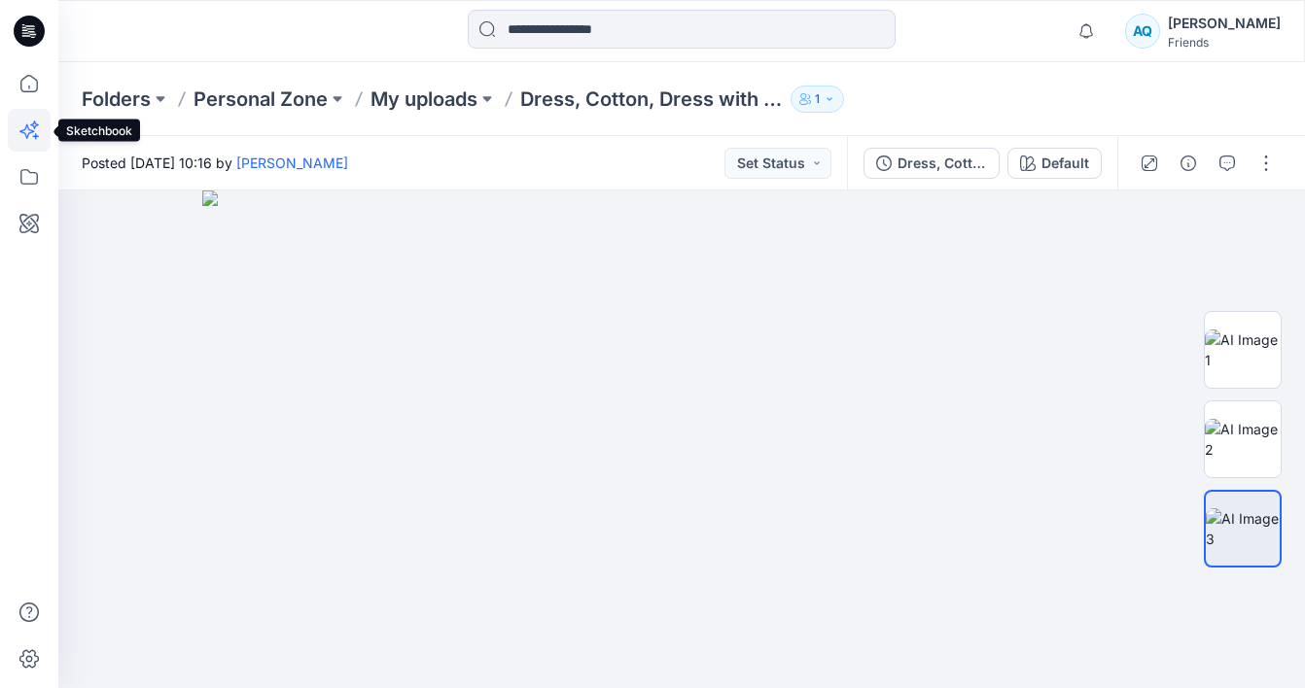
click at [26, 125] on icon at bounding box center [26, 131] width 15 height 15
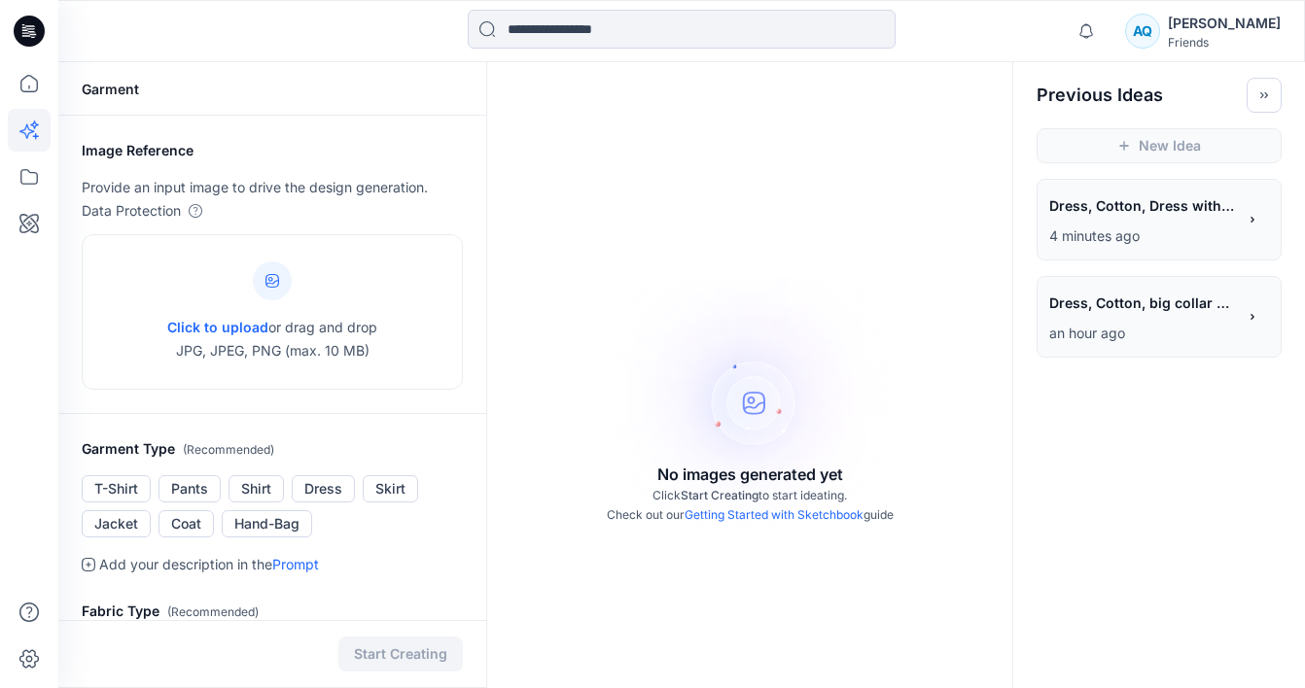
click at [1102, 335] on p "an hour ago" at bounding box center [1142, 333] width 187 height 23
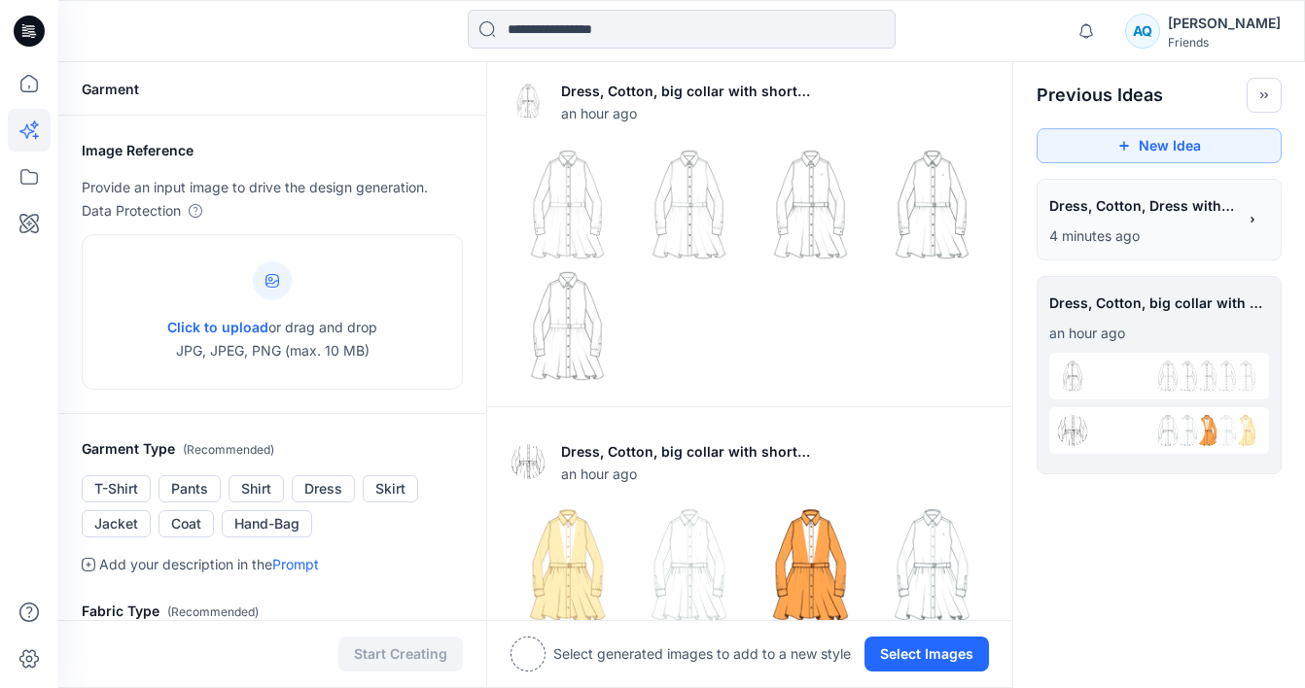
click at [1097, 237] on p "4 minutes ago" at bounding box center [1142, 236] width 187 height 23
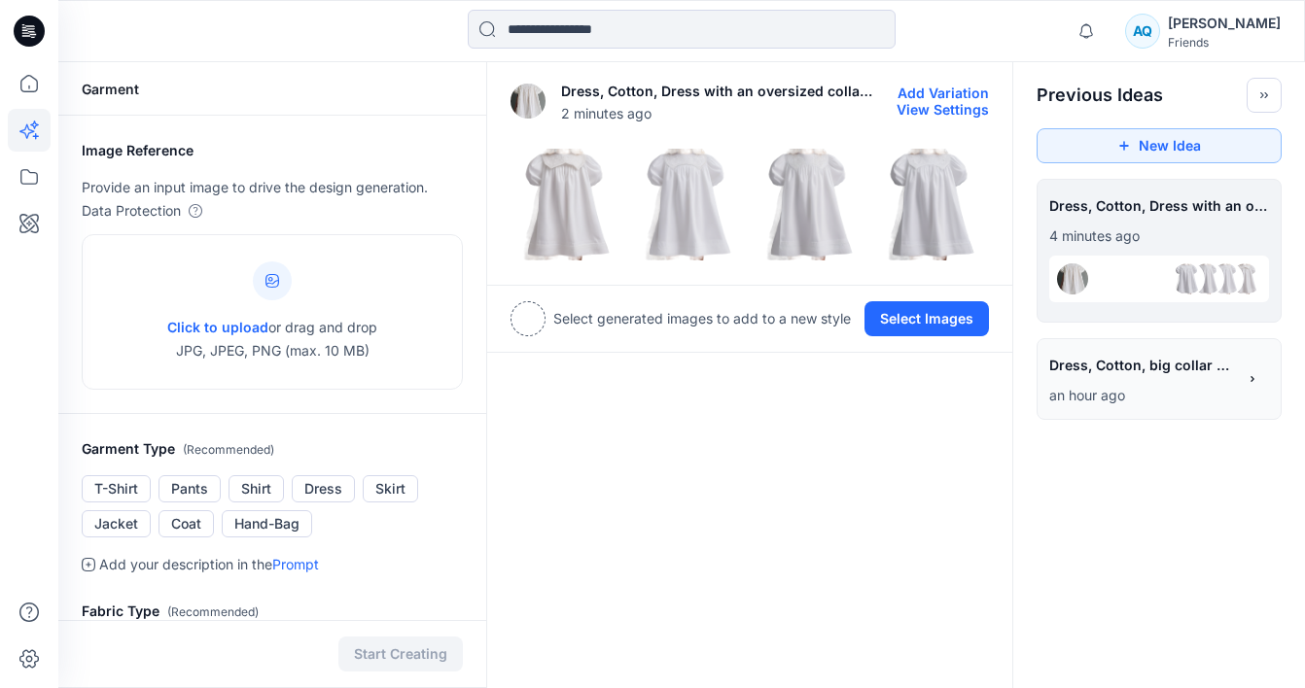
click at [844, 89] on p "Dress, Cotton, Dress with an oversized collar and long sleeves. White embroidery" at bounding box center [718, 91] width 314 height 23
click at [858, 93] on p "Dress, Cotton, Dress with an oversized collar and long sleeves. White embroidery" at bounding box center [718, 91] width 314 height 23
click at [1203, 216] on div "**********" at bounding box center [1159, 208] width 220 height 33
click at [1146, 314] on div "**********" at bounding box center [1159, 311] width 292 height 264
click at [272, 304] on div "Click to upload or drag and drop JPG, JPEG, PNG (max. 10 MB)" at bounding box center [272, 312] width 210 height 148
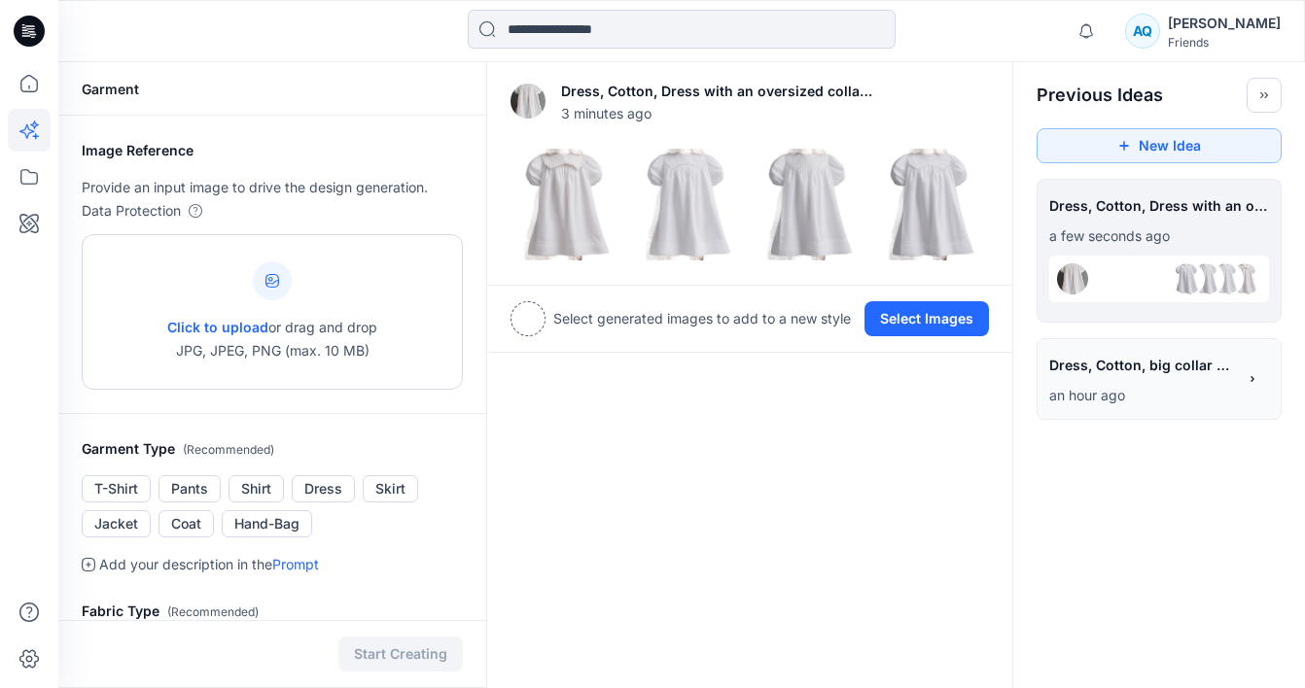
type input "**********"
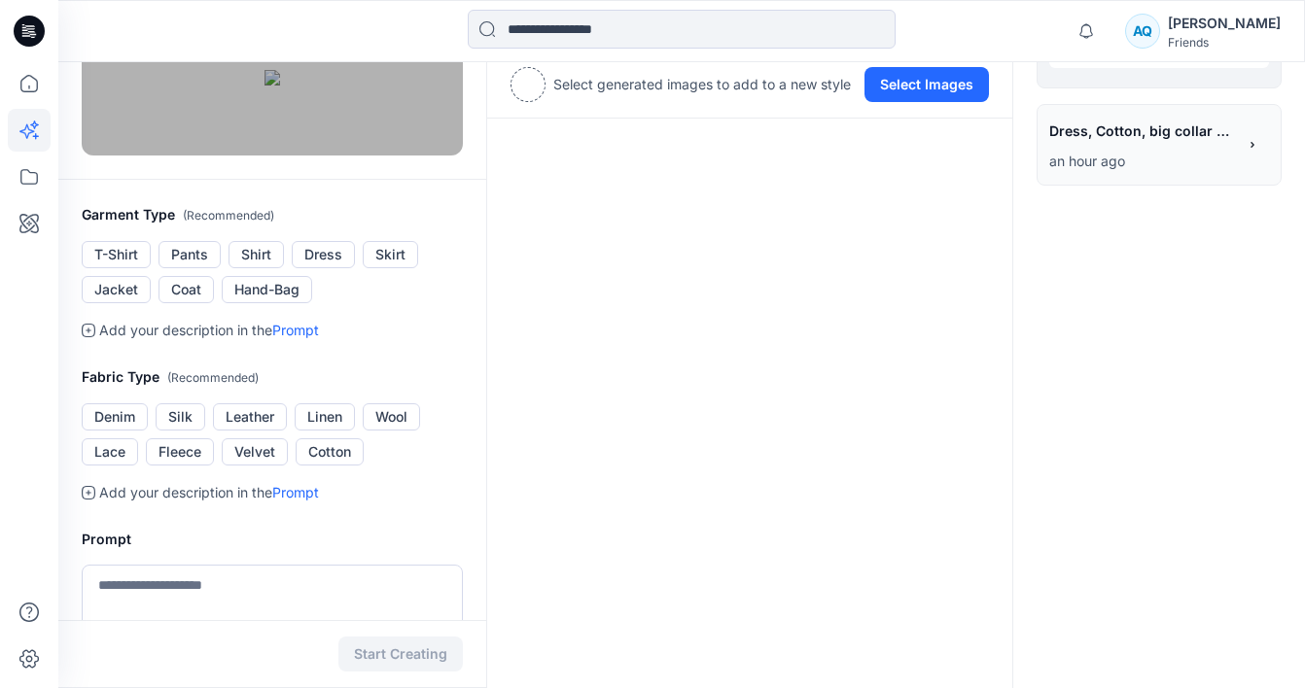
scroll to position [225, 0]
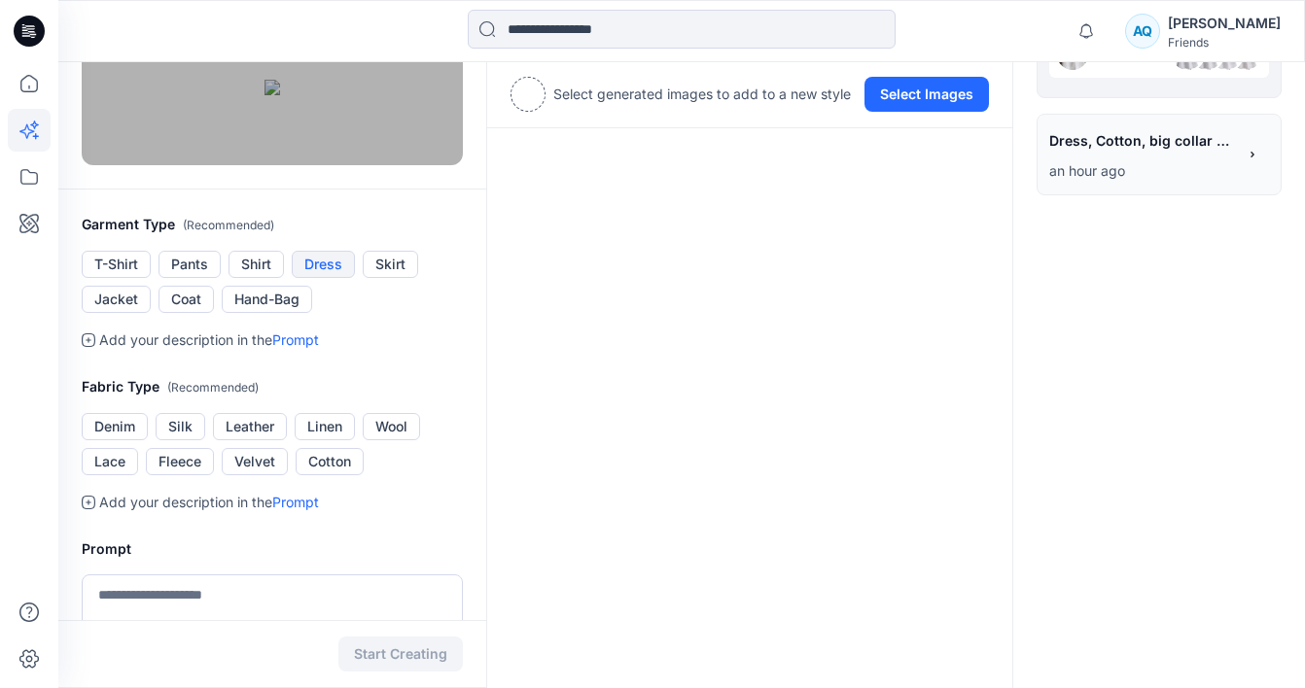
click at [315, 278] on button "Dress" at bounding box center [323, 264] width 63 height 27
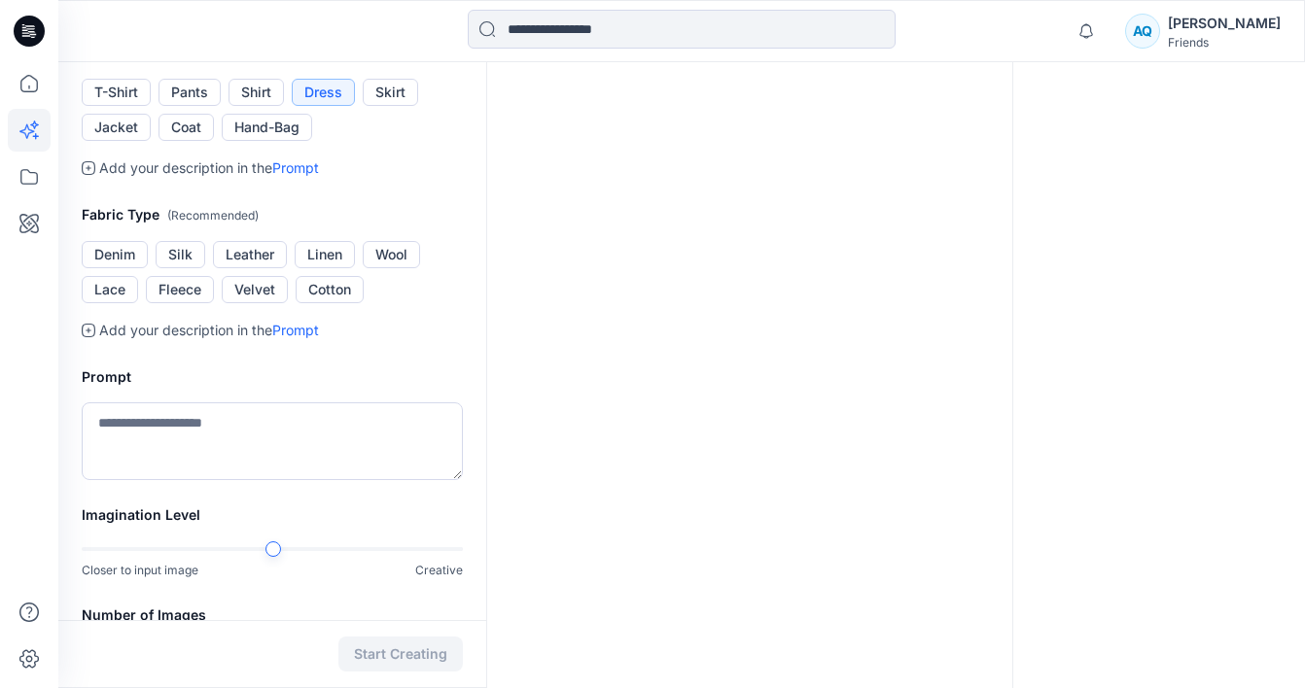
scroll to position [445, 0]
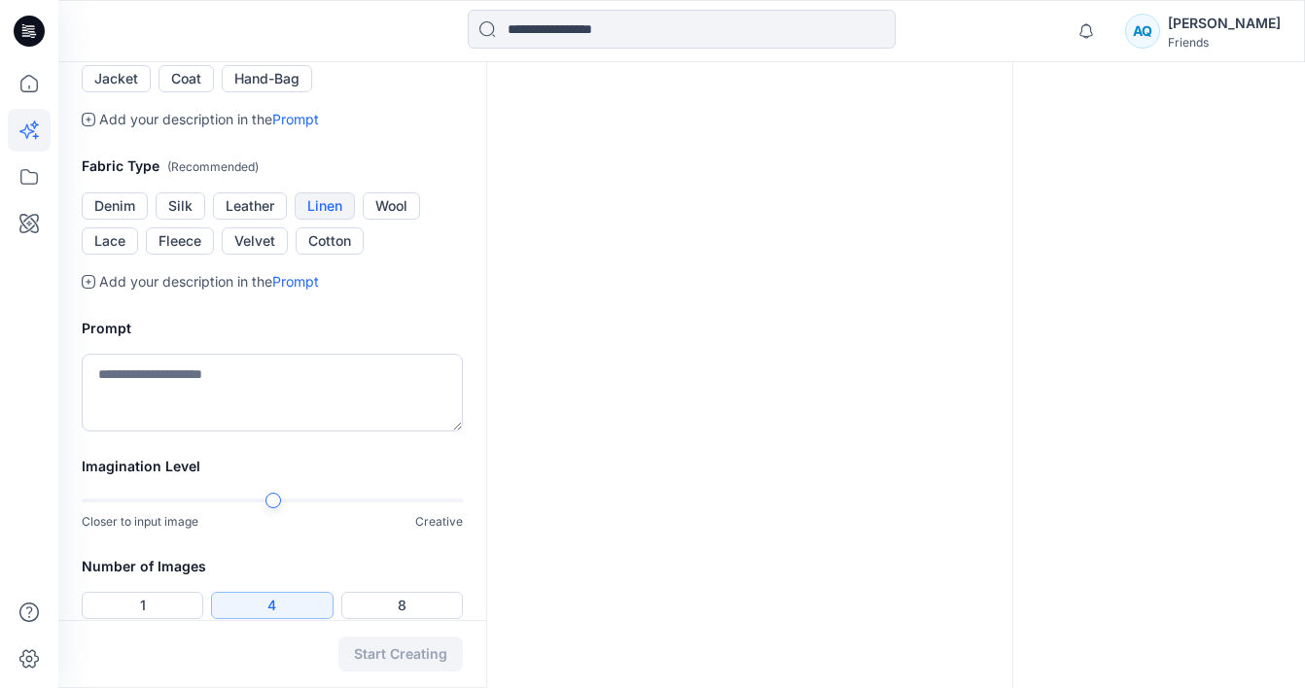
click at [322, 220] on button "Linen" at bounding box center [325, 206] width 60 height 27
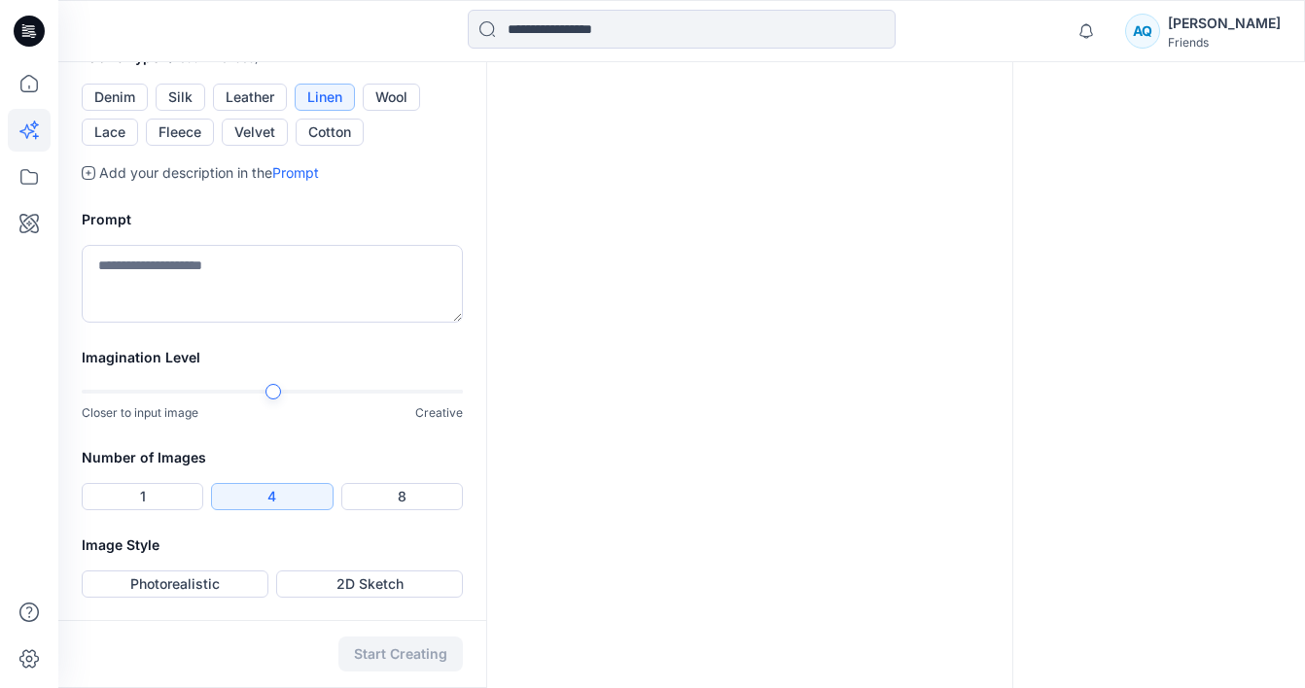
scroll to position [571, 0]
click at [200, 322] on textarea at bounding box center [272, 283] width 381 height 78
click at [441, 398] on div at bounding box center [272, 391] width 381 height 14
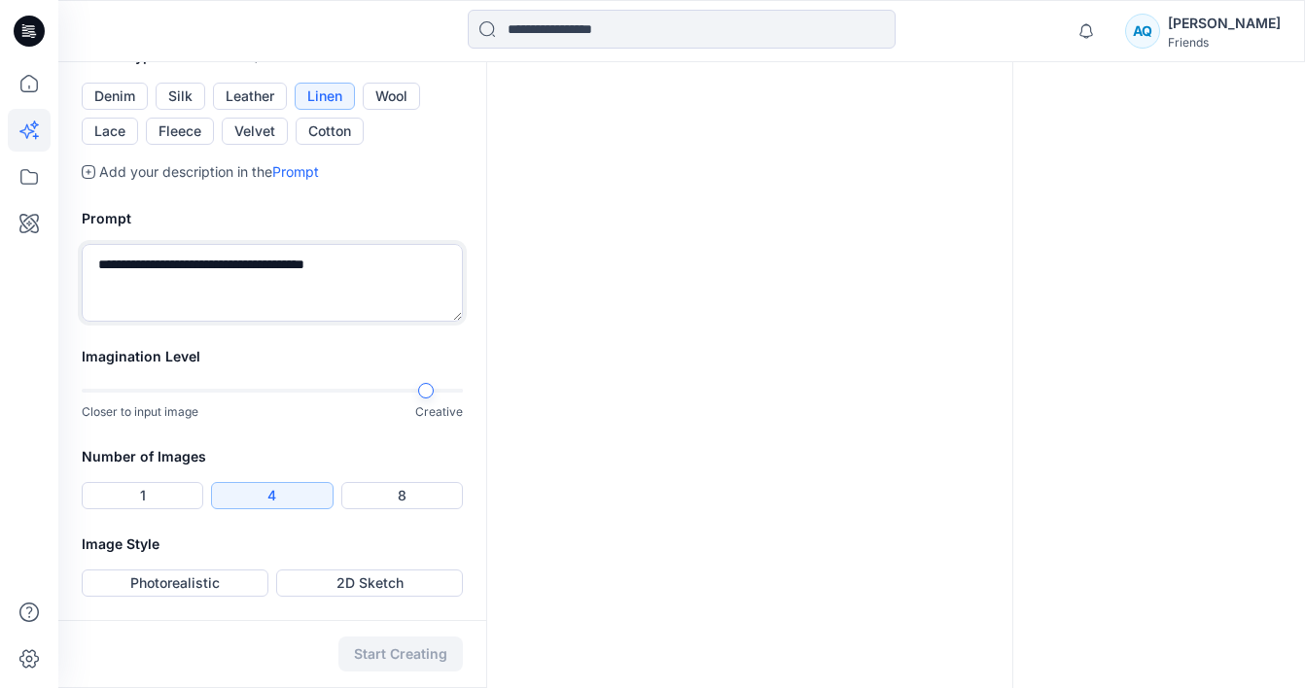
click at [446, 396] on div at bounding box center [272, 391] width 381 height 14
type textarea "**********"
click at [397, 592] on button "2D Sketch" at bounding box center [369, 583] width 187 height 27
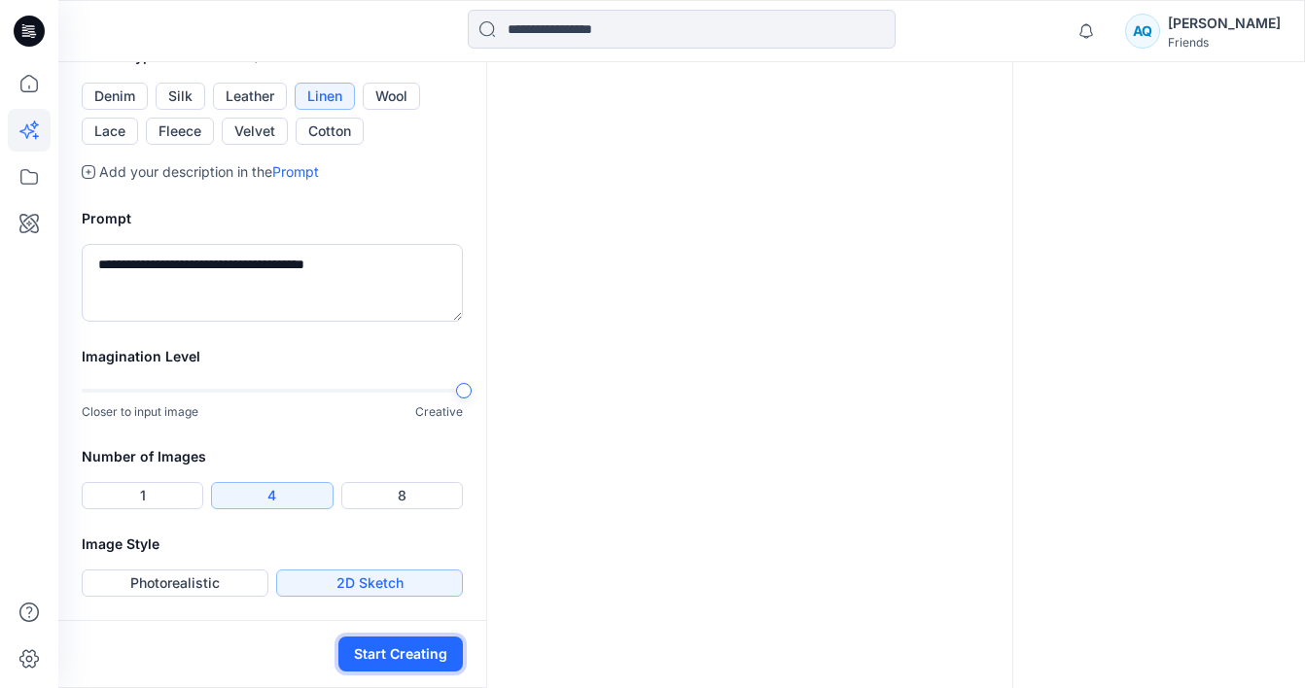
click at [378, 656] on button "Start Creating" at bounding box center [400, 654] width 124 height 35
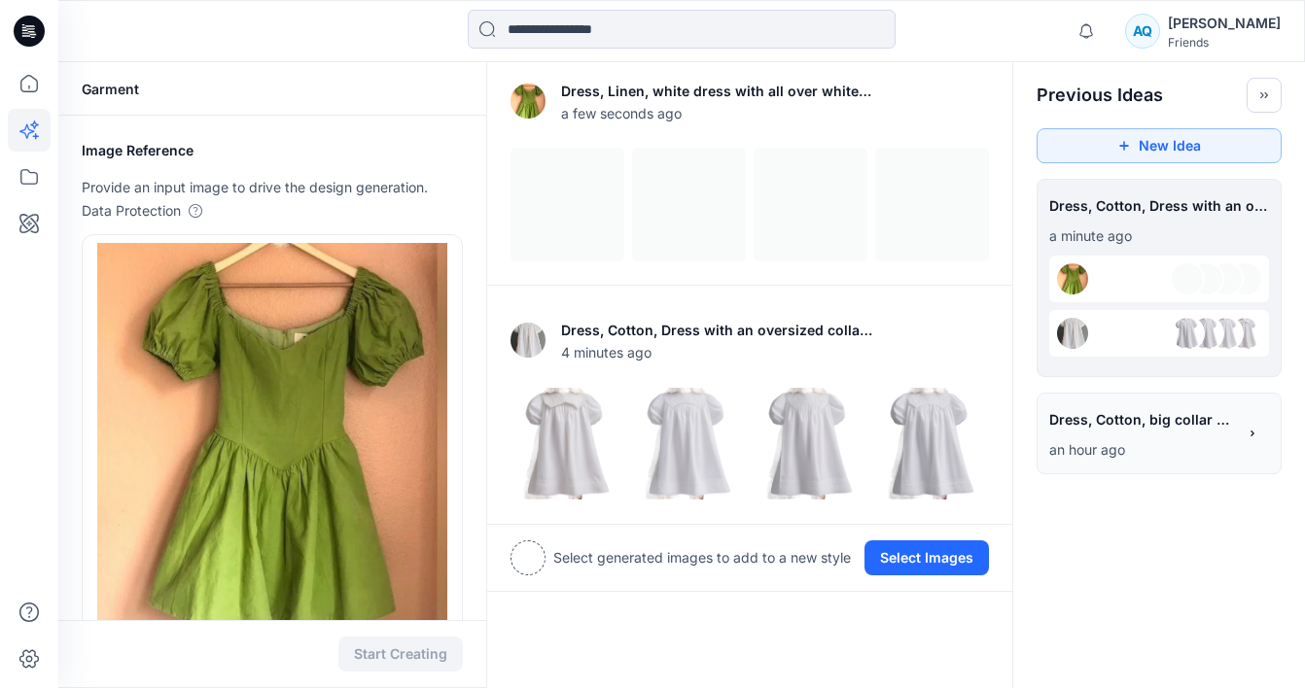
scroll to position [3, 0]
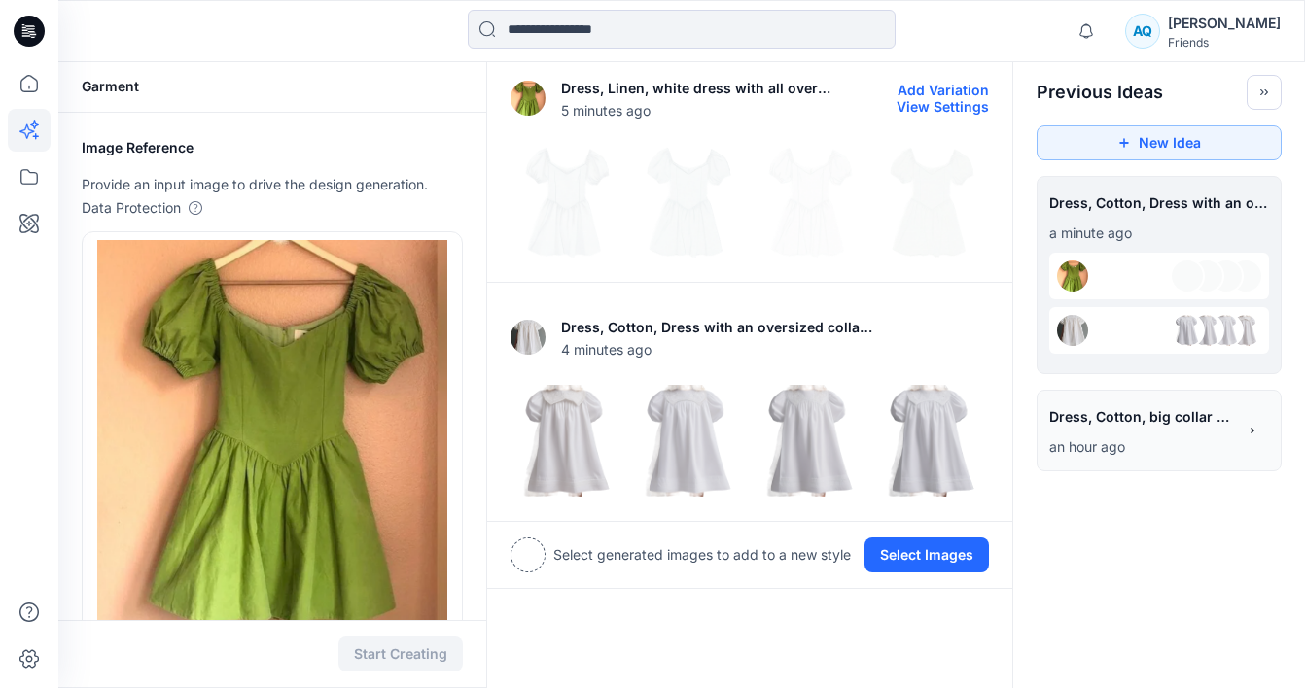
click at [580, 228] on img at bounding box center [567, 202] width 112 height 112
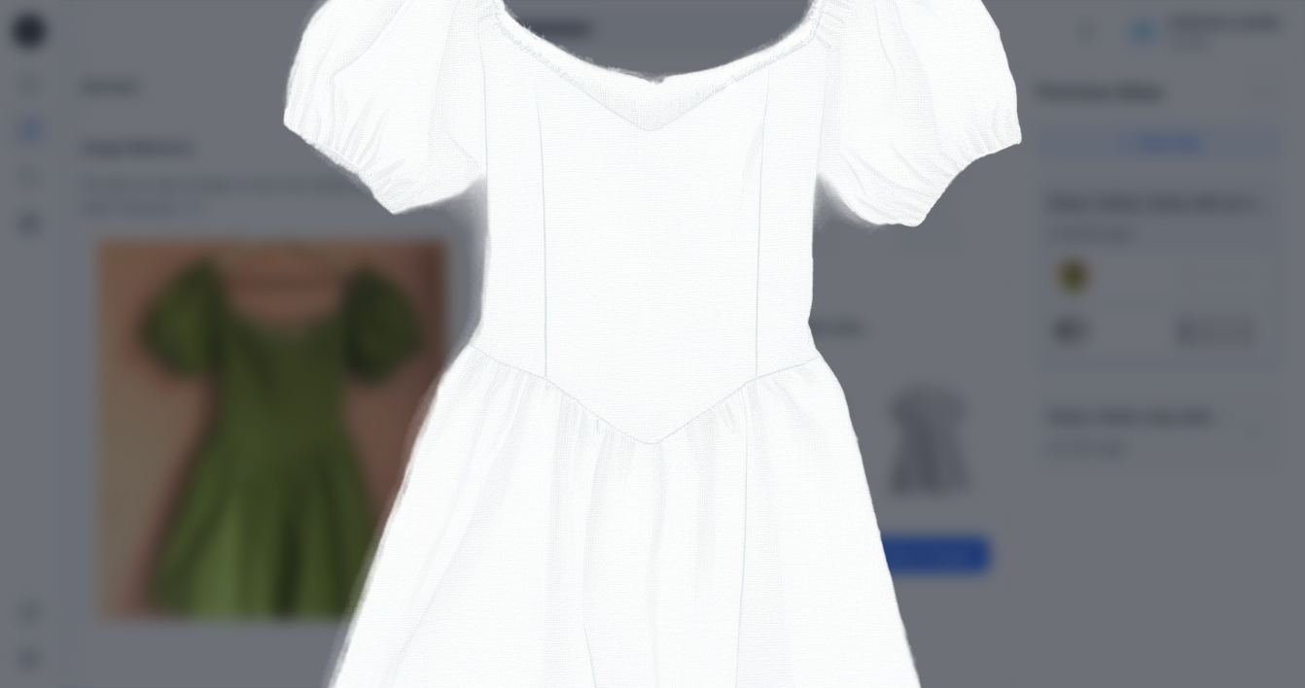
scroll to position [0, 0]
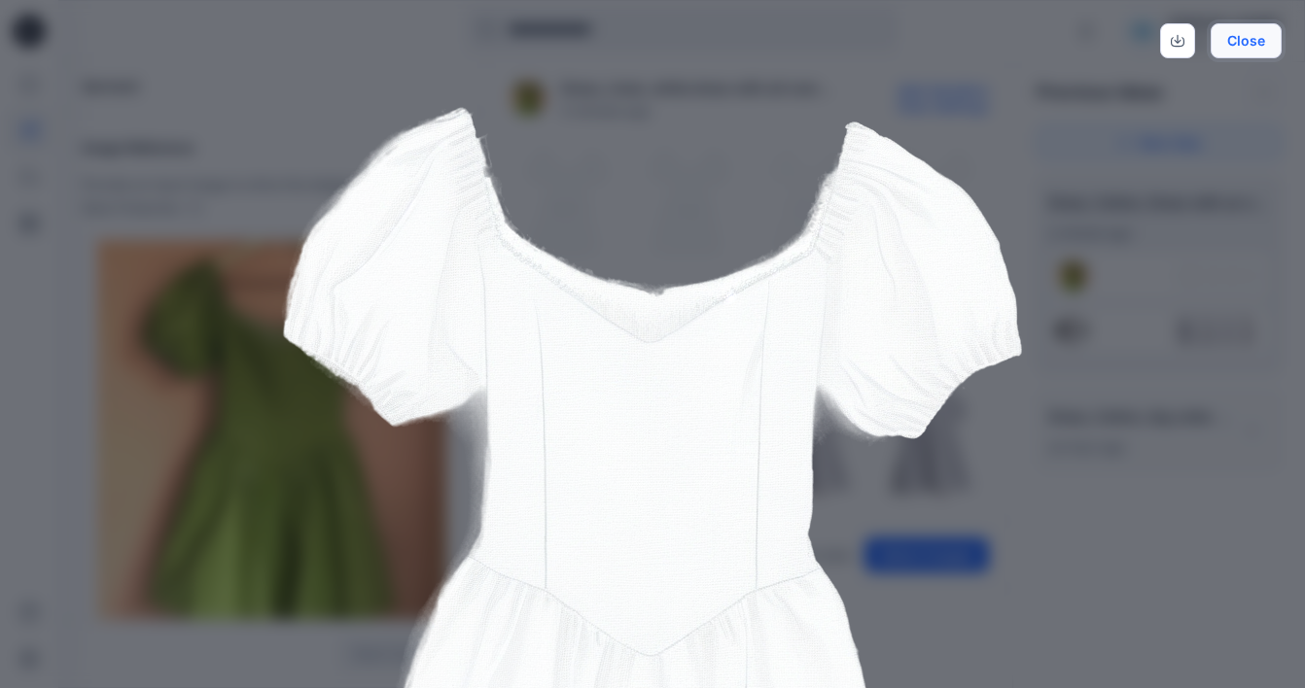
click at [1254, 42] on button "Close" at bounding box center [1246, 40] width 71 height 35
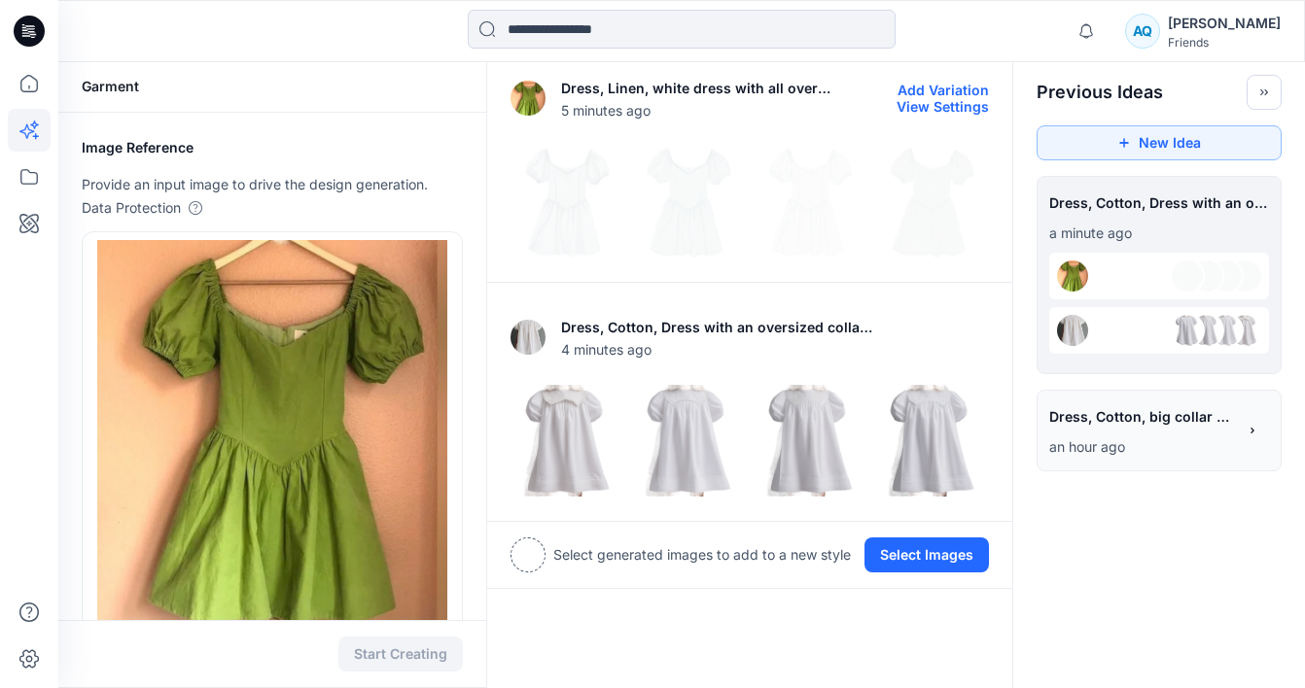
click at [695, 204] on img at bounding box center [689, 202] width 112 height 112
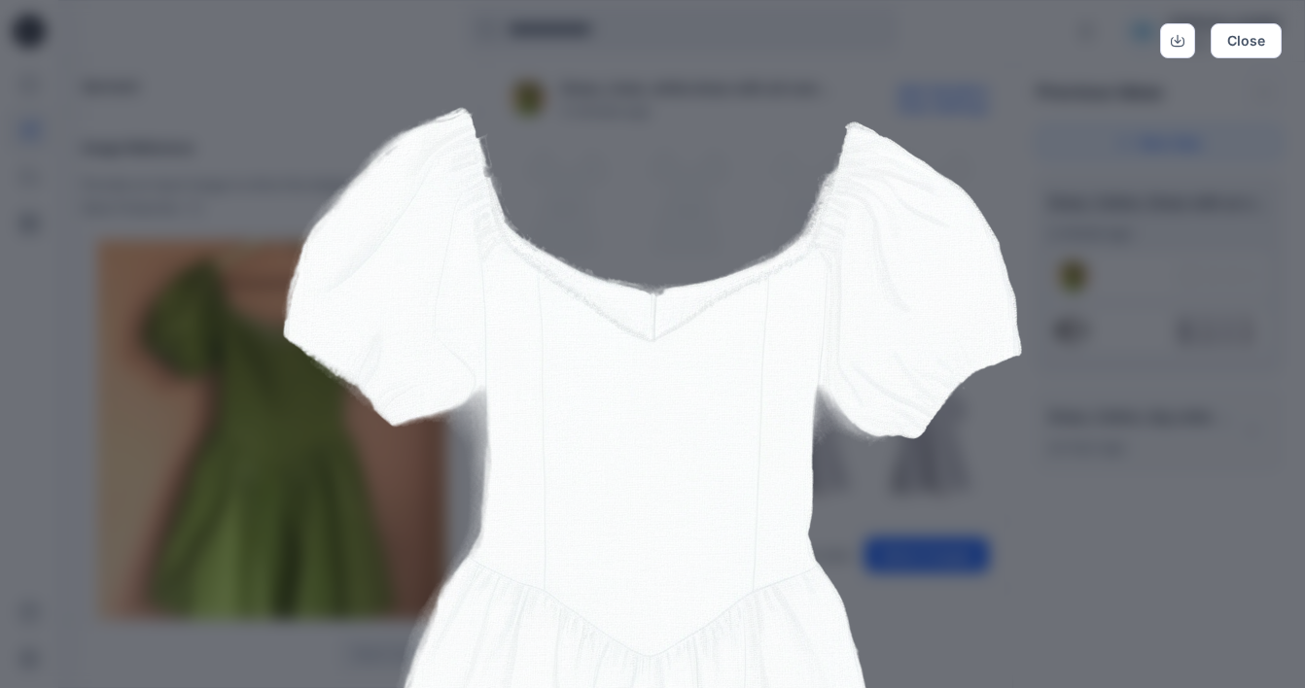
click at [1245, 58] on div "Close" at bounding box center [652, 344] width 1305 height 688
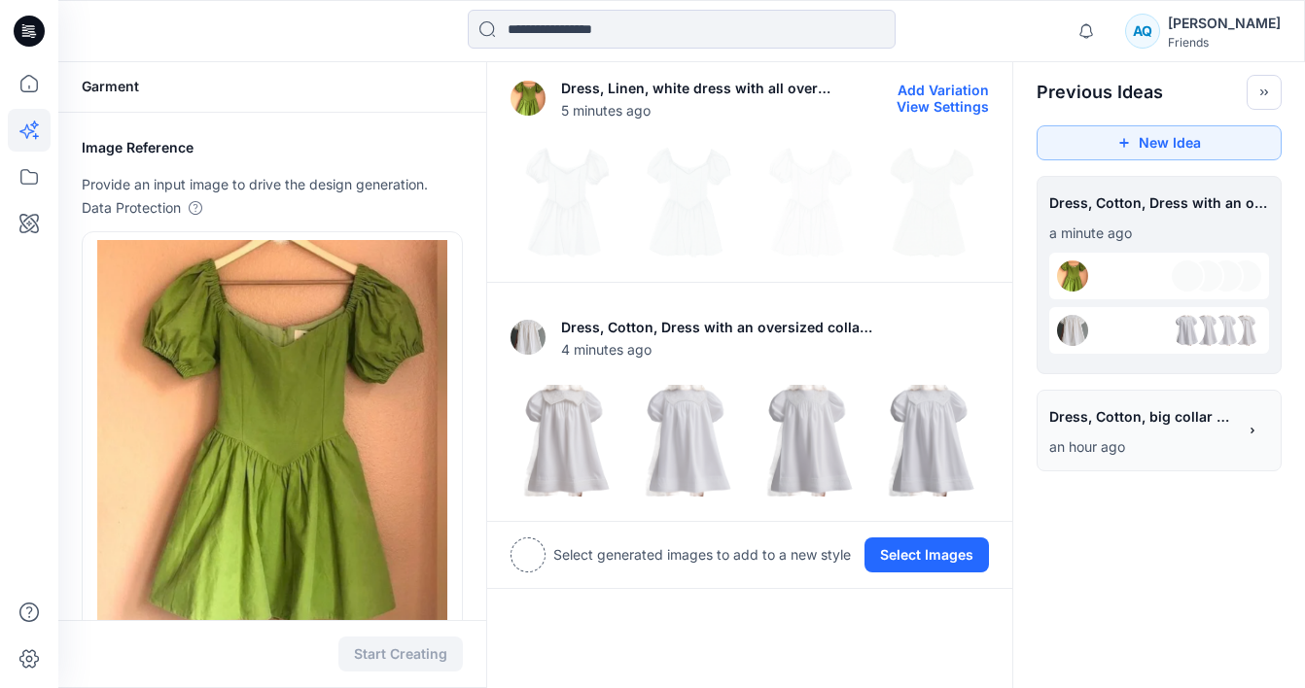
click at [812, 196] on img at bounding box center [811, 202] width 112 height 112
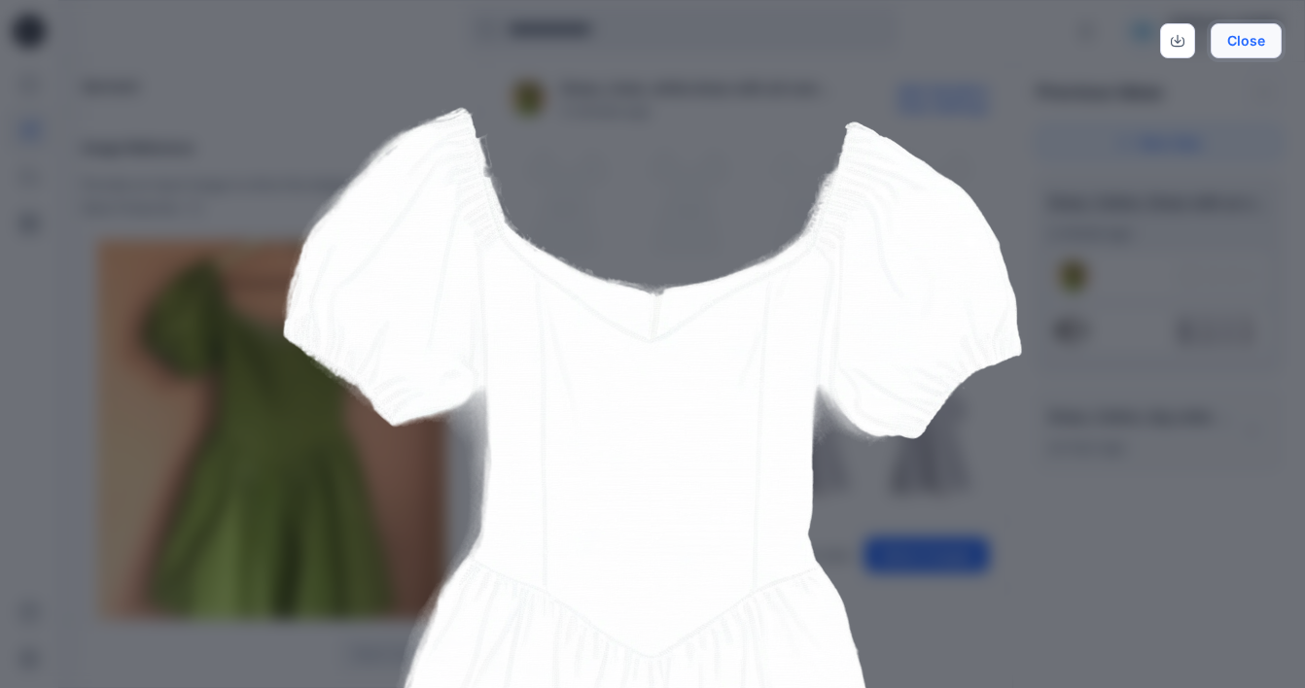
click at [1247, 51] on button "Close" at bounding box center [1246, 40] width 71 height 35
